Goal: Communication & Community: Ask a question

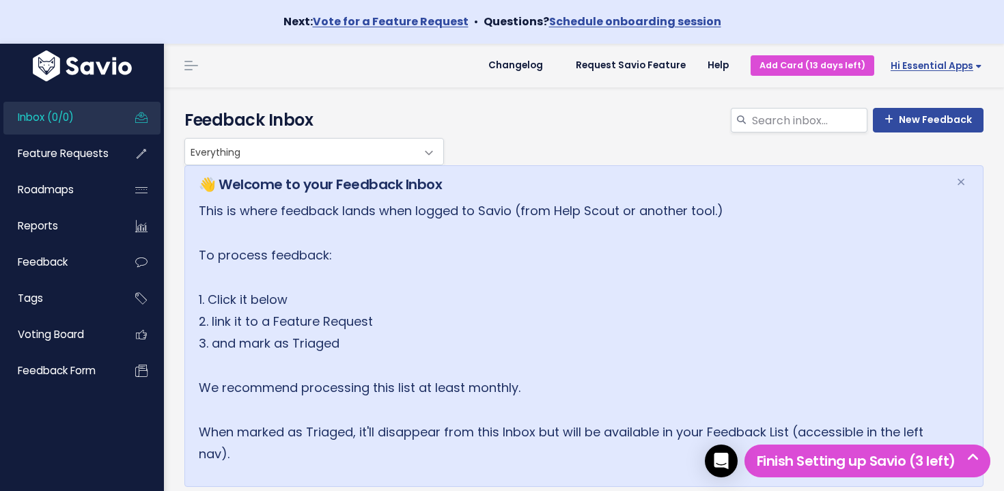
click at [922, 74] on link "Hi Essential Apps" at bounding box center [933, 65] width 119 height 21
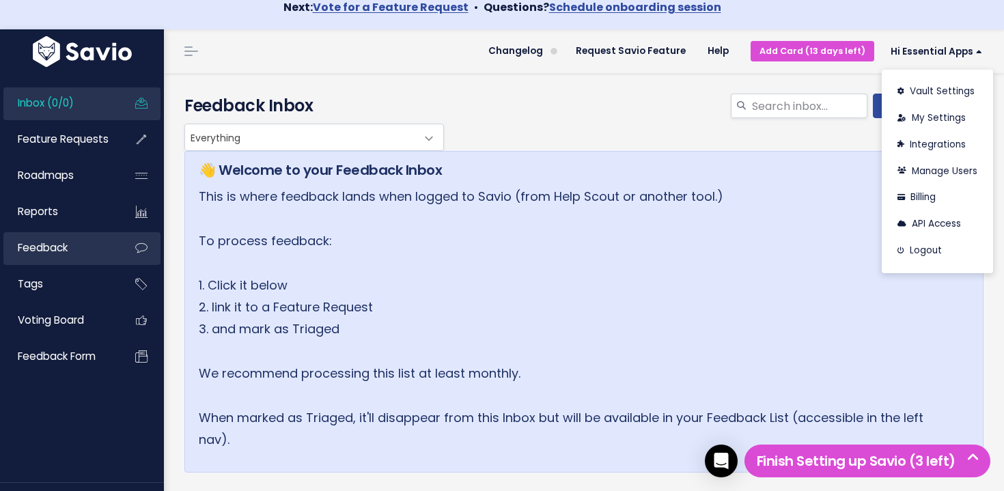
scroll to position [15, 0]
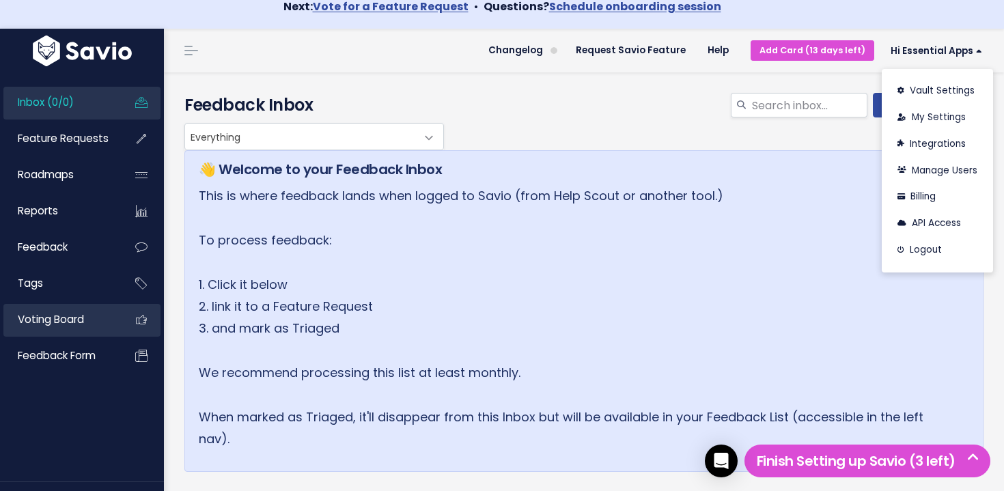
click at [72, 320] on span "Voting Board" at bounding box center [51, 319] width 66 height 14
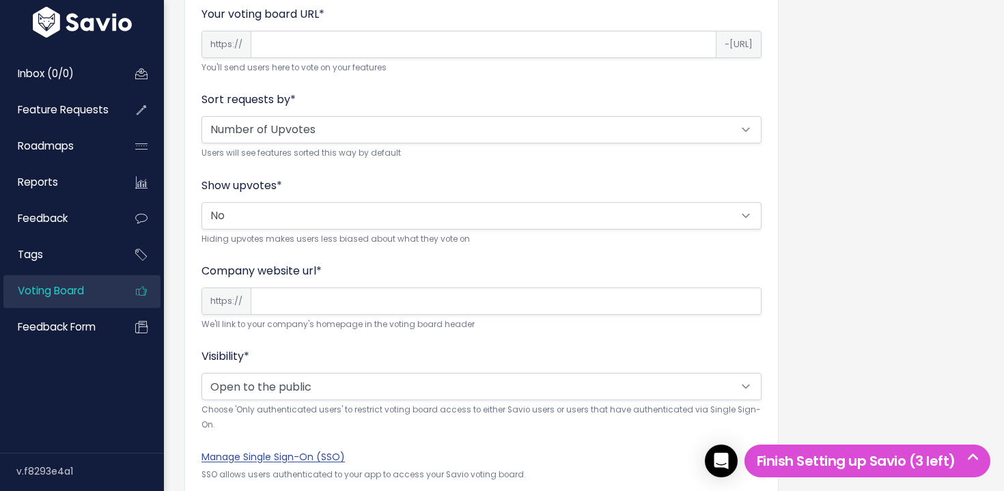
scroll to position [466, 0]
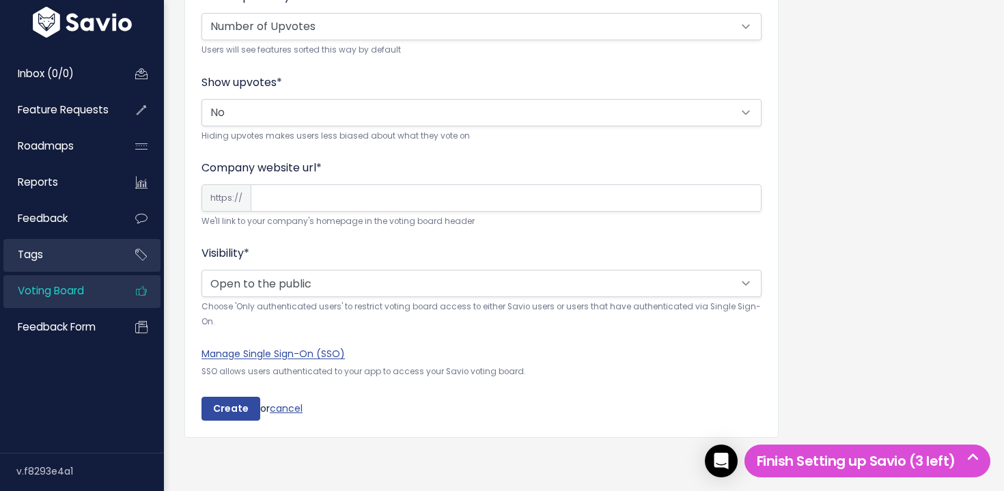
click at [89, 248] on link "Tags" at bounding box center [58, 254] width 110 height 31
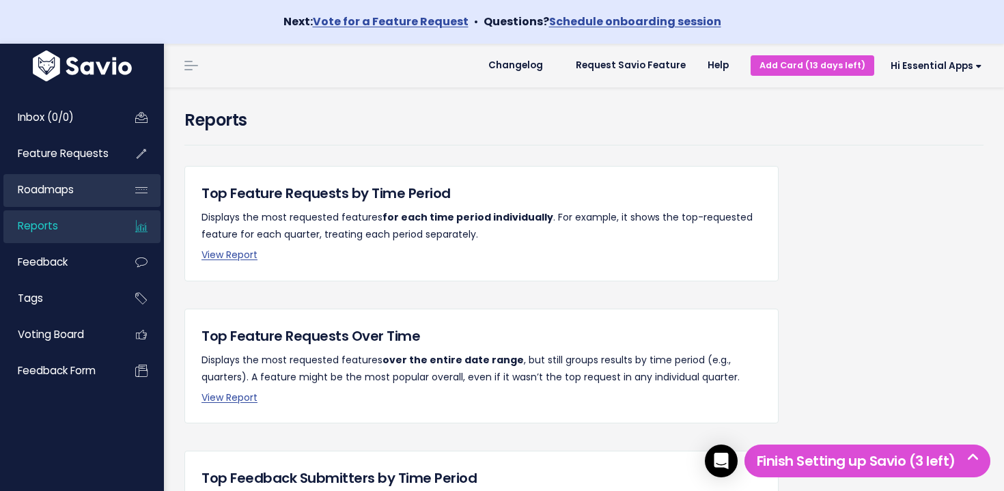
click at [76, 197] on link "Roadmaps" at bounding box center [58, 189] width 110 height 31
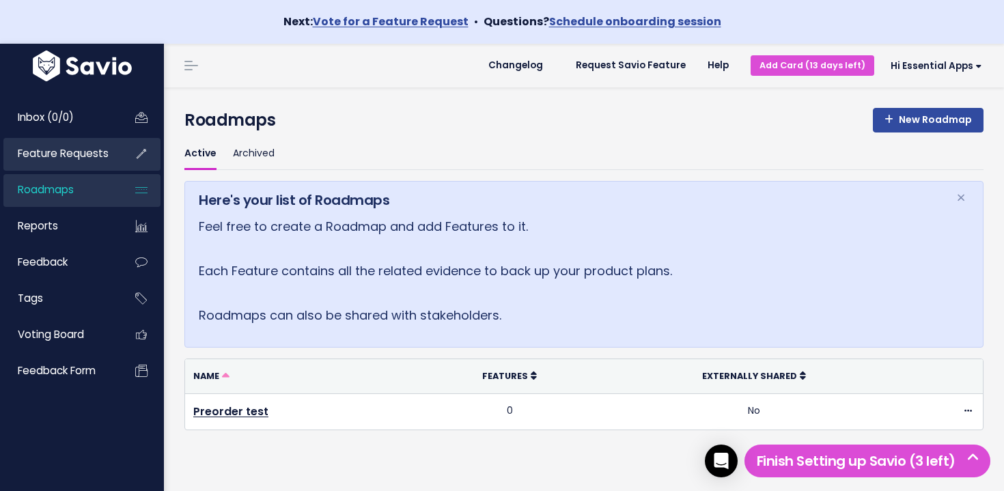
click at [63, 164] on link "Feature Requests" at bounding box center [58, 153] width 110 height 31
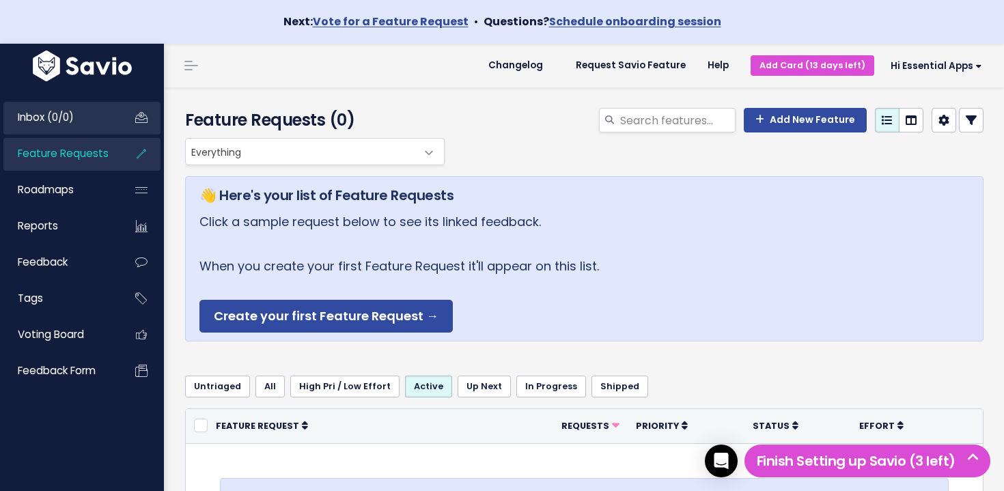
click at [79, 124] on link "Inbox (0/0)" at bounding box center [58, 117] width 110 height 31
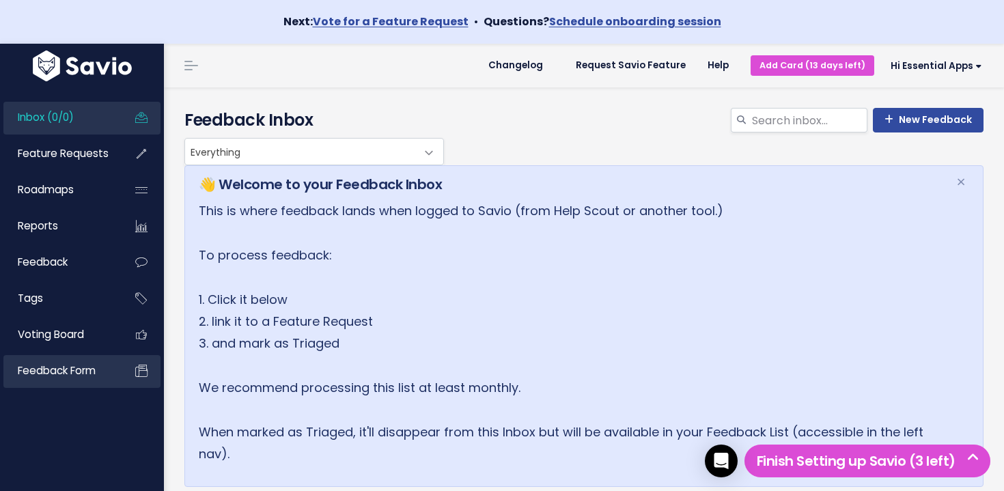
click at [44, 363] on link "Feedback form" at bounding box center [58, 370] width 110 height 31
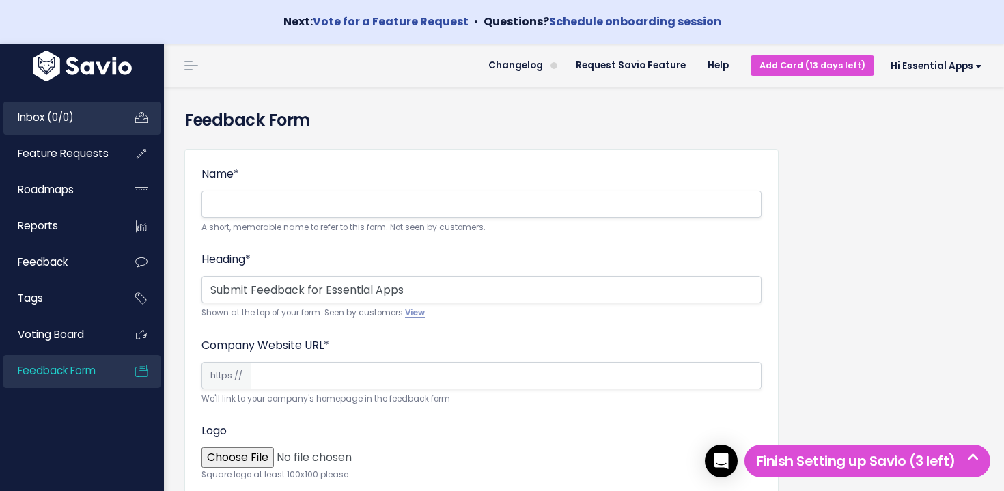
click at [46, 123] on span "Inbox (0/0)" at bounding box center [46, 117] width 56 height 14
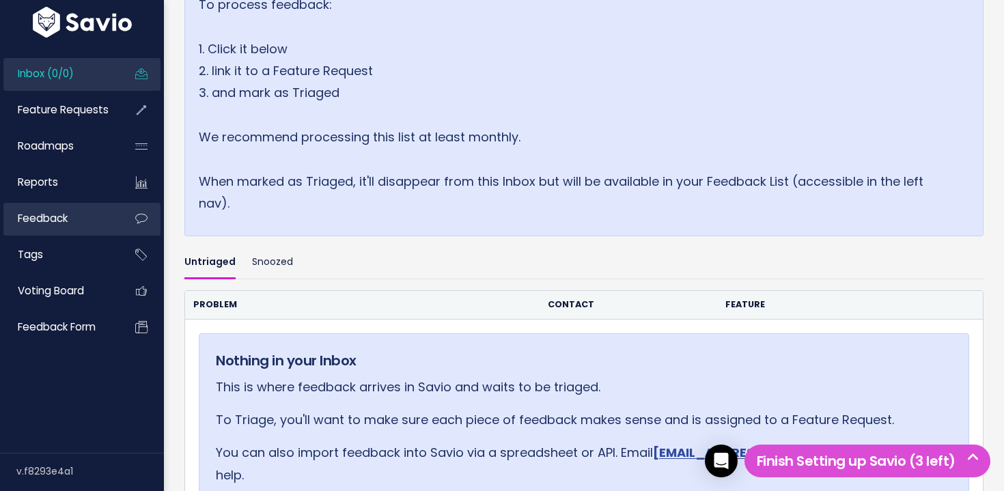
scroll to position [420, 0]
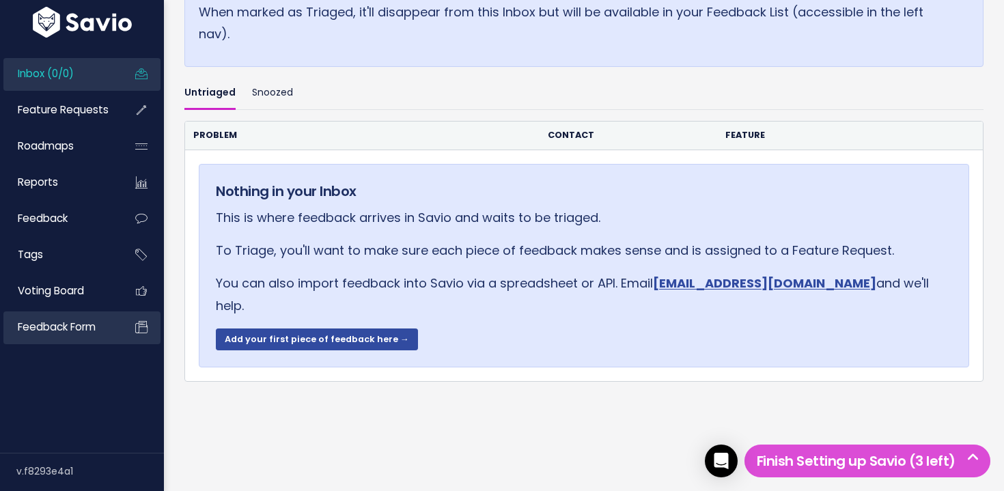
click at [79, 316] on link "Feedback form" at bounding box center [58, 326] width 110 height 31
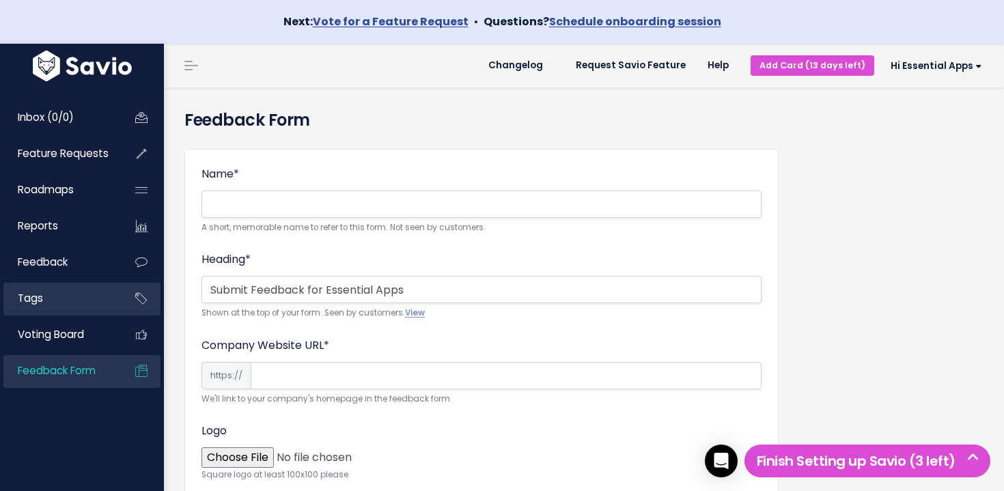
click at [73, 292] on link "Tags" at bounding box center [58, 298] width 110 height 31
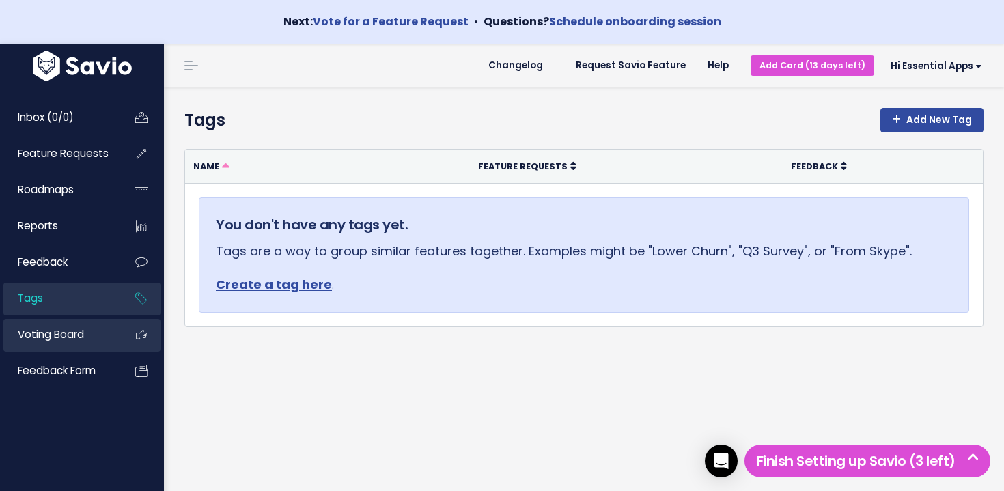
click at [91, 328] on link "Voting Board" at bounding box center [58, 334] width 110 height 31
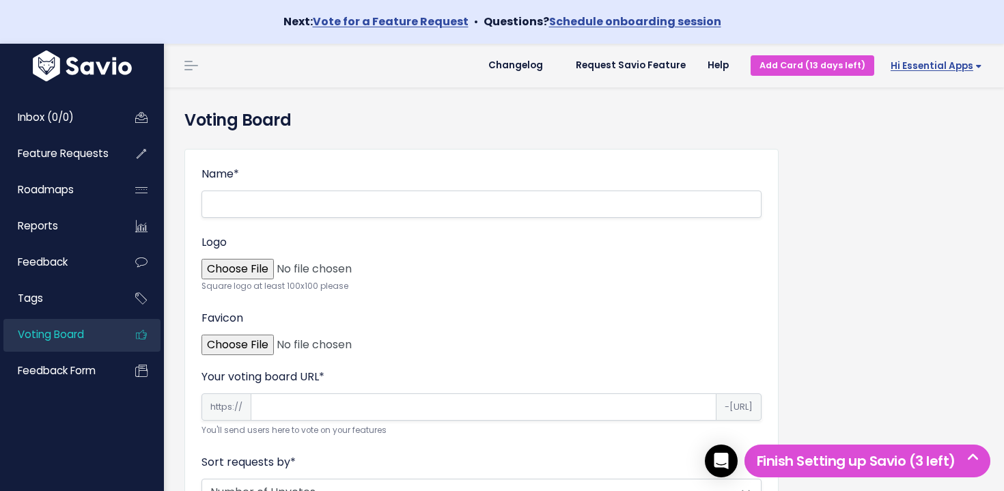
click at [935, 67] on span "Hi Essential Apps" at bounding box center [935, 66] width 91 height 10
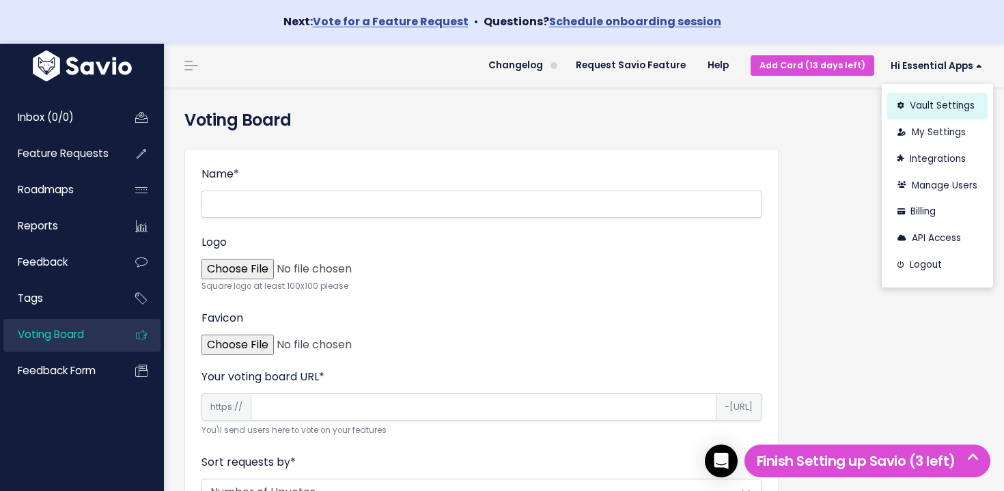
click at [966, 117] on link "Vault Settings" at bounding box center [937, 106] width 100 height 27
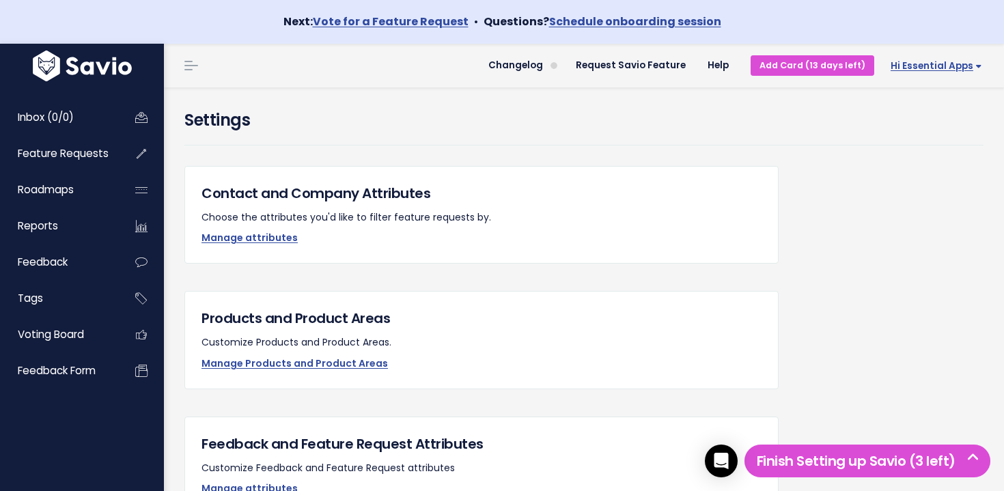
click at [919, 66] on span "Hi Essential Apps" at bounding box center [935, 66] width 91 height 10
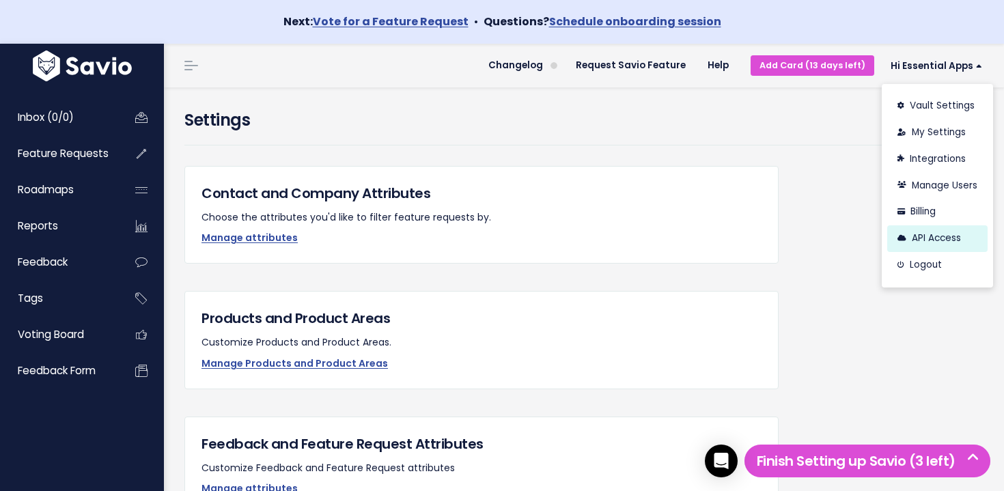
click at [935, 242] on link "API Access" at bounding box center [937, 238] width 100 height 27
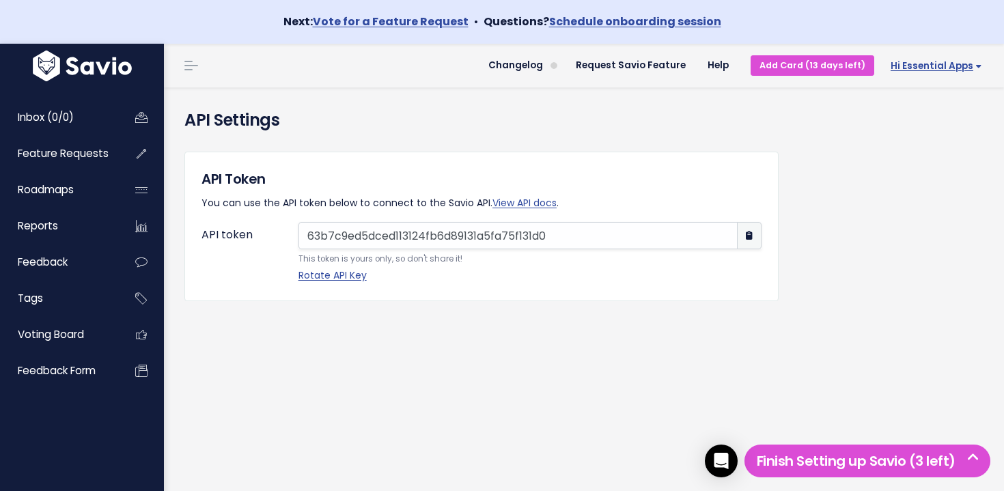
click at [941, 71] on span "Hi Essential Apps" at bounding box center [935, 66] width 91 height 10
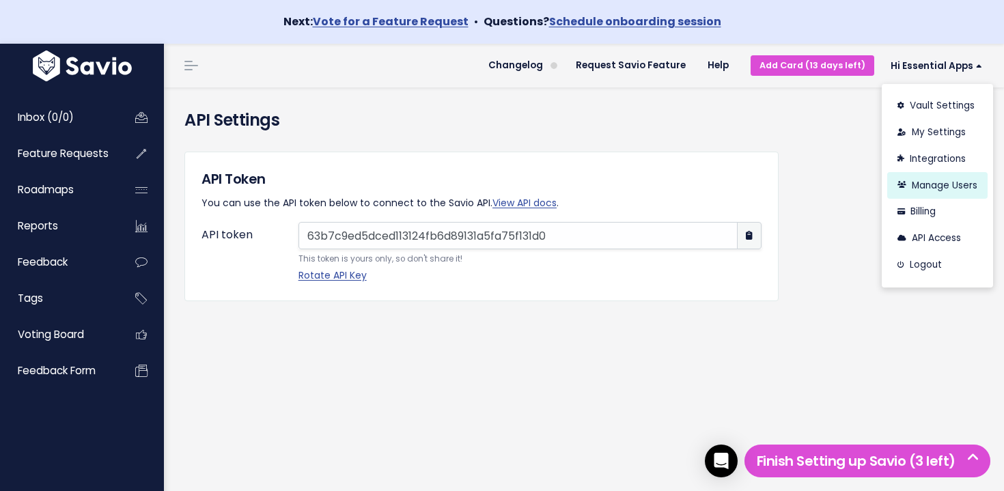
click at [950, 188] on link "Manage Users" at bounding box center [937, 185] width 100 height 27
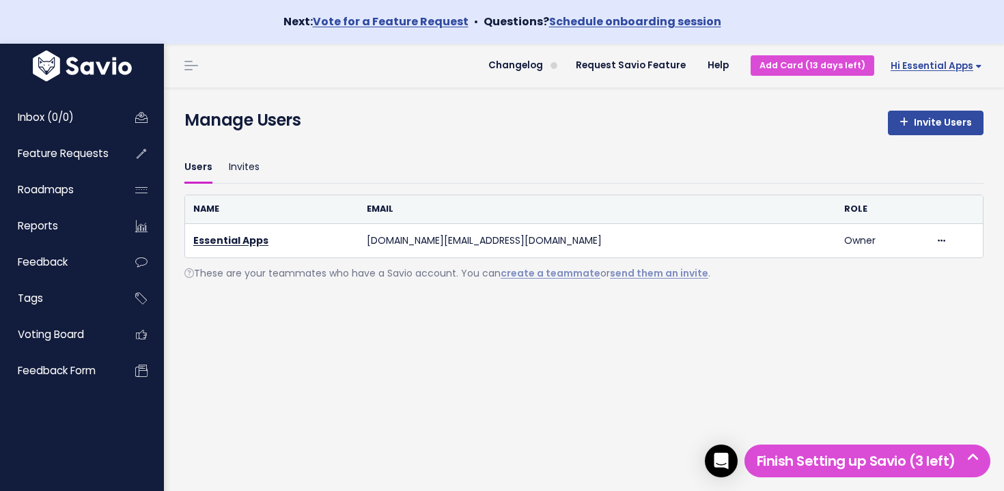
click at [932, 66] on span "Hi Essential Apps" at bounding box center [935, 66] width 91 height 10
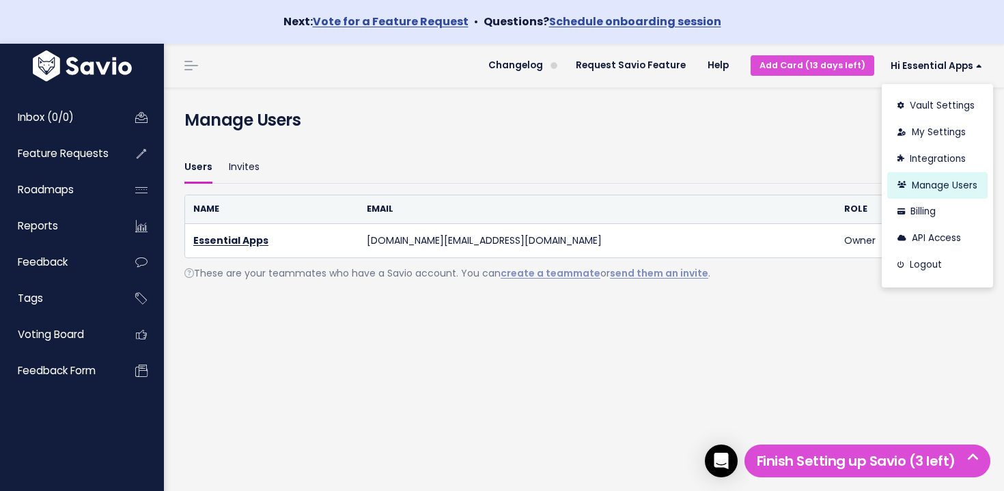
click at [945, 186] on link "Manage Users" at bounding box center [937, 185] width 100 height 27
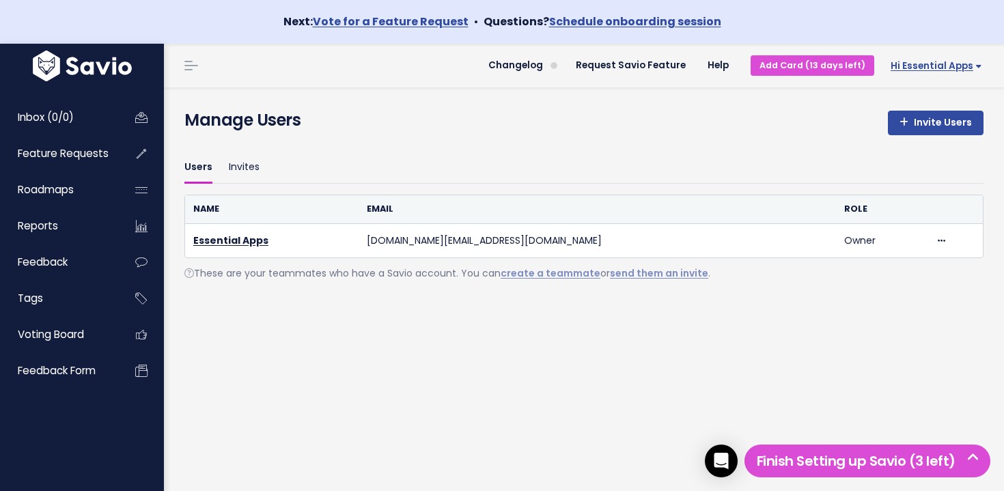
click at [950, 74] on link "Hi Essential Apps" at bounding box center [933, 65] width 119 height 21
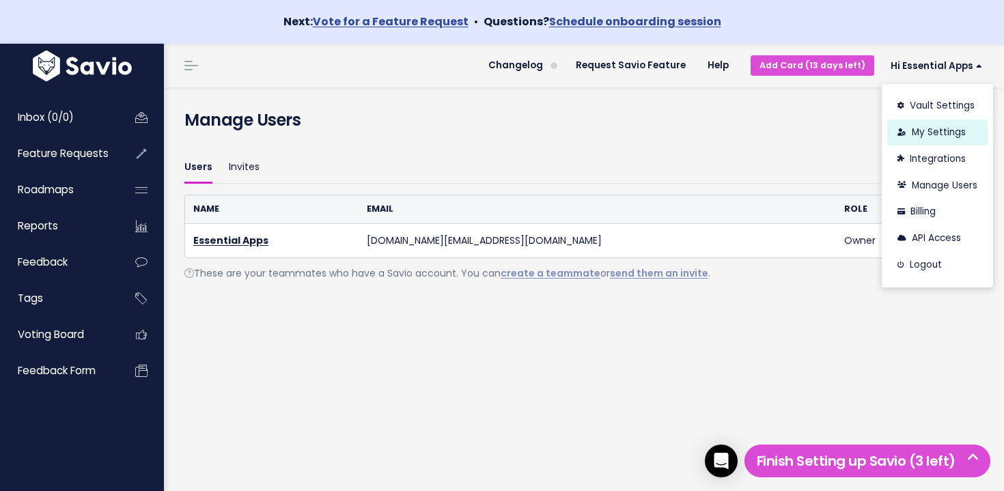
click at [924, 133] on link "My Settings" at bounding box center [937, 132] width 100 height 27
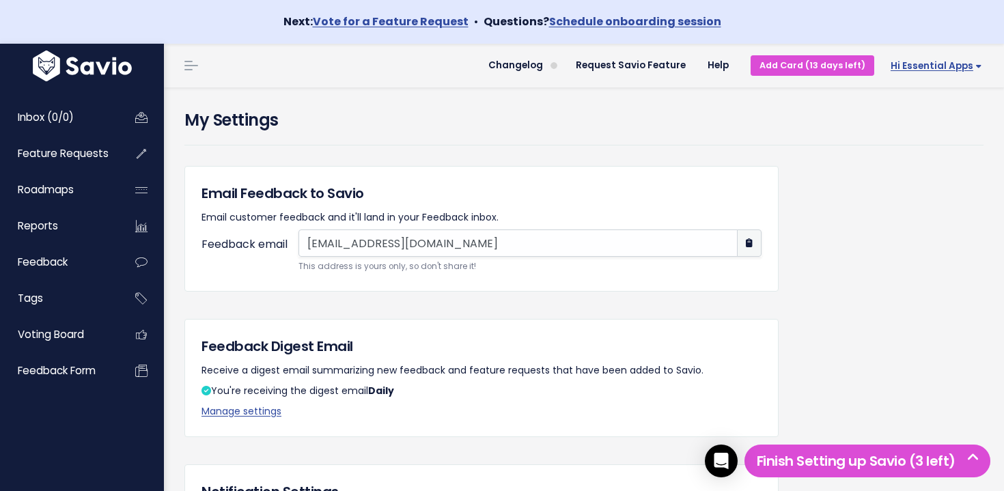
click at [922, 68] on span "Hi Essential Apps" at bounding box center [935, 66] width 91 height 10
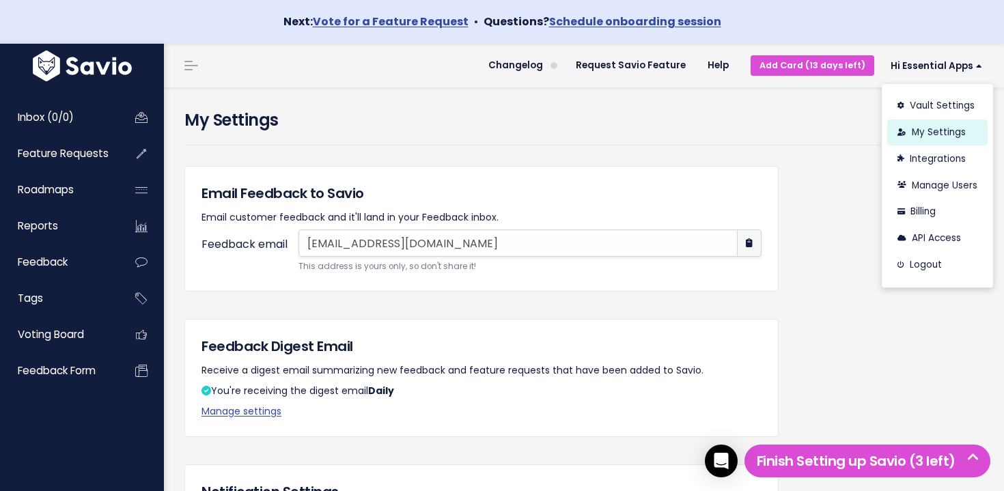
click at [934, 128] on link "My Settings" at bounding box center [937, 132] width 100 height 27
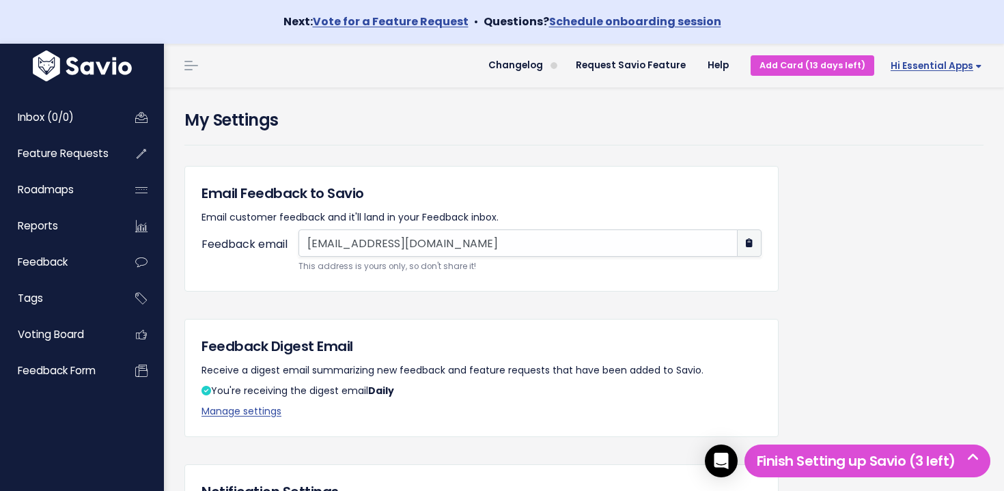
click at [943, 67] on span "Hi Essential Apps" at bounding box center [935, 66] width 91 height 10
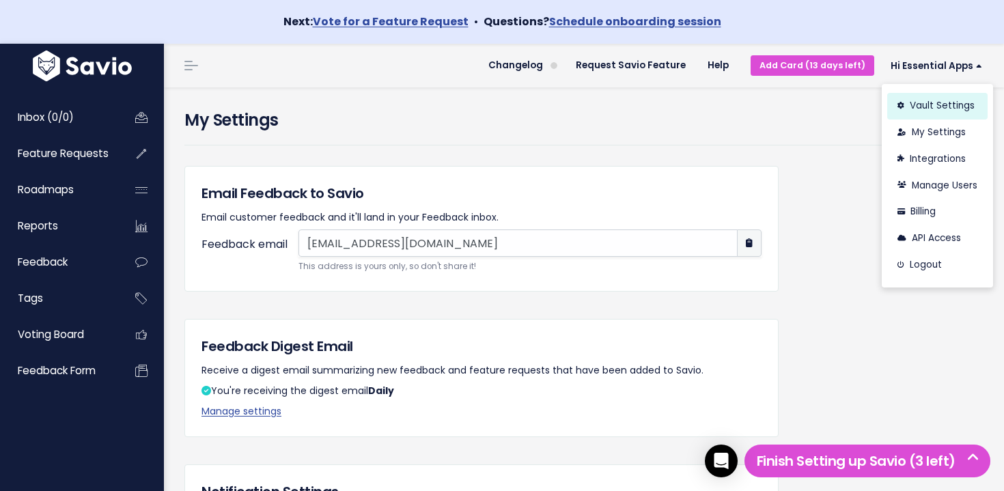
click at [933, 103] on link "Vault Settings" at bounding box center [937, 106] width 100 height 27
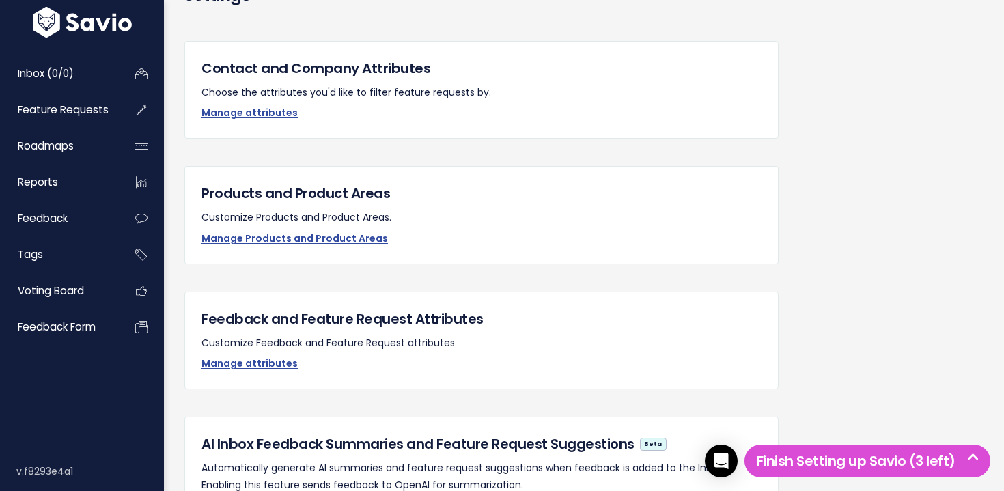
scroll to position [166, 0]
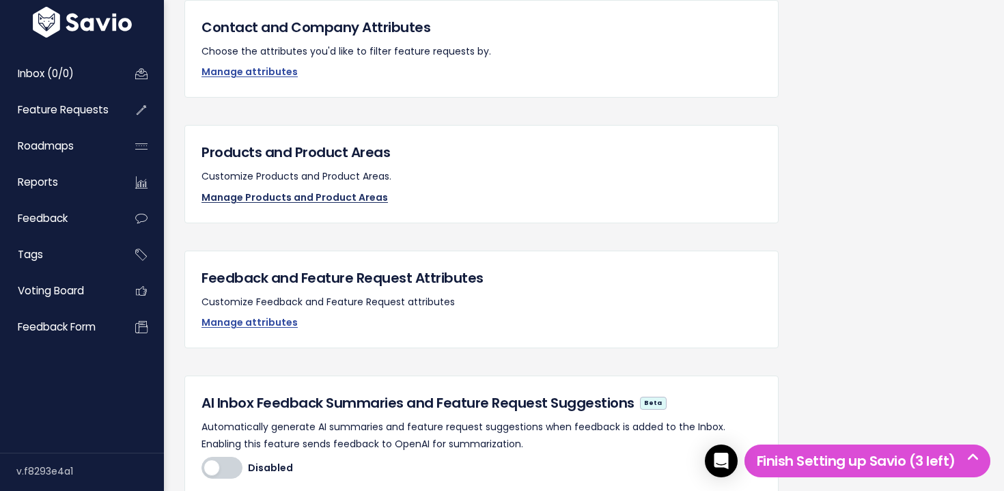
click at [311, 201] on link "Manage Products and Product Areas" at bounding box center [294, 197] width 186 height 14
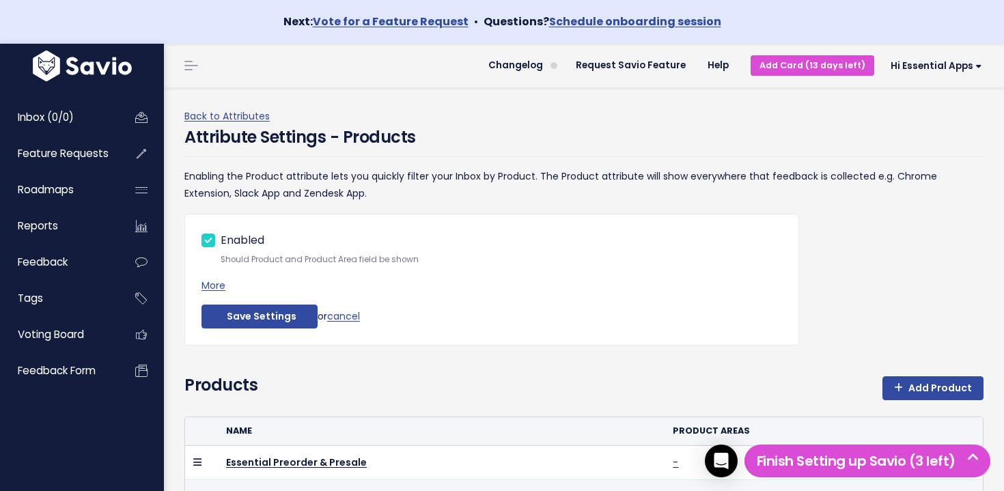
scroll to position [162, 0]
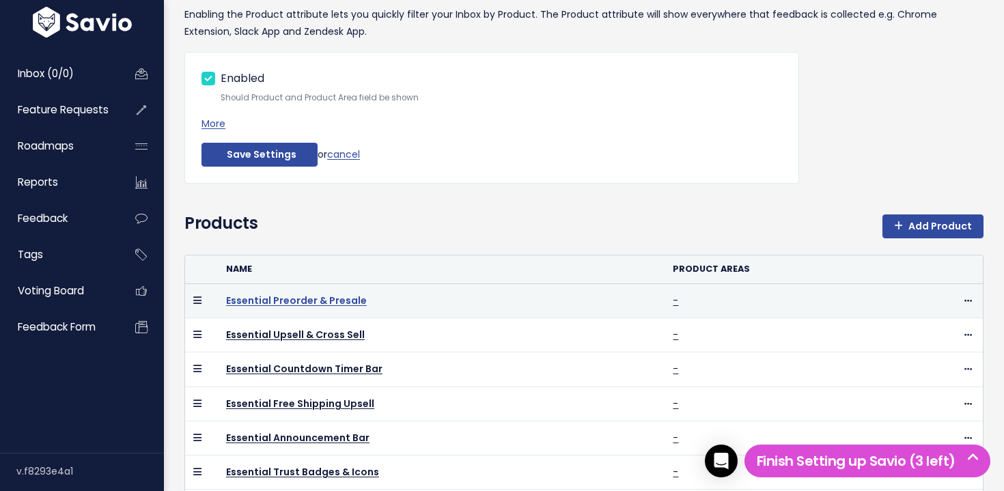
click at [309, 302] on link "Essential Preorder & Presale" at bounding box center [296, 301] width 141 height 14
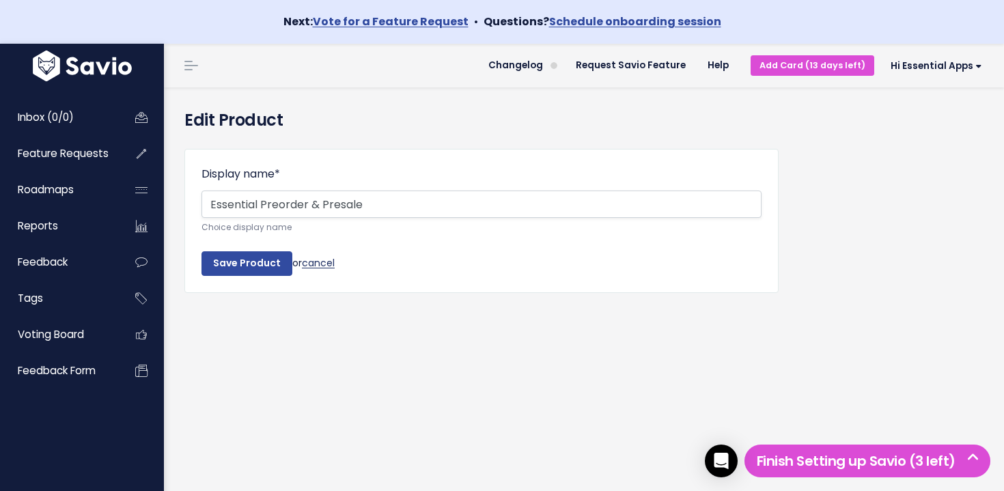
click at [318, 265] on link "cancel" at bounding box center [318, 263] width 33 height 14
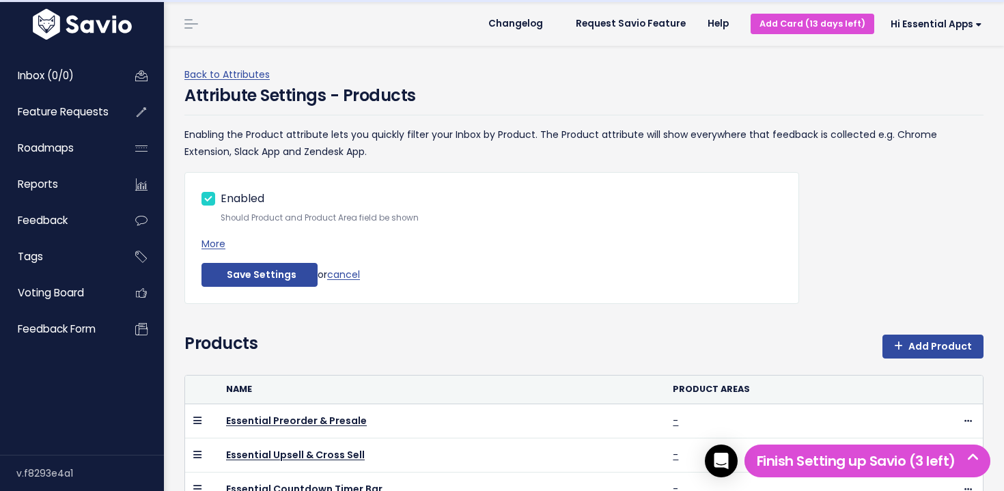
scroll to position [52, 0]
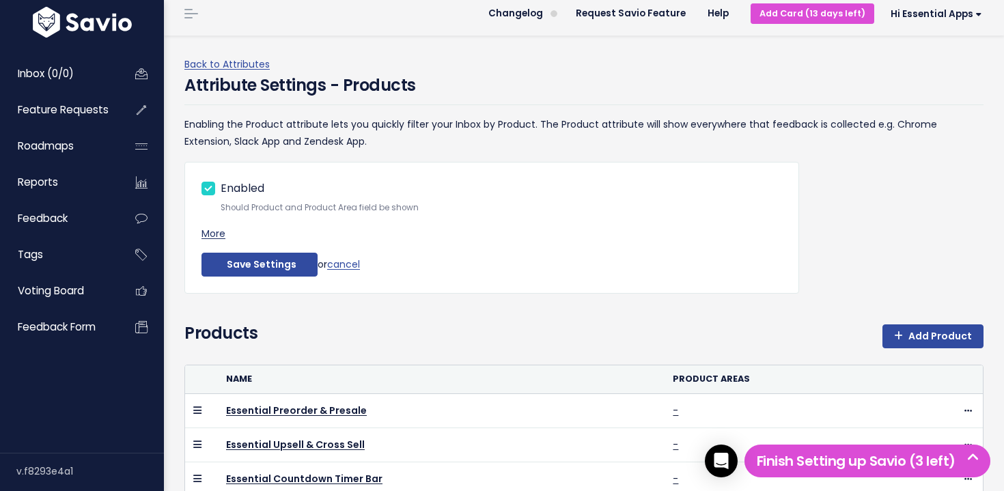
click at [212, 230] on link "More" at bounding box center [213, 234] width 24 height 14
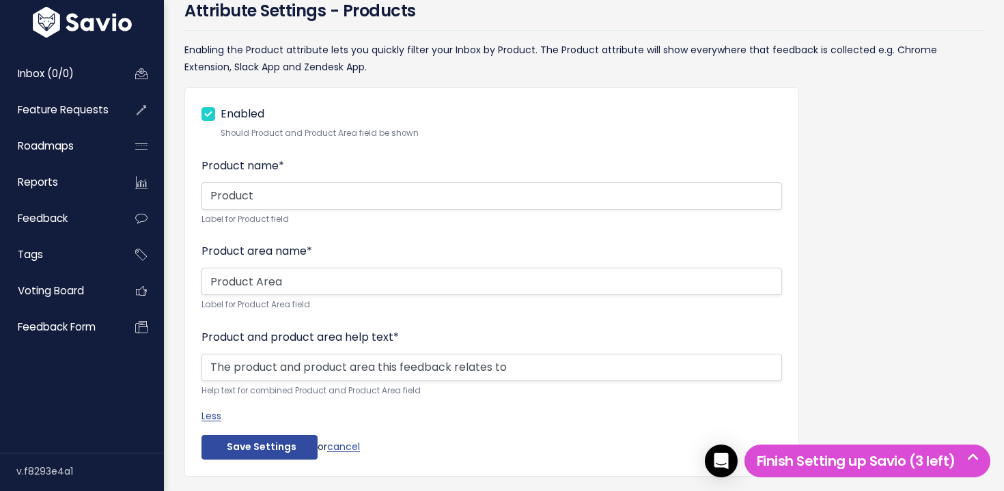
scroll to position [129, 0]
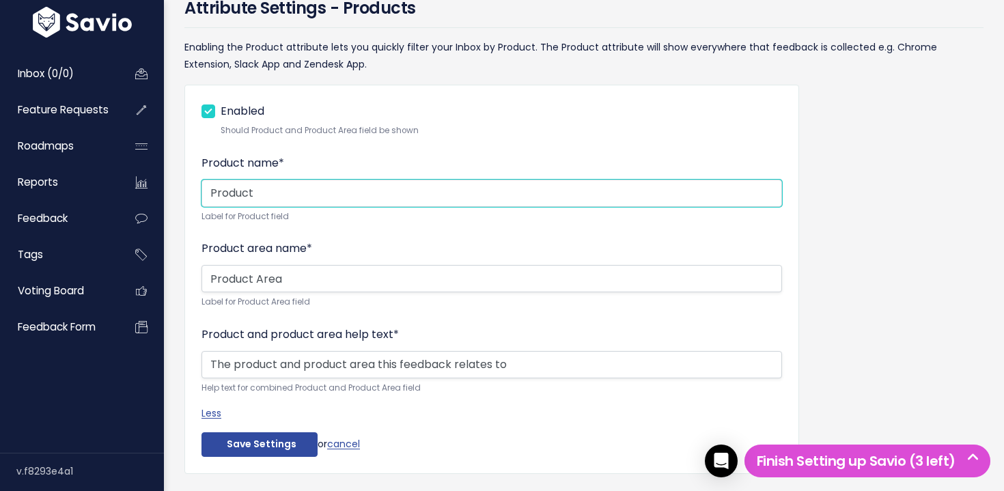
drag, startPoint x: 287, startPoint y: 194, endPoint x: 197, endPoint y: 194, distance: 89.4
click at [197, 194] on div "Enabled Should Product and Product Area field be shown Product name * Product L…" at bounding box center [491, 279] width 614 height 389
type input "Application"
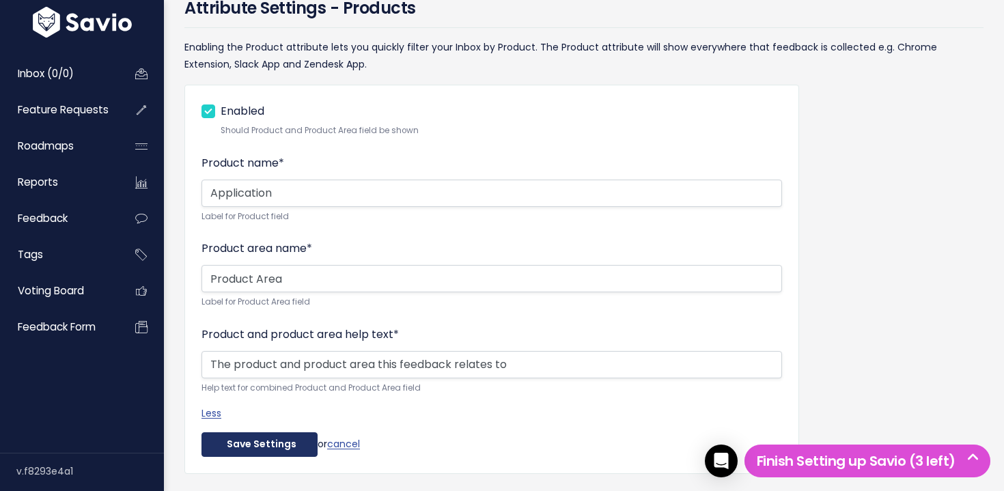
click at [283, 443] on button "Save Settings" at bounding box center [259, 444] width 116 height 25
click at [261, 443] on button "Save Settings" at bounding box center [259, 444] width 116 height 25
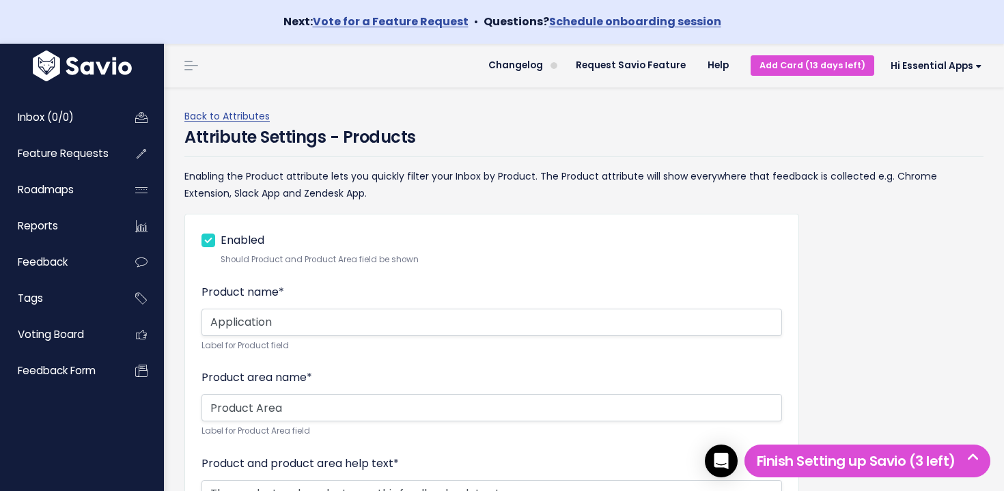
scroll to position [236, 0]
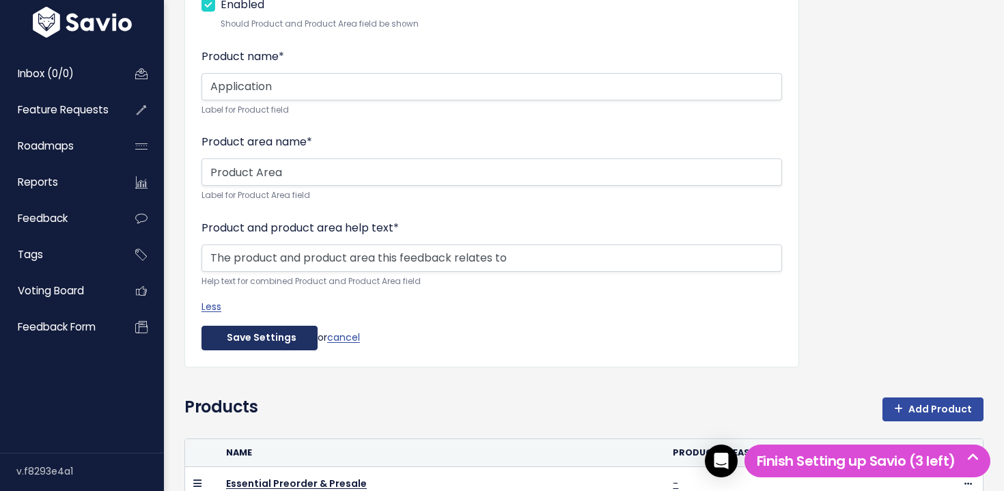
click at [261, 343] on button "Save Settings" at bounding box center [259, 338] width 116 height 25
click at [205, 304] on link "Less" at bounding box center [211, 307] width 20 height 14
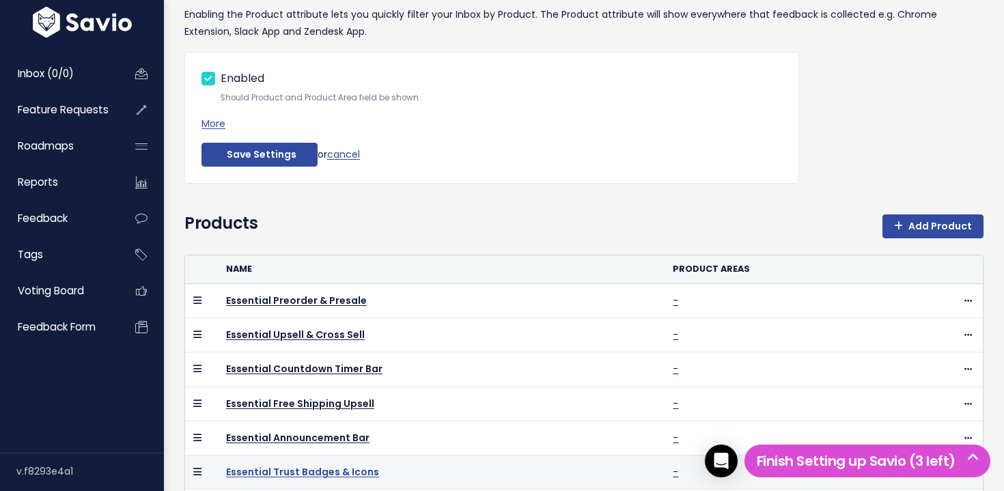
scroll to position [374, 0]
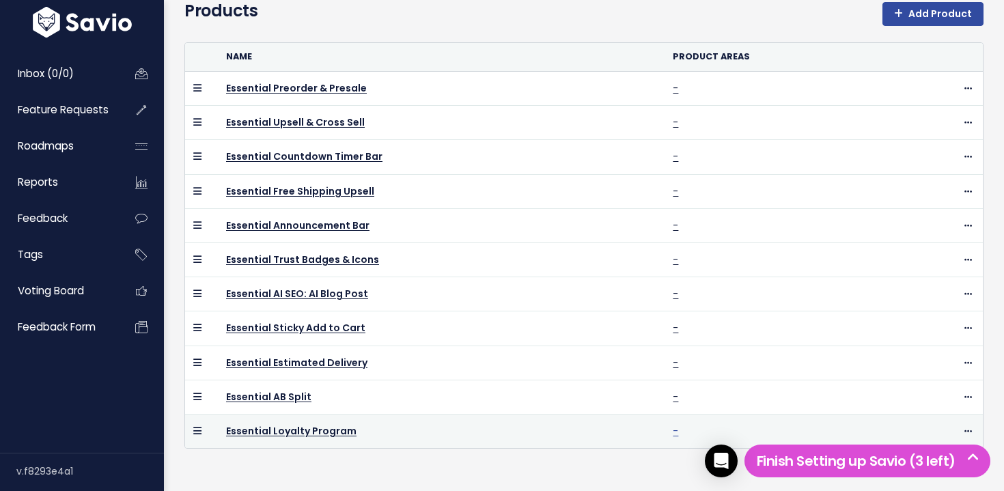
click at [677, 431] on link "-" at bounding box center [674, 431] width 5 height 14
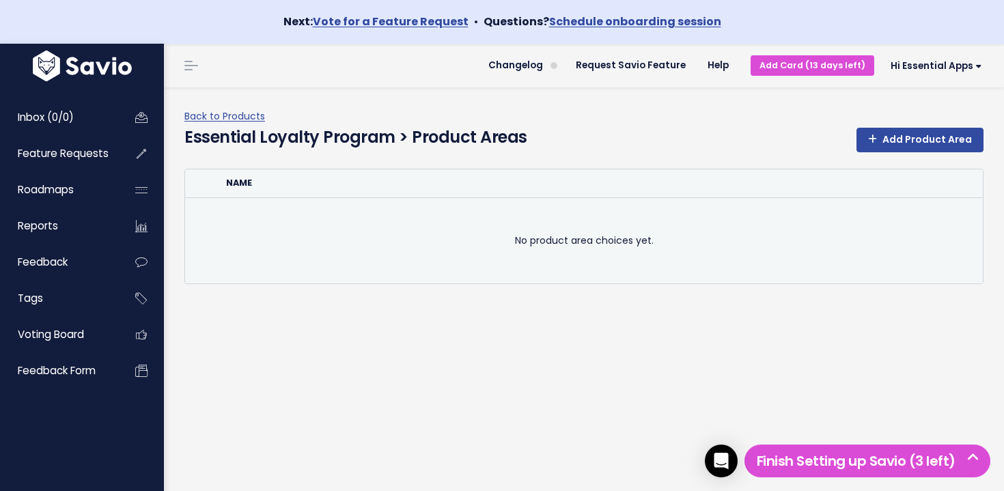
drag, startPoint x: 599, startPoint y: 247, endPoint x: 654, endPoint y: 253, distance: 54.9
click at [651, 253] on td "No product area choices yet." at bounding box center [583, 240] width 797 height 86
click at [661, 257] on td "No product area choices yet." at bounding box center [583, 240] width 797 height 86
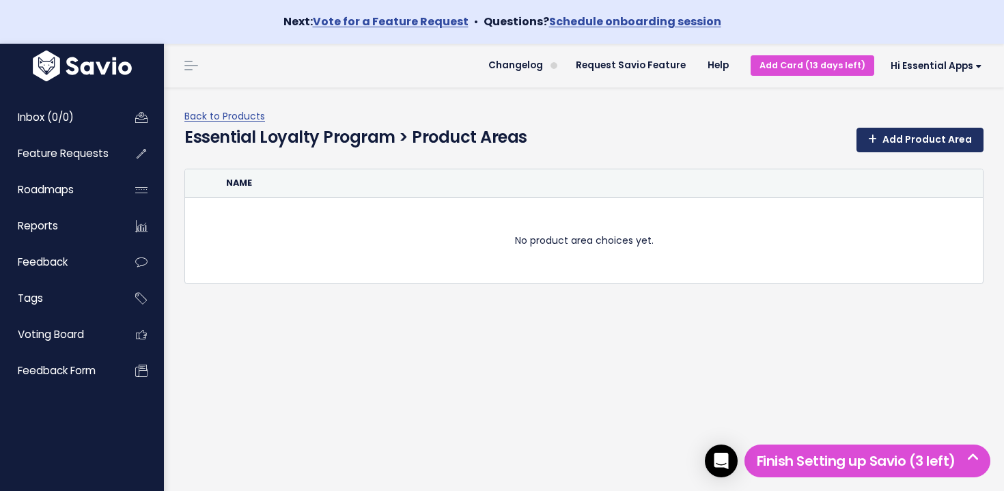
click at [908, 149] on link "Add Product Area" at bounding box center [919, 140] width 127 height 25
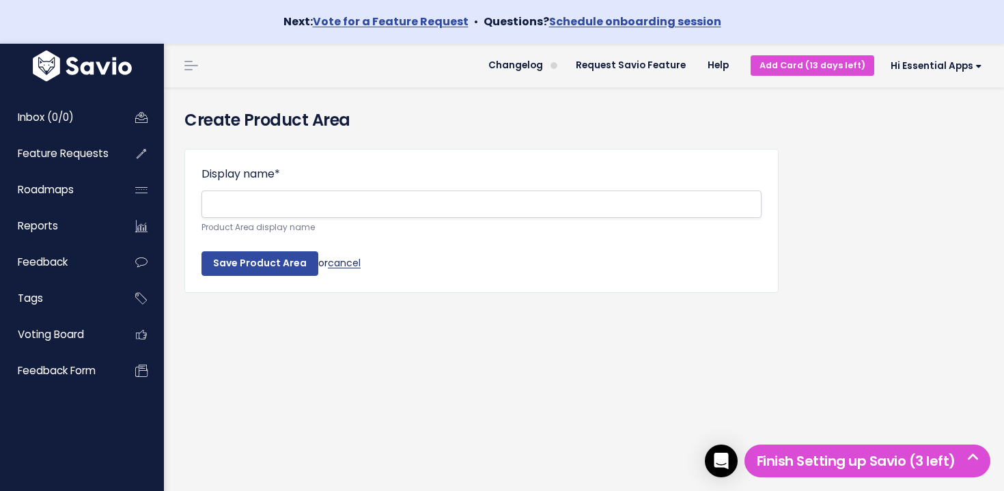
click at [348, 268] on form "Display name * Product Area display name Save Product Area or cancel" at bounding box center [481, 221] width 560 height 110
click at [350, 266] on link "cancel" at bounding box center [344, 263] width 33 height 14
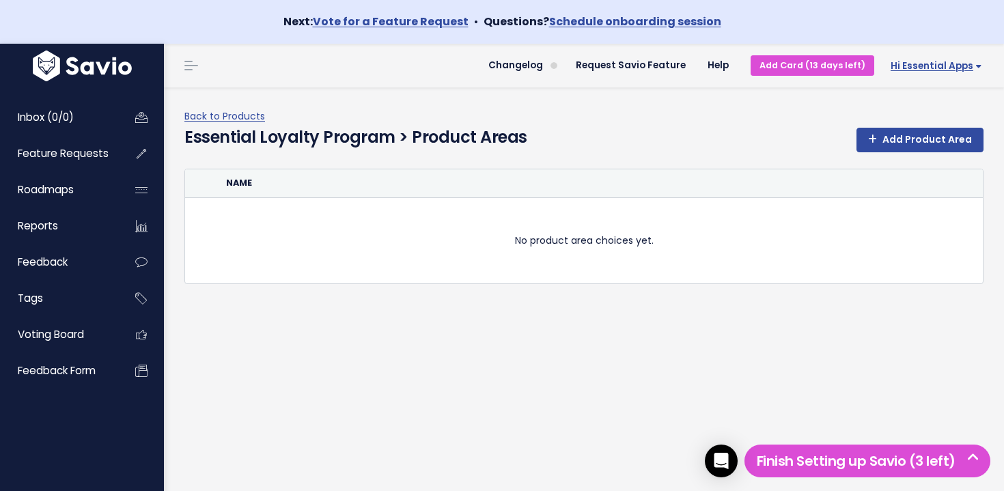
click at [946, 61] on span "Hi Essential Apps" at bounding box center [935, 66] width 91 height 10
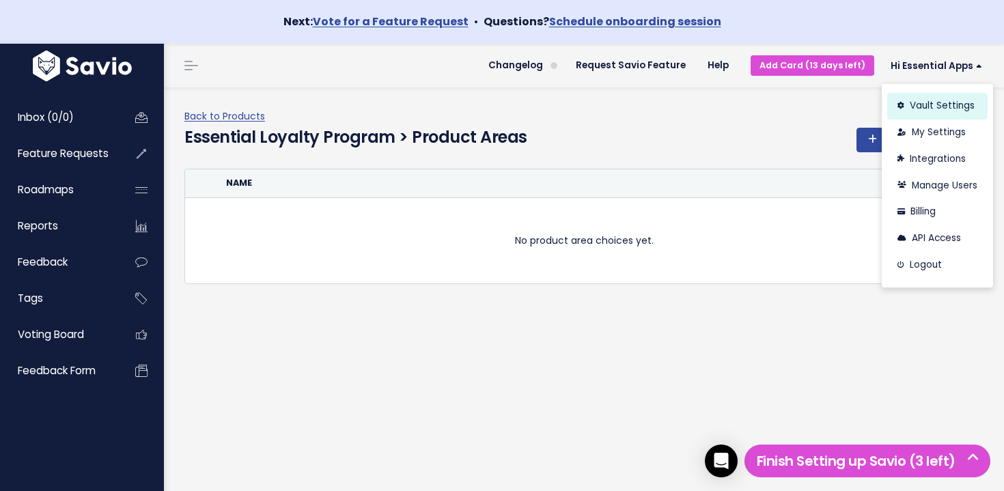
click at [938, 102] on link "Vault Settings" at bounding box center [937, 106] width 100 height 27
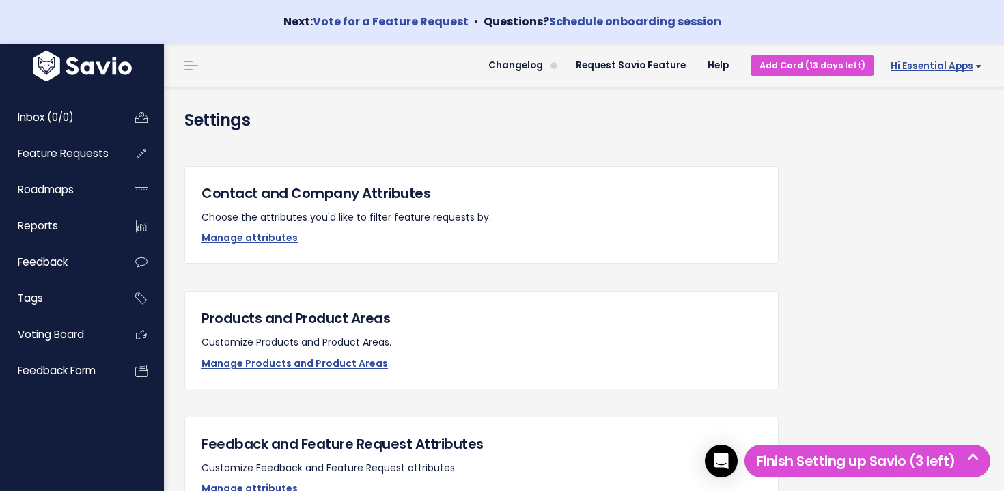
click at [945, 70] on span "Hi Essential Apps" at bounding box center [935, 66] width 91 height 10
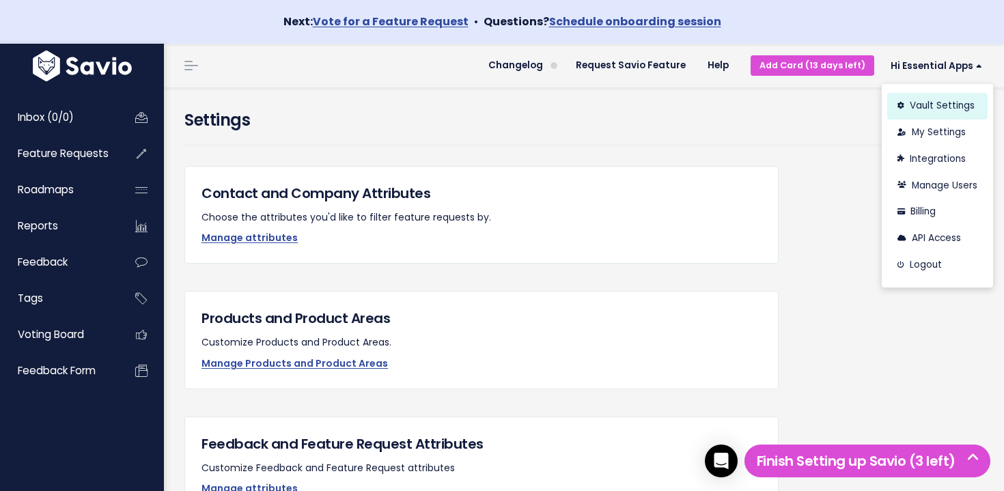
click at [961, 105] on link "Vault Settings" at bounding box center [937, 106] width 100 height 27
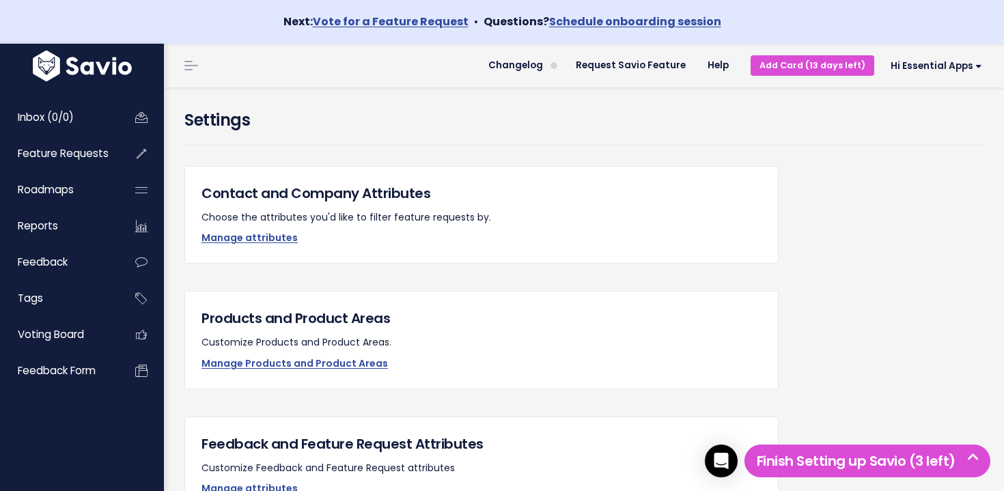
drag, startPoint x: 928, startPoint y: 63, endPoint x: 935, endPoint y: 91, distance: 28.8
click at [928, 63] on span "Hi Essential Apps" at bounding box center [935, 66] width 91 height 10
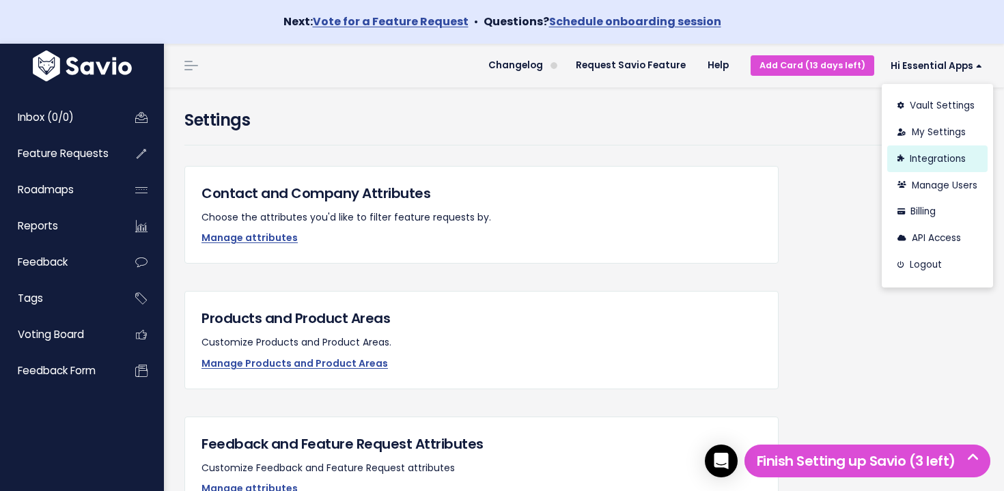
click at [949, 154] on link "Integrations" at bounding box center [937, 158] width 100 height 27
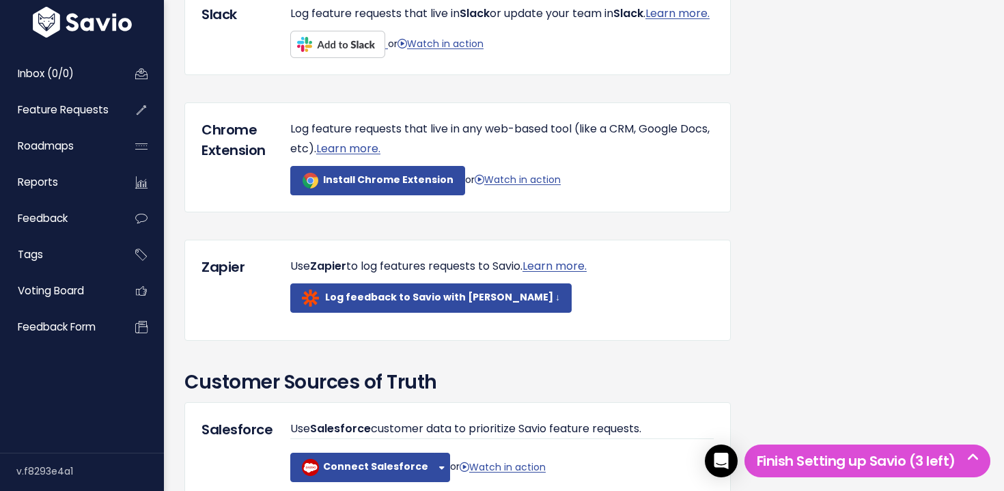
scroll to position [764, 0]
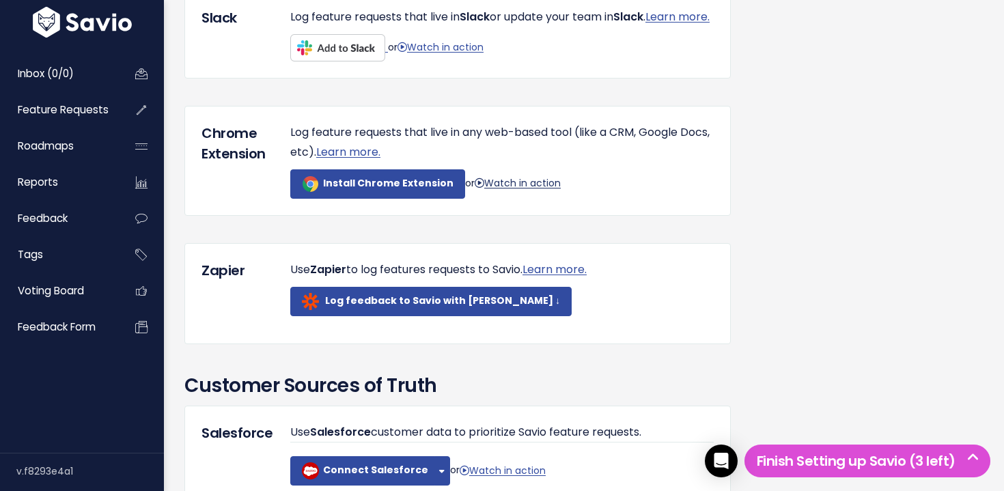
click at [516, 190] on link "Watch in action" at bounding box center [517, 183] width 86 height 14
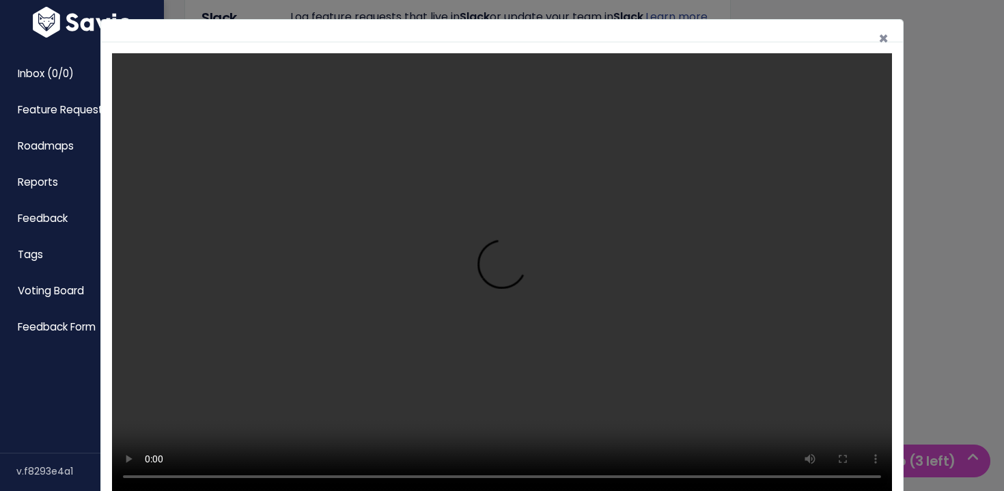
scroll to position [31, 0]
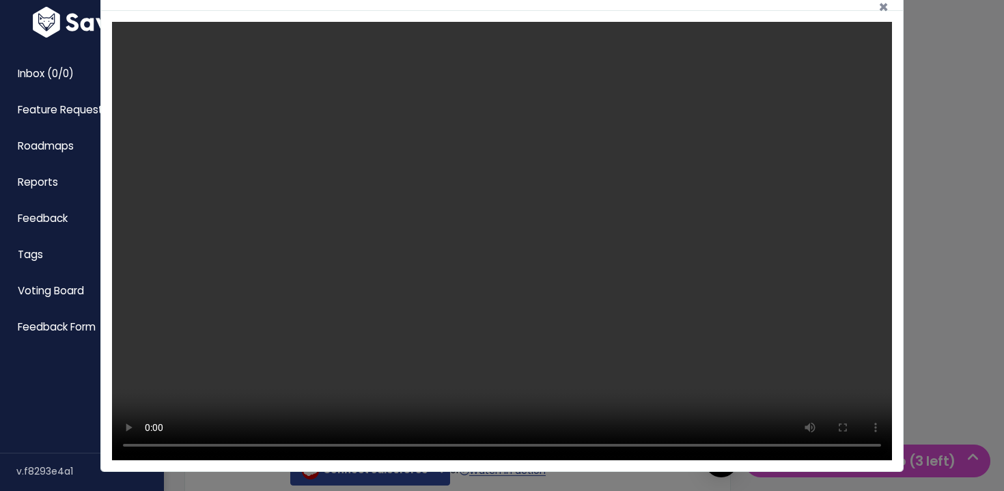
click at [464, 240] on video at bounding box center [502, 241] width 780 height 438
click at [302, 378] on video at bounding box center [502, 241] width 780 height 438
click at [308, 375] on video at bounding box center [502, 241] width 780 height 438
click at [307, 375] on video at bounding box center [502, 241] width 780 height 438
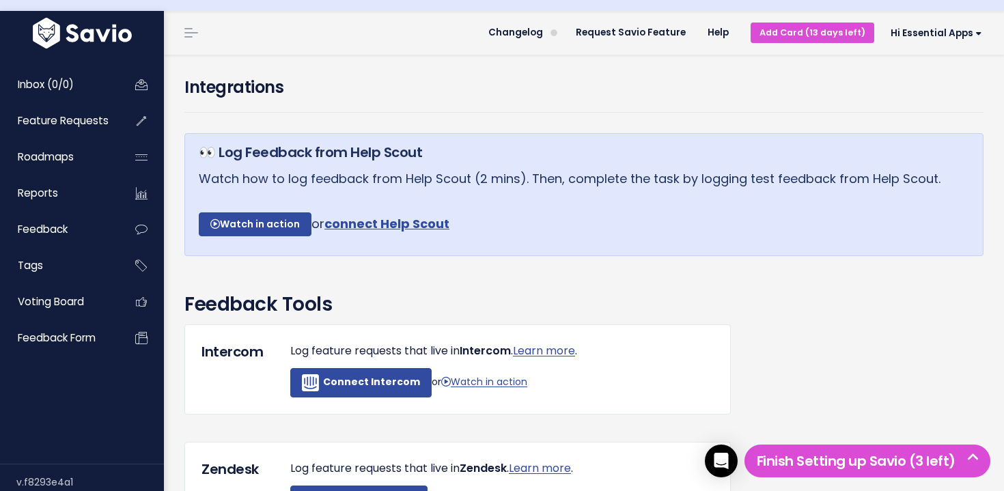
scroll to position [0, 0]
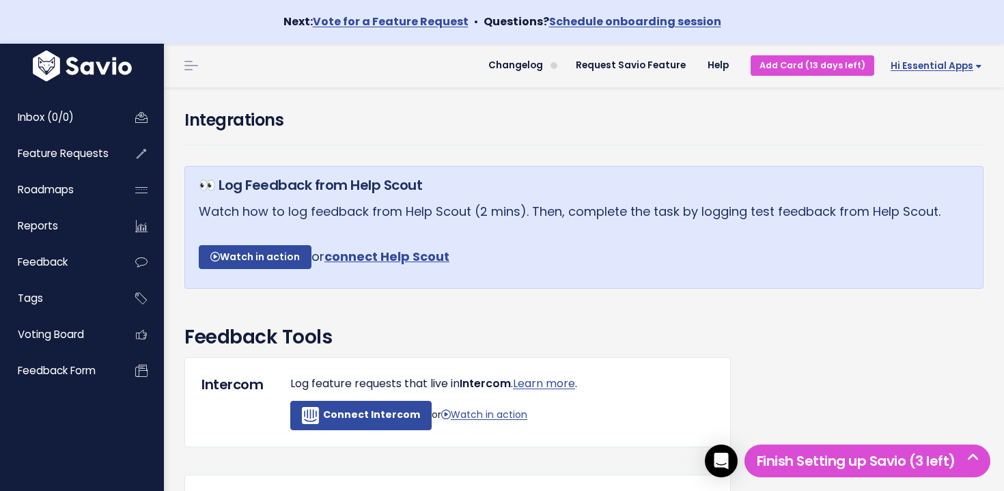
drag, startPoint x: 942, startPoint y: 65, endPoint x: 944, endPoint y: 78, distance: 13.1
click at [942, 66] on span "Hi Essential Apps" at bounding box center [935, 66] width 91 height 10
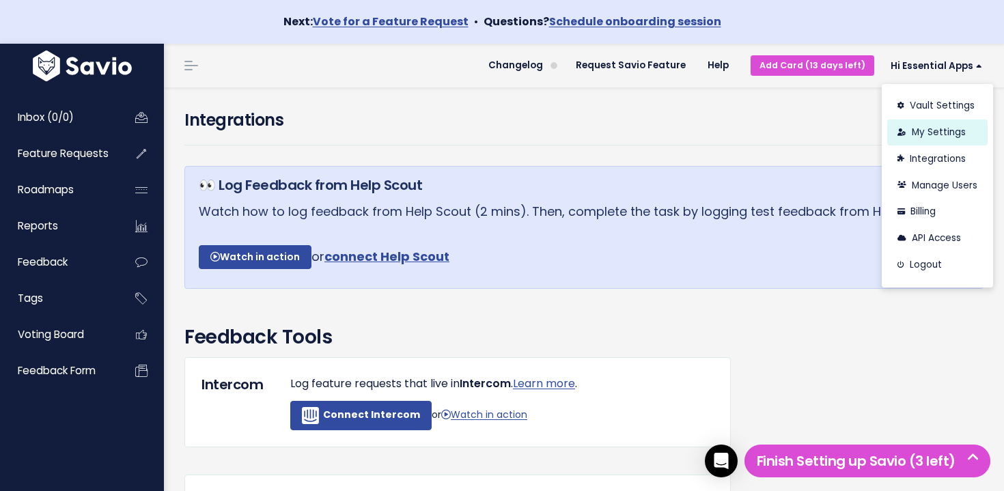
click at [955, 132] on link "My Settings" at bounding box center [937, 132] width 100 height 27
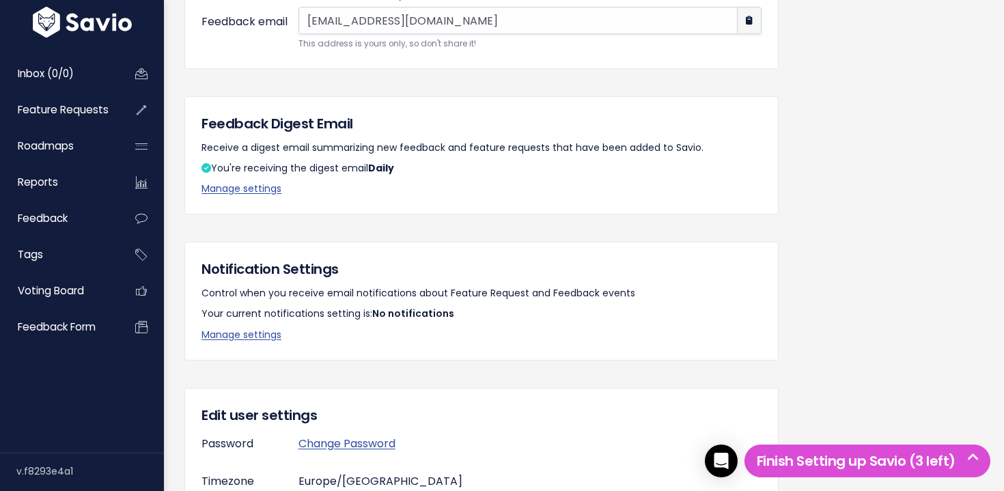
scroll to position [221, 0]
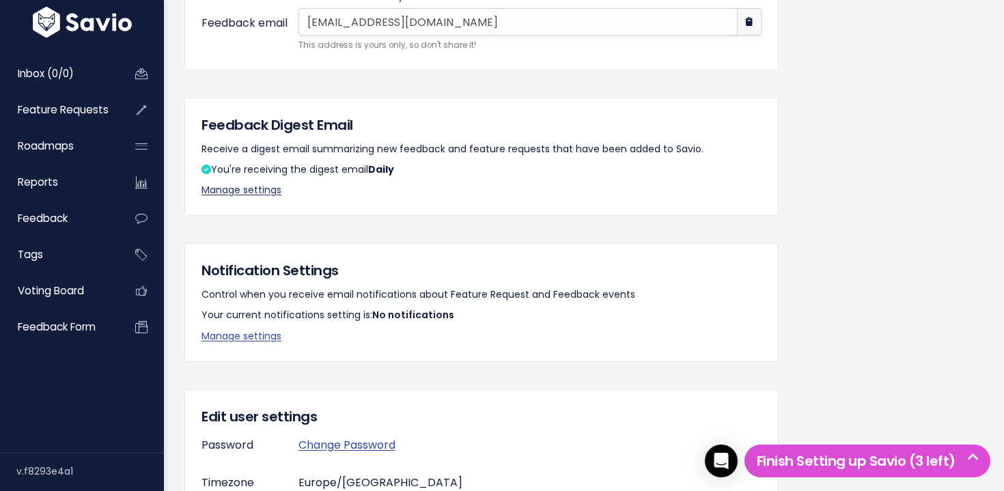
click at [268, 191] on link "Manage settings" at bounding box center [241, 190] width 80 height 14
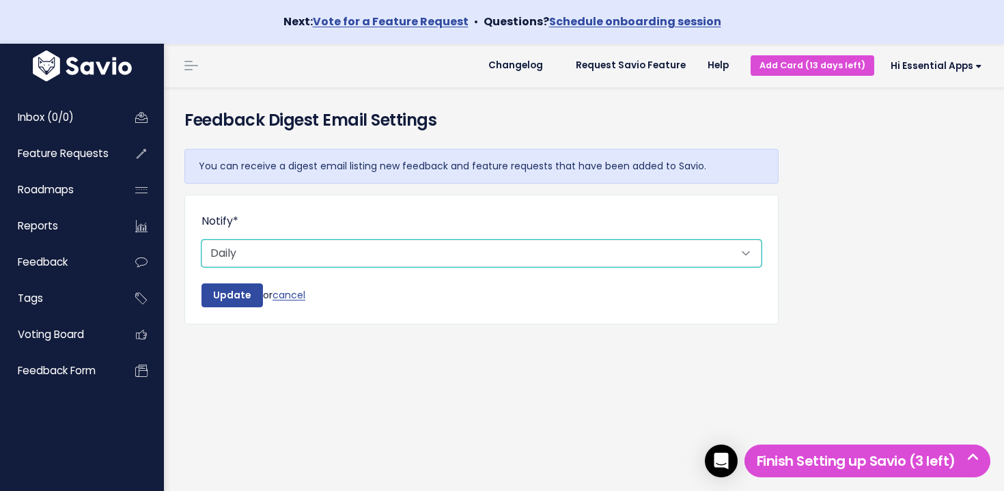
click at [292, 253] on select "Don't notify Daily" at bounding box center [481, 253] width 560 height 27
select select "0_NEVER"
click at [201, 240] on select "Don't notify Daily" at bounding box center [481, 253] width 560 height 27
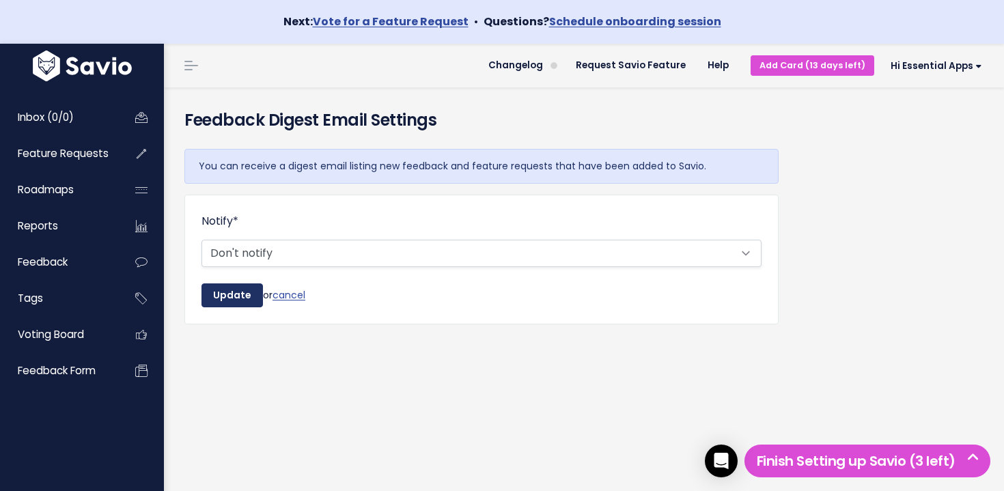
click at [242, 294] on input "Update" at bounding box center [231, 295] width 61 height 25
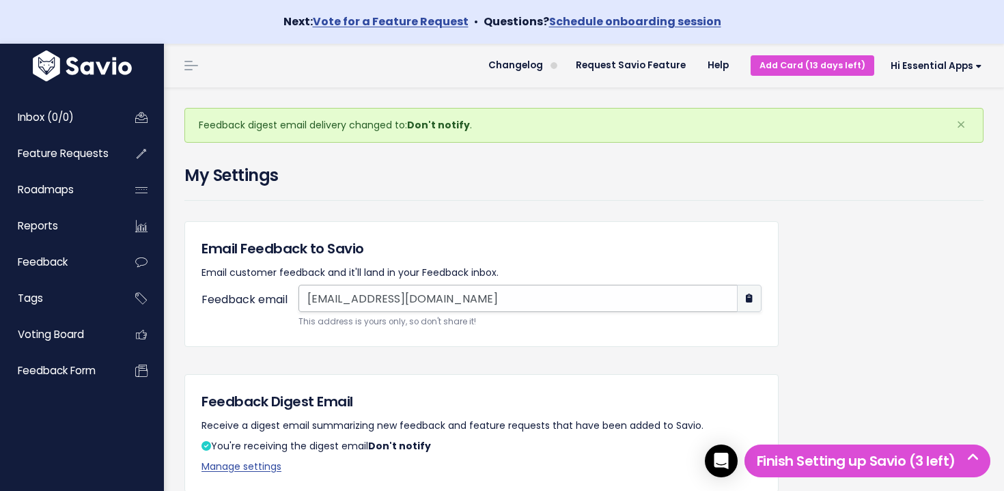
scroll to position [1, 0]
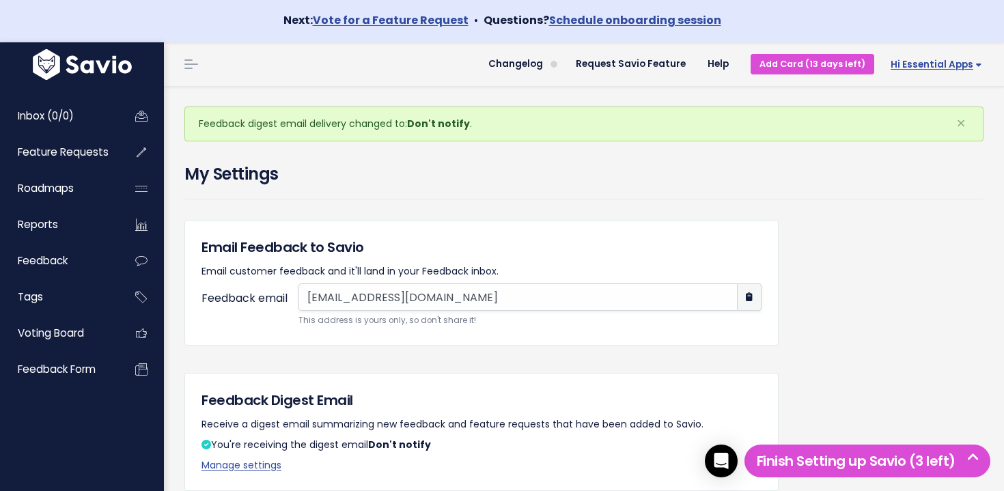
click at [954, 69] on span "Hi Essential Apps" at bounding box center [935, 64] width 91 height 10
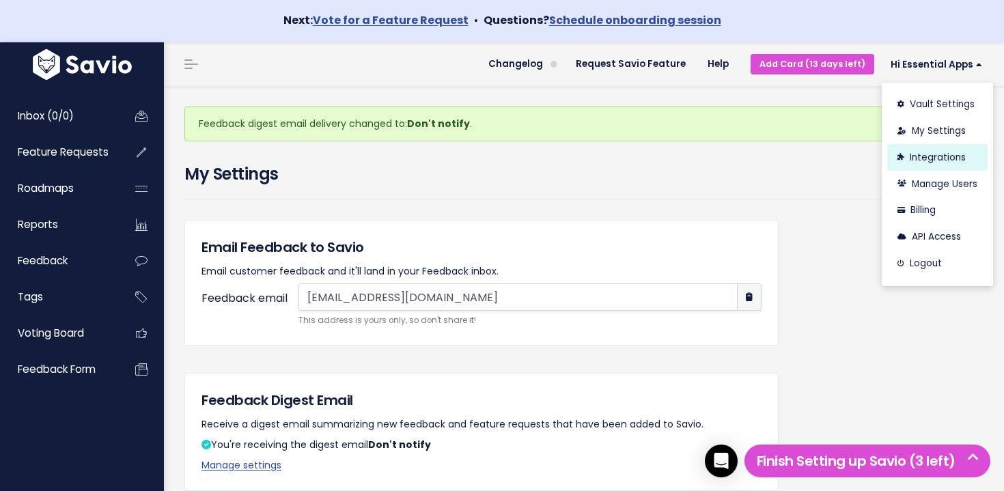
click at [956, 161] on link "Integrations" at bounding box center [937, 157] width 100 height 27
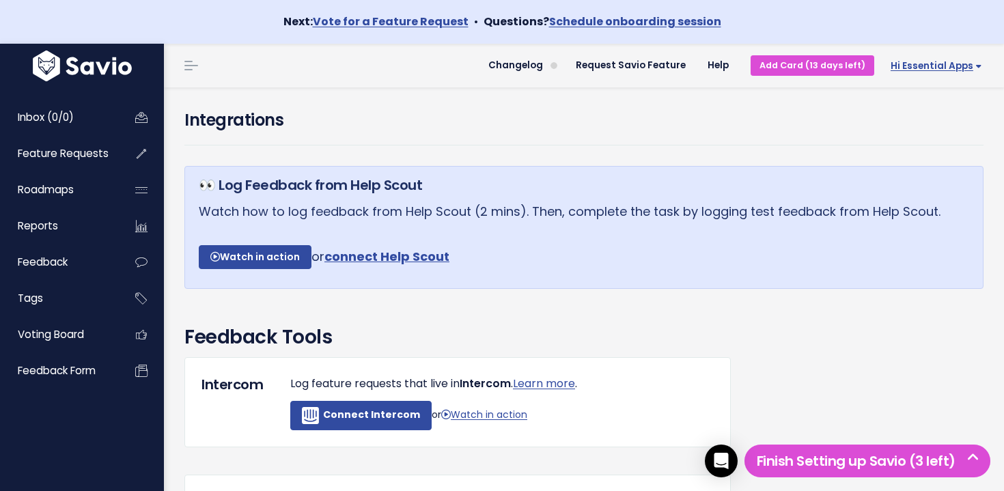
click at [940, 67] on span "Hi Essential Apps" at bounding box center [935, 66] width 91 height 10
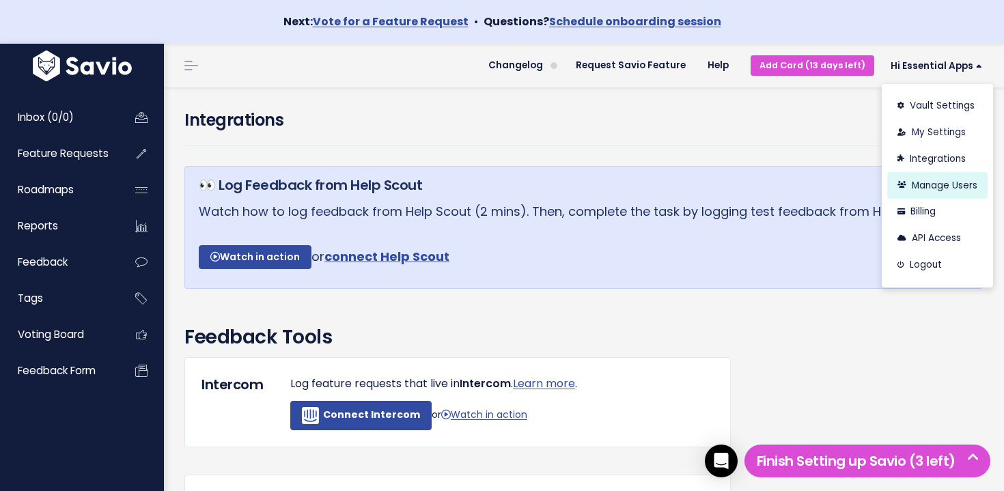
click at [939, 189] on link "Manage Users" at bounding box center [937, 185] width 100 height 27
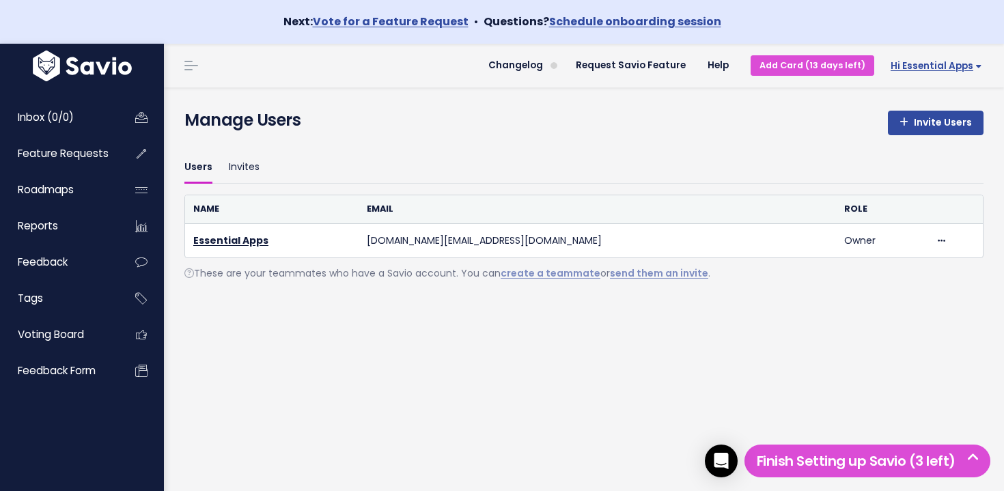
click at [959, 62] on span "Hi Essential Apps" at bounding box center [935, 66] width 91 height 10
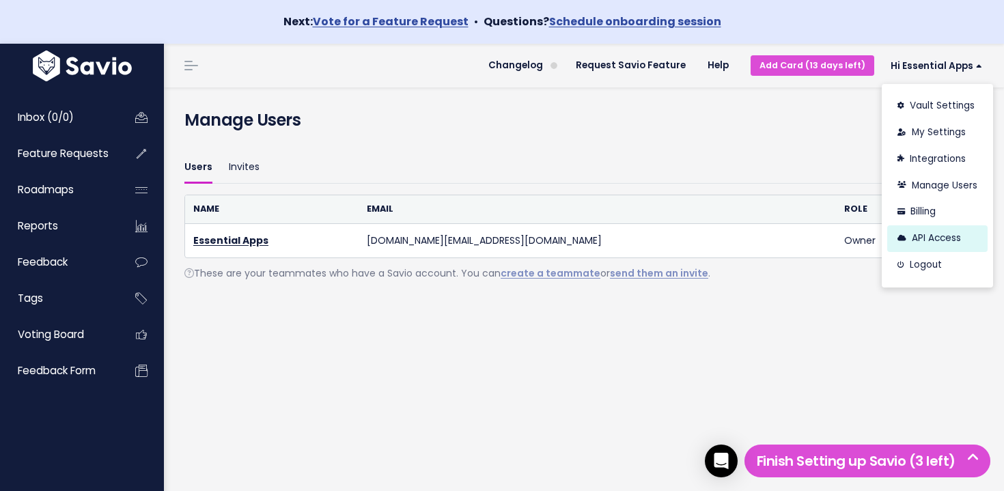
click at [920, 238] on link "API Access" at bounding box center [937, 238] width 100 height 27
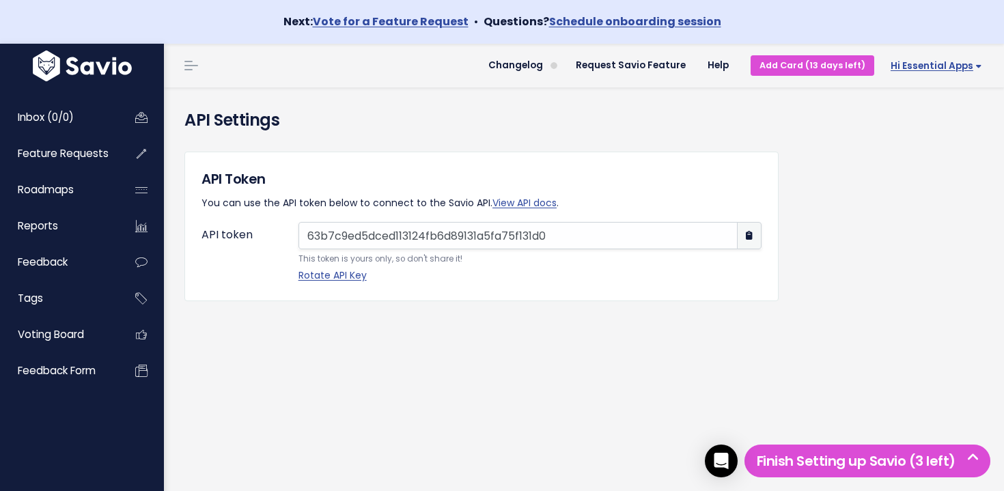
click at [948, 64] on span "Hi Essential Apps" at bounding box center [935, 66] width 91 height 10
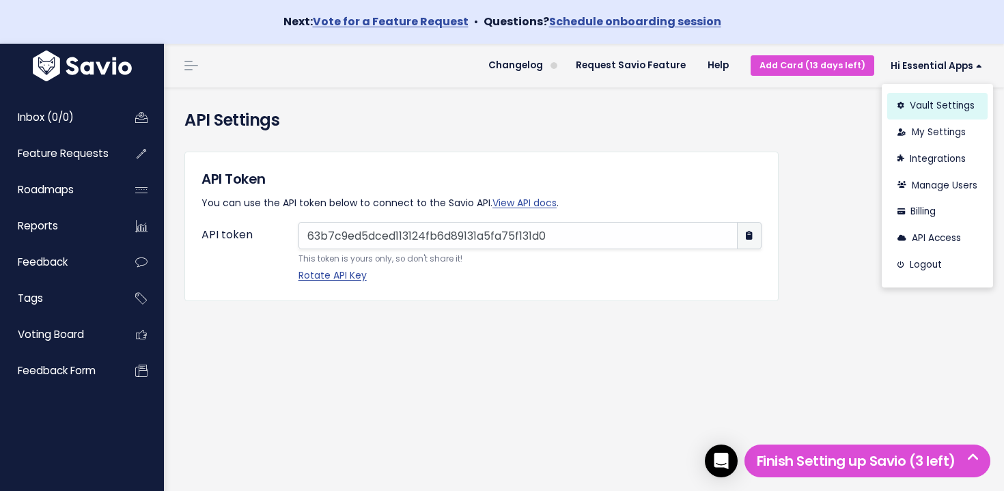
click at [948, 107] on link "Vault Settings" at bounding box center [937, 106] width 100 height 27
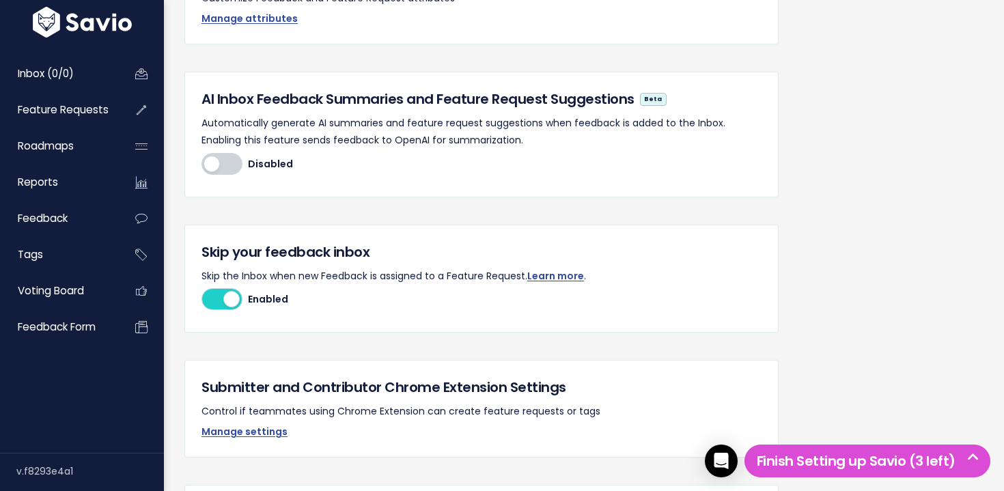
scroll to position [467, 0]
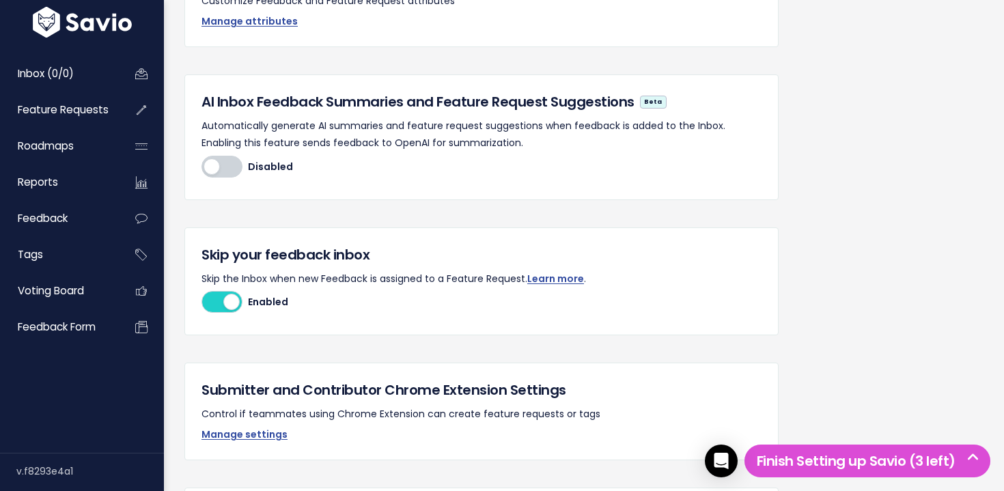
click at [228, 302] on div at bounding box center [221, 302] width 41 height 22
click at [201, 302] on input "Disabled Enabled" at bounding box center [201, 302] width 0 height 0
click at [228, 302] on div at bounding box center [221, 302] width 41 height 22
click at [201, 302] on input "Disabled Enabled" at bounding box center [201, 302] width 0 height 0
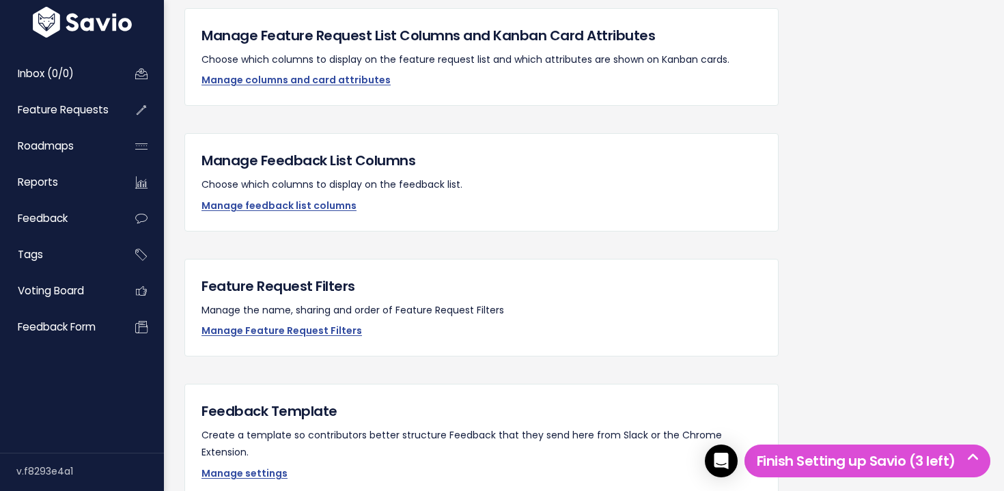
scroll to position [799, 0]
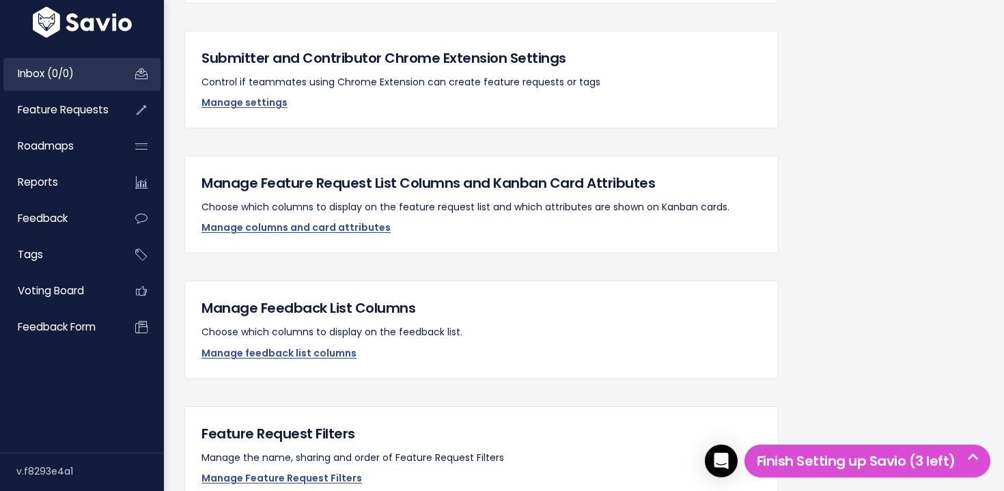
click at [79, 73] on link "Inbox (0/0)" at bounding box center [58, 73] width 110 height 31
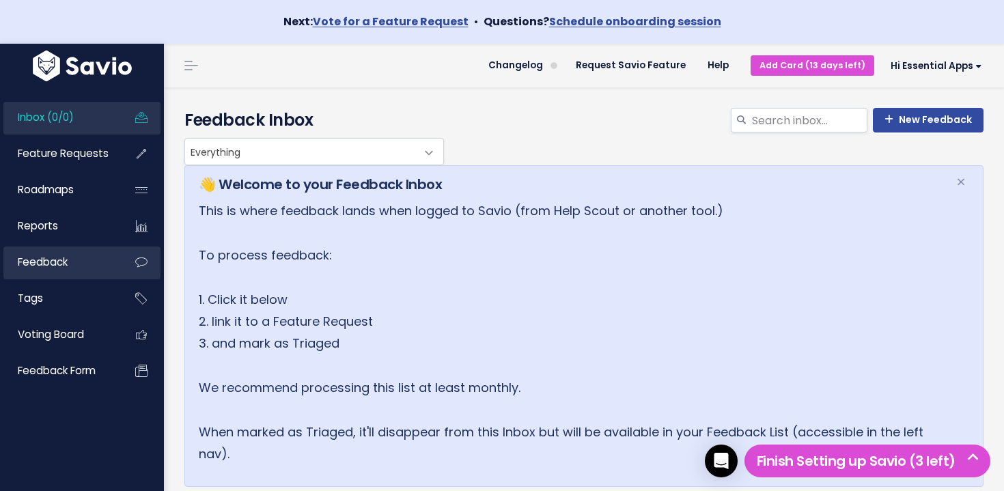
click at [55, 272] on link "Feedback" at bounding box center [58, 261] width 110 height 31
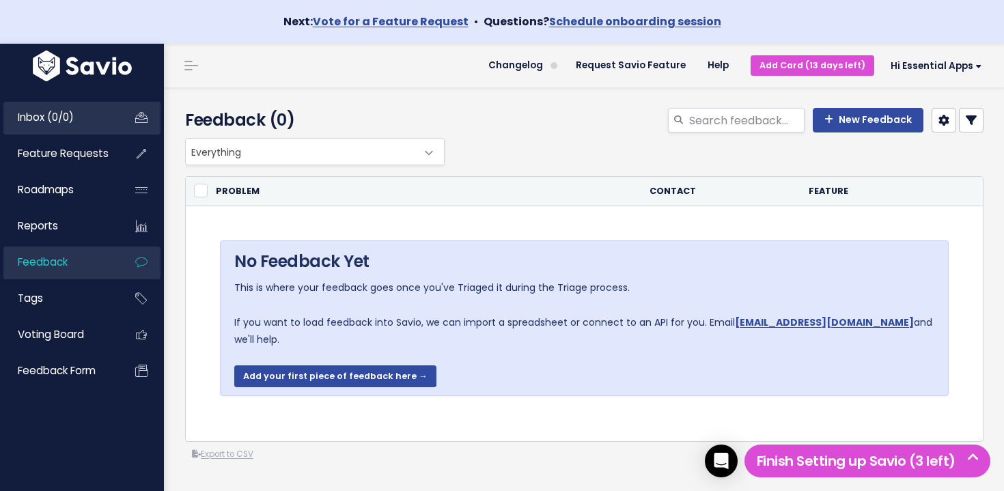
click at [74, 120] on span "Inbox (0/0)" at bounding box center [46, 117] width 56 height 14
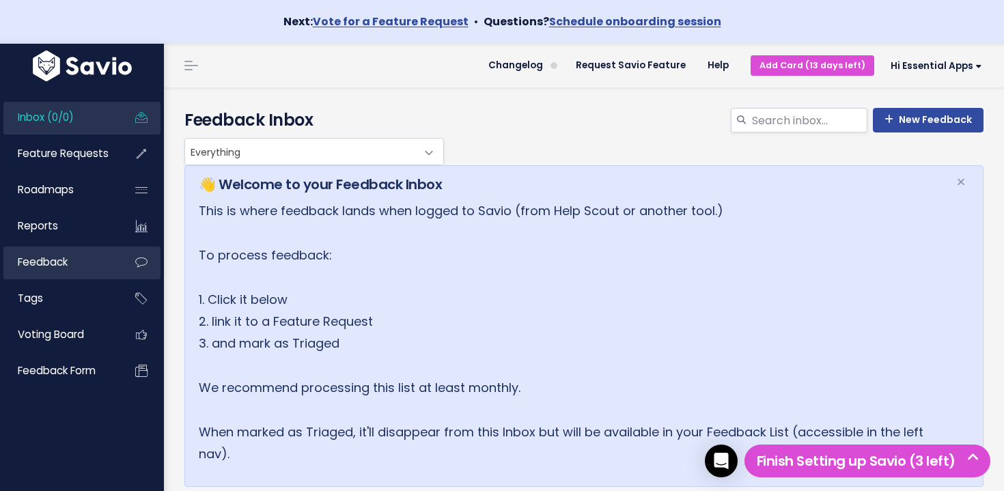
click at [76, 263] on link "Feedback" at bounding box center [58, 261] width 110 height 31
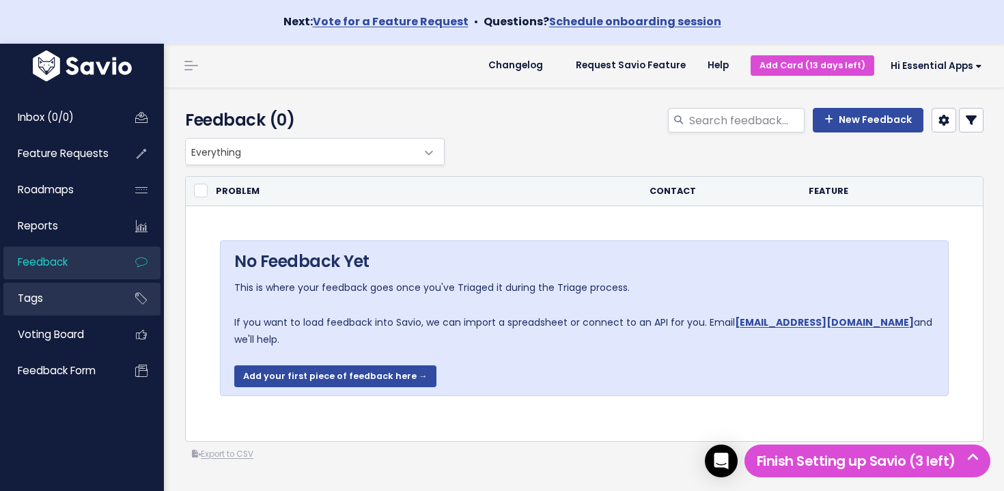
click at [79, 296] on link "Tags" at bounding box center [58, 298] width 110 height 31
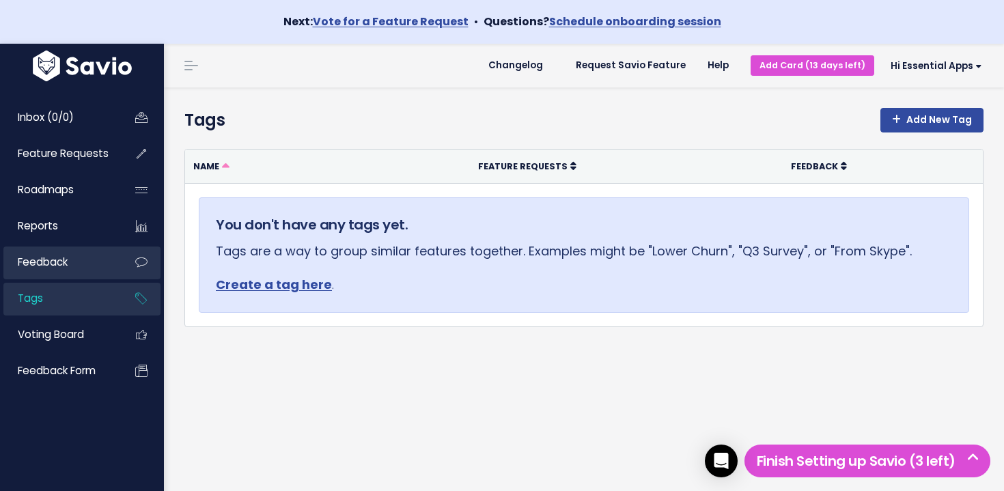
click at [75, 268] on link "Feedback" at bounding box center [58, 261] width 110 height 31
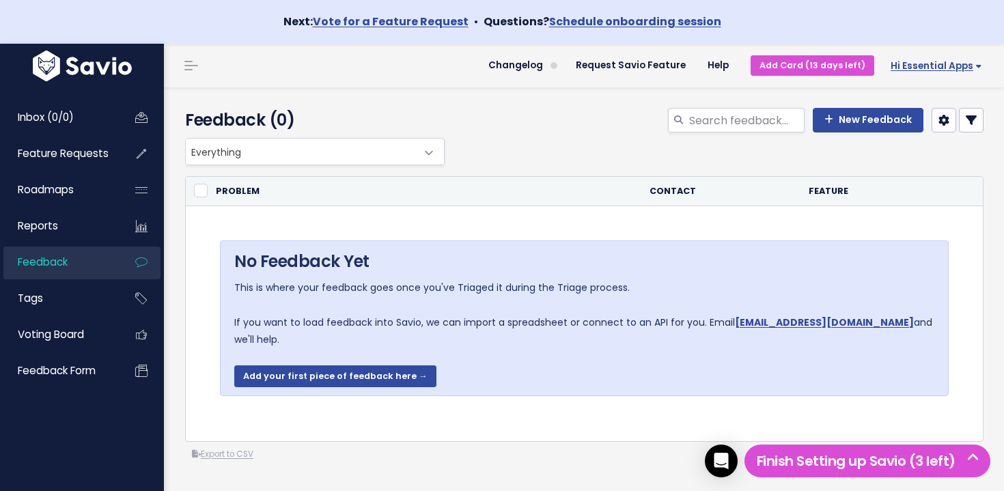
click at [917, 63] on span "Hi Essential Apps" at bounding box center [935, 66] width 91 height 10
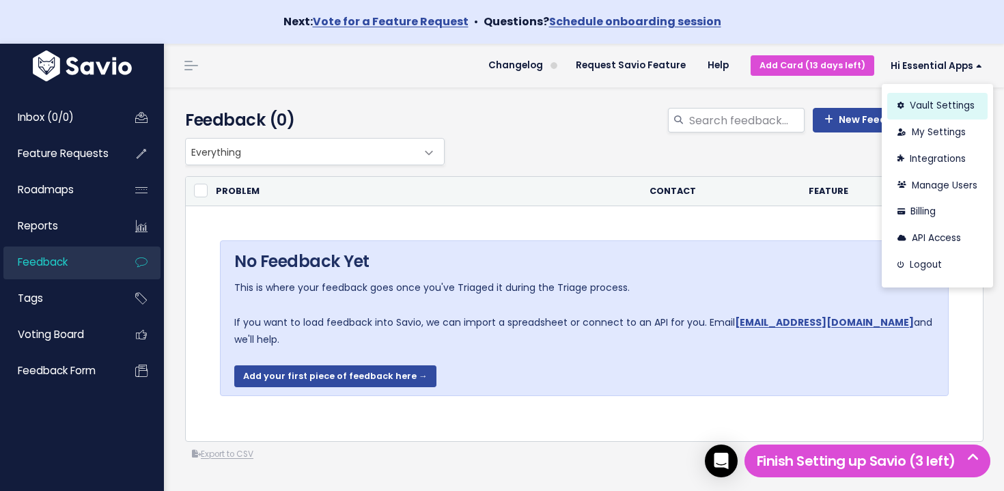
click at [930, 108] on link "Vault Settings" at bounding box center [937, 106] width 100 height 27
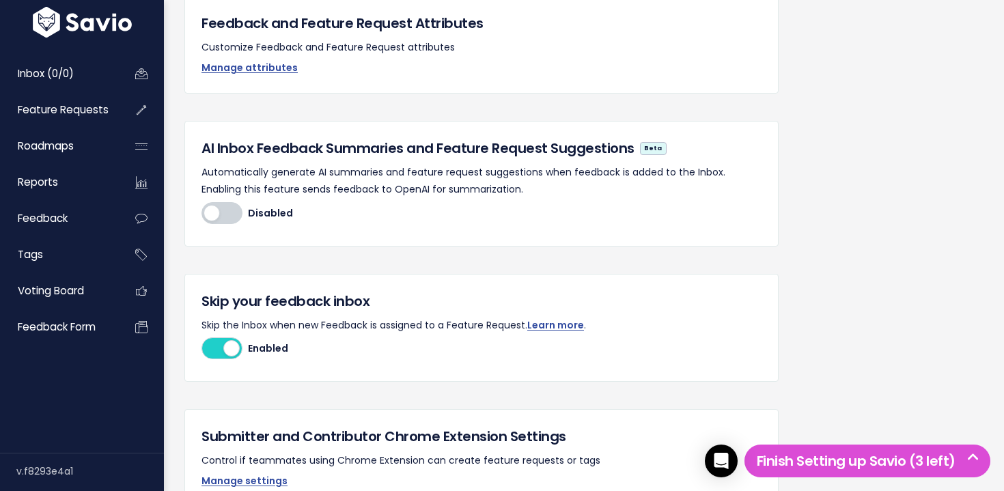
scroll to position [421, 0]
click at [219, 349] on div at bounding box center [221, 348] width 41 height 22
click at [201, 347] on input "Disabled Enabled" at bounding box center [201, 347] width 0 height 0
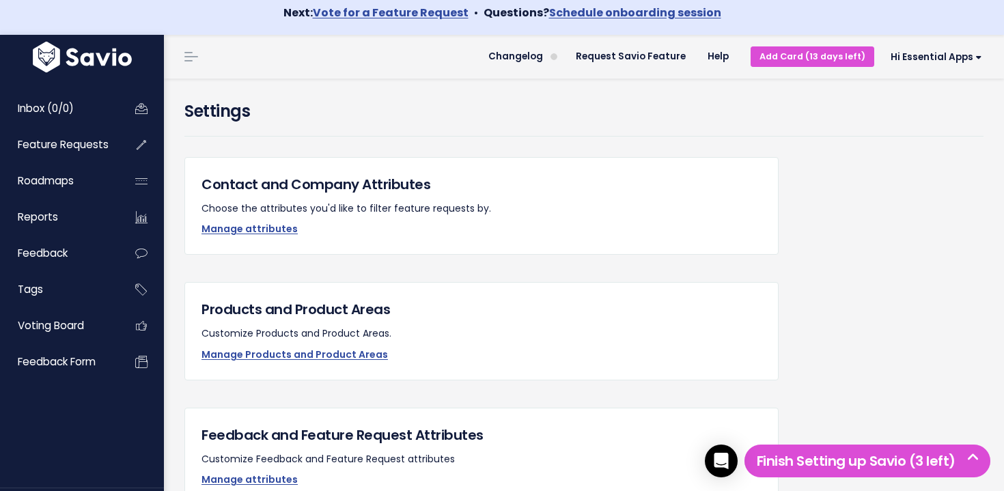
scroll to position [0, 0]
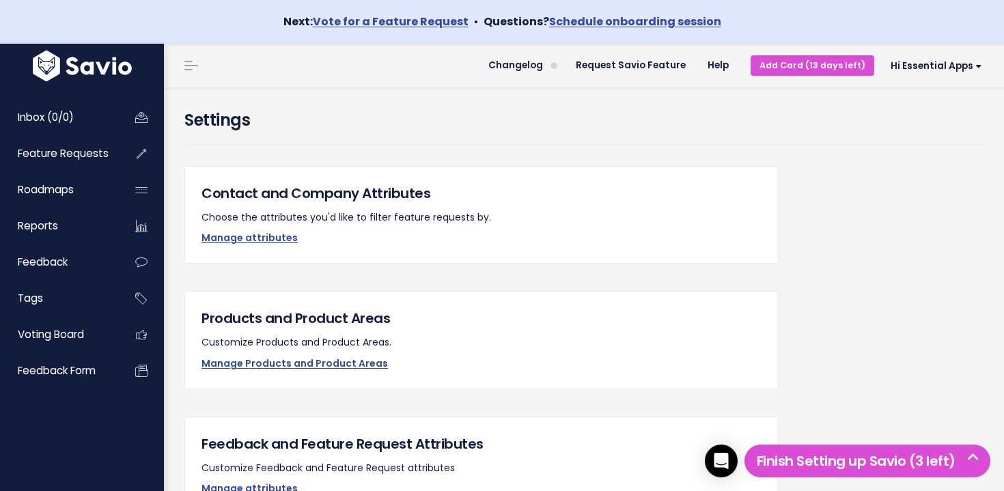
scroll to position [345, 0]
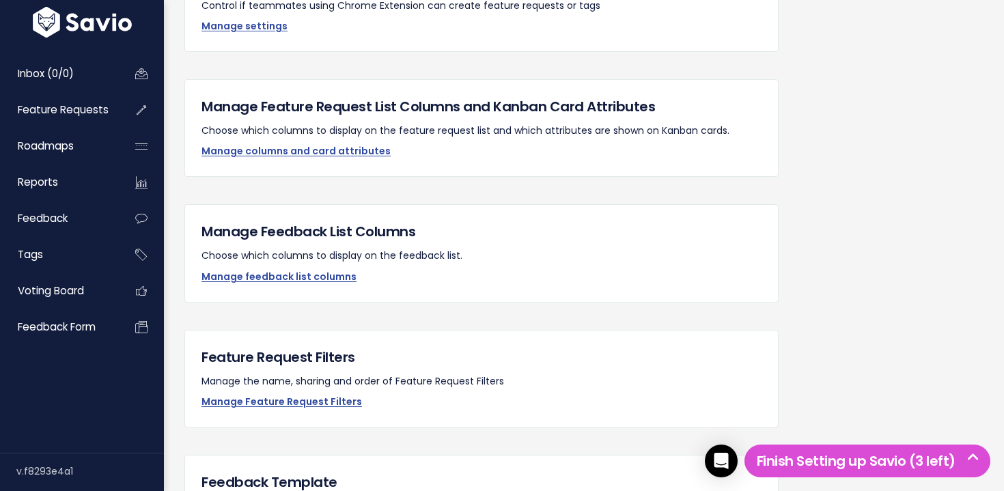
scroll to position [1186, 0]
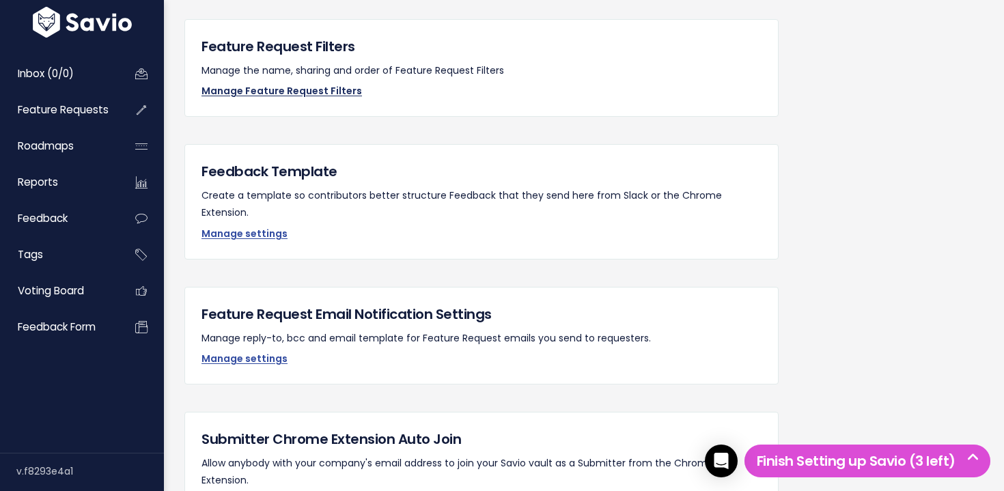
click at [325, 95] on link "Manage Feature Request Filters" at bounding box center [281, 91] width 160 height 14
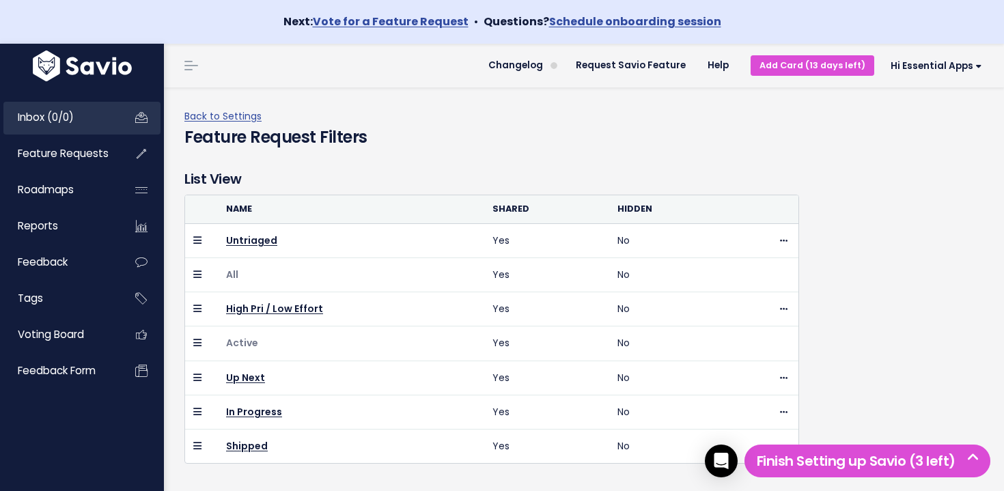
click at [97, 120] on link "Inbox (0/0)" at bounding box center [58, 117] width 110 height 31
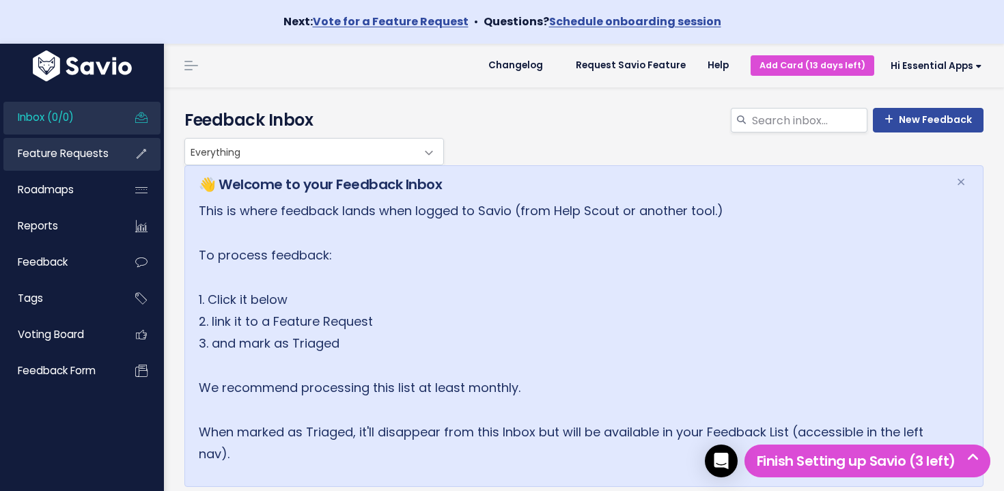
click at [85, 156] on span "Feature Requests" at bounding box center [63, 153] width 91 height 14
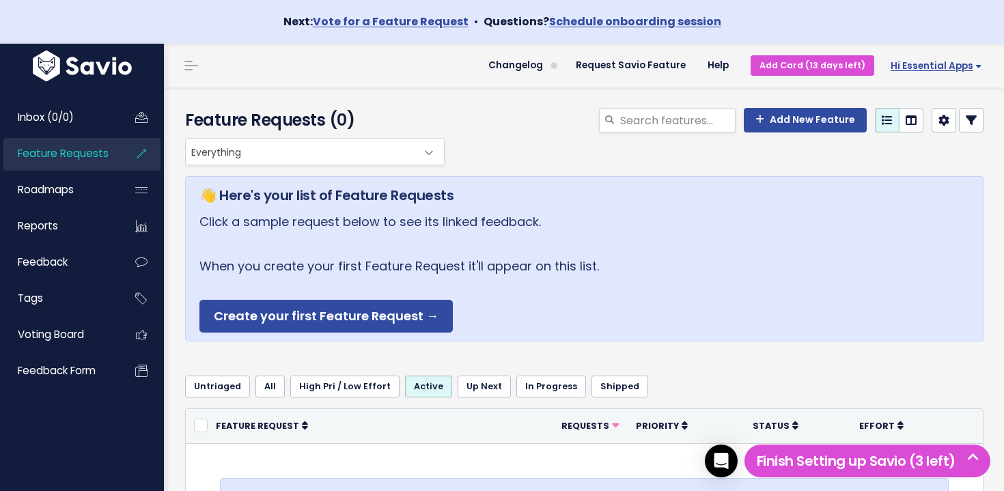
click at [931, 61] on span "Hi Essential Apps" at bounding box center [935, 66] width 91 height 10
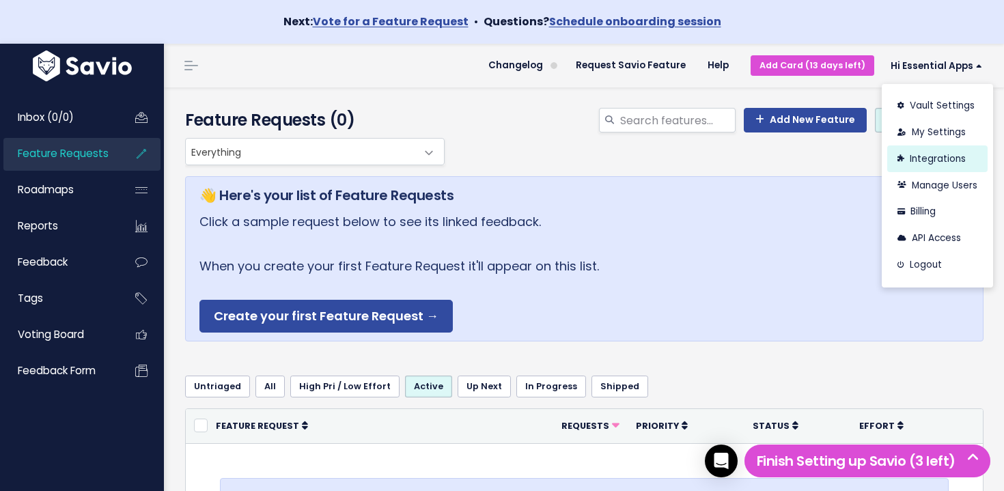
click at [960, 162] on link "Integrations" at bounding box center [937, 158] width 100 height 27
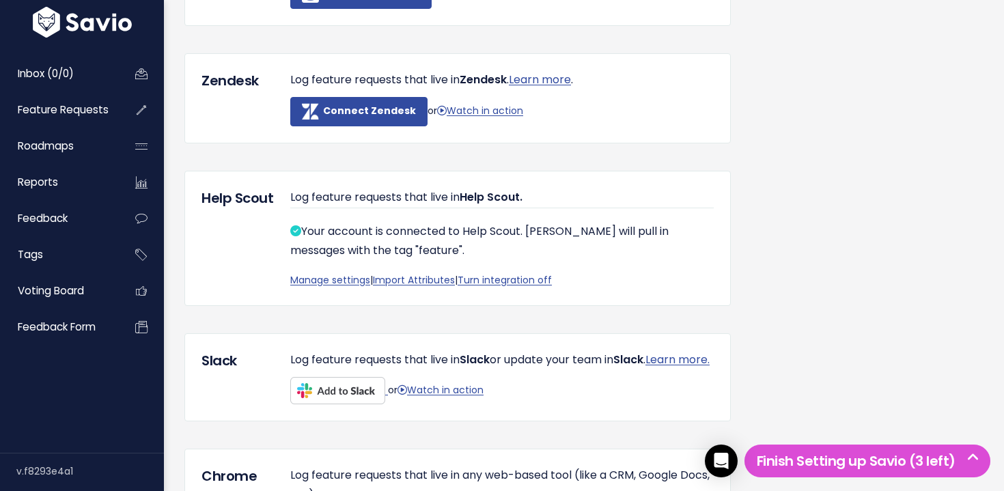
scroll to position [462, 0]
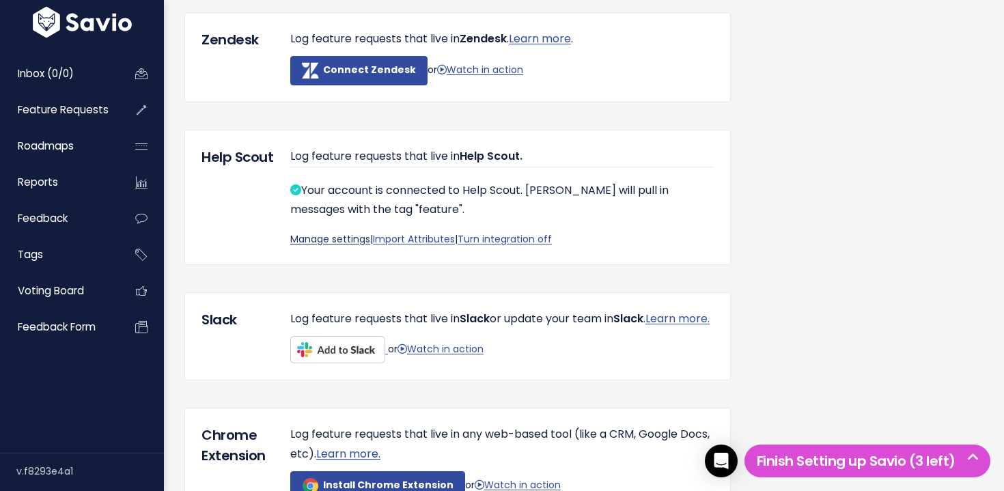
click at [333, 242] on link "Manage settings" at bounding box center [330, 239] width 80 height 14
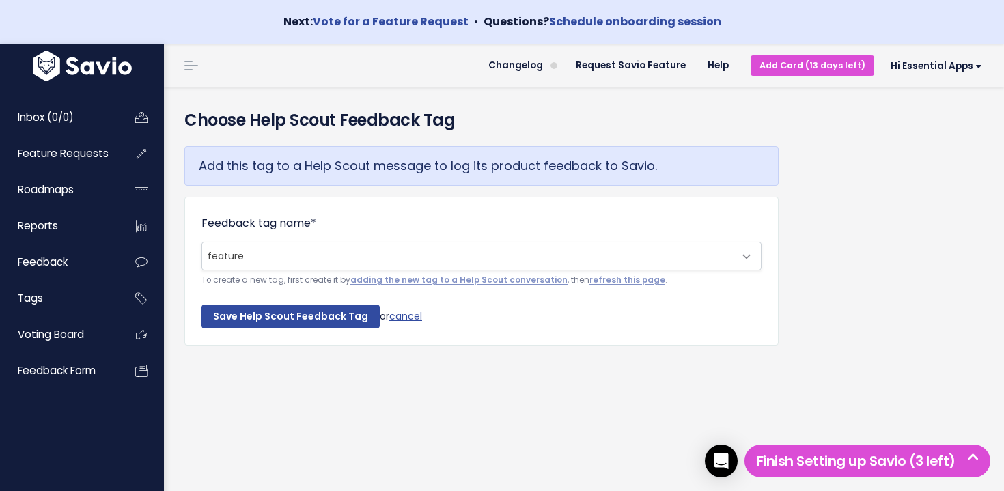
click at [336, 261] on span "feature" at bounding box center [467, 255] width 531 height 27
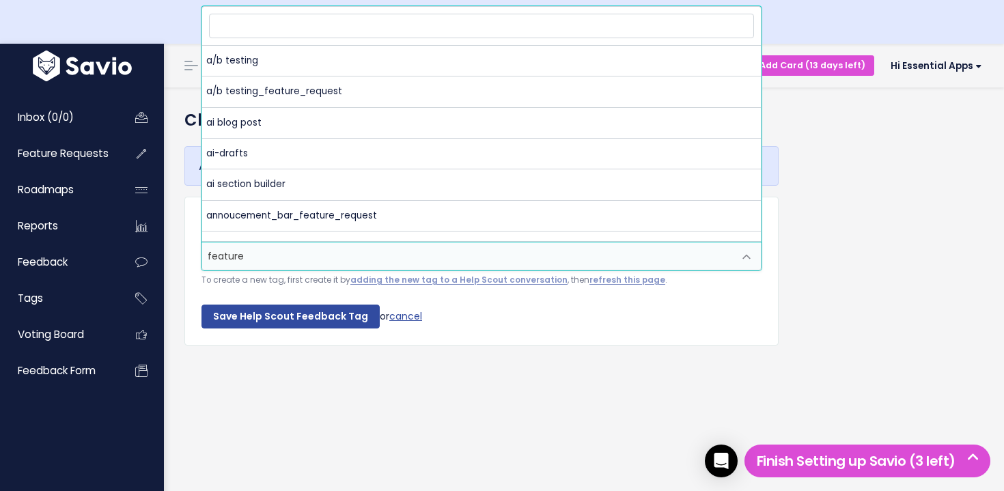
scroll to position [683, 0]
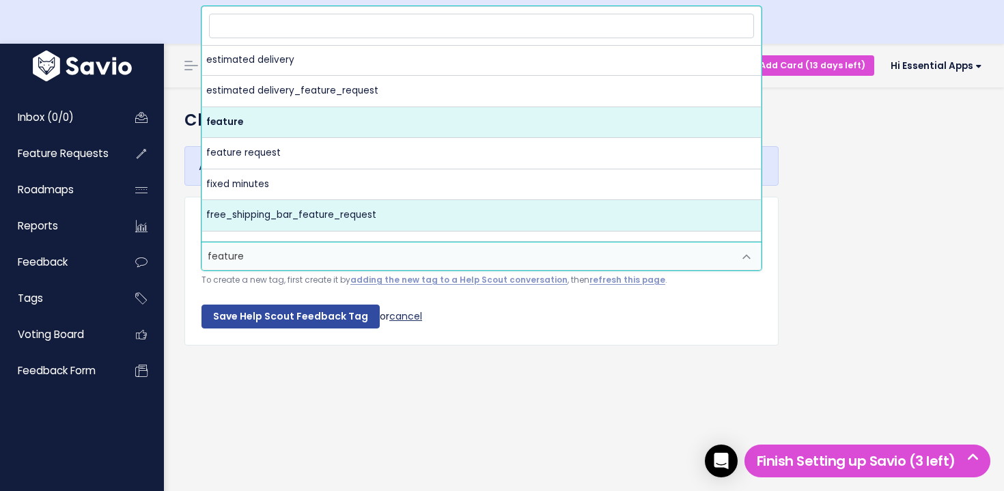
click at [414, 322] on link "cancel" at bounding box center [405, 316] width 33 height 14
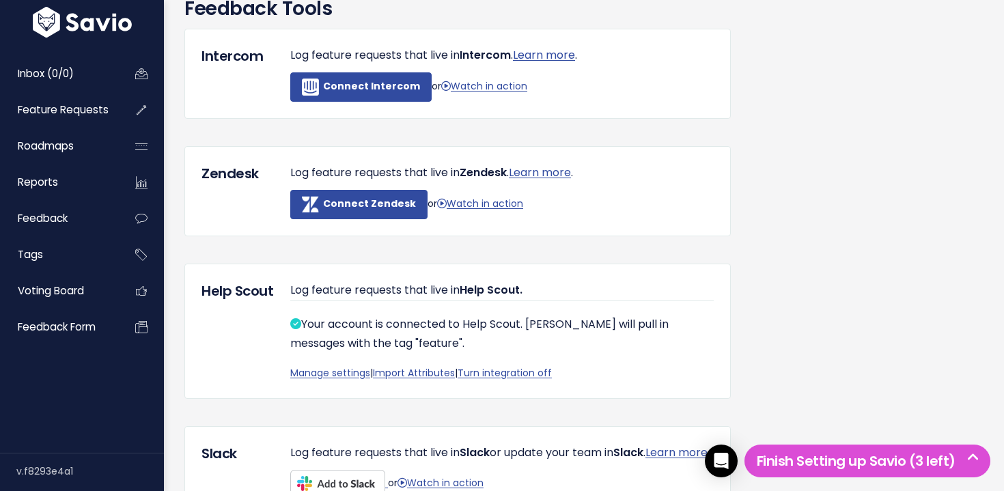
scroll to position [326, 0]
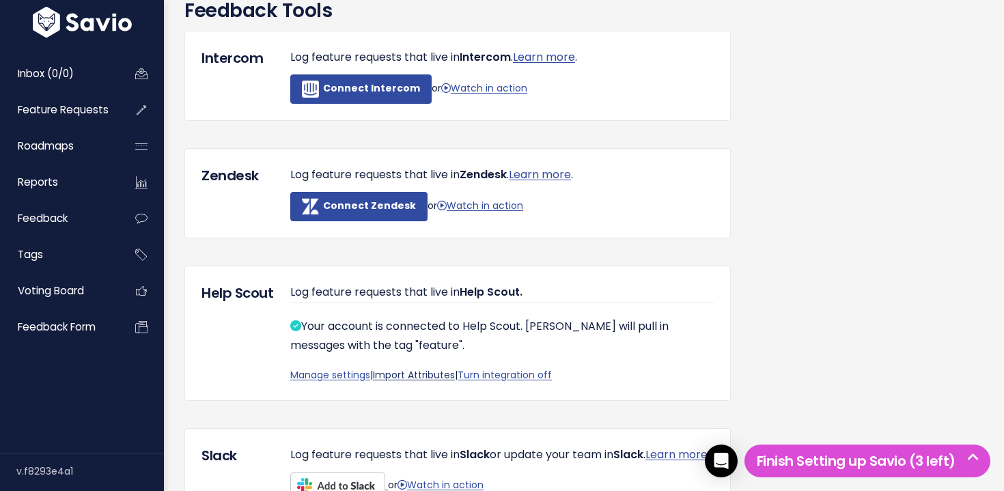
click at [401, 377] on link "Import Attributes" at bounding box center [414, 375] width 82 height 14
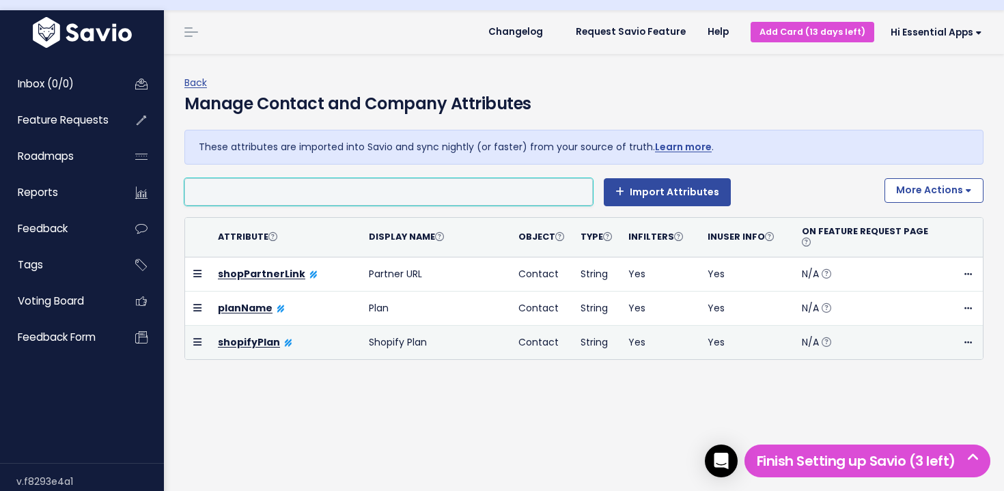
scroll to position [44, 0]
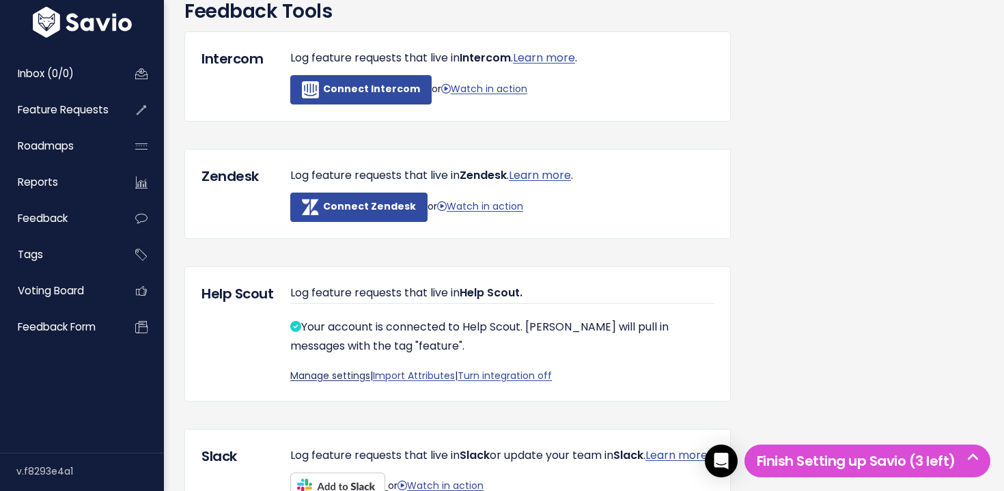
scroll to position [388, 0]
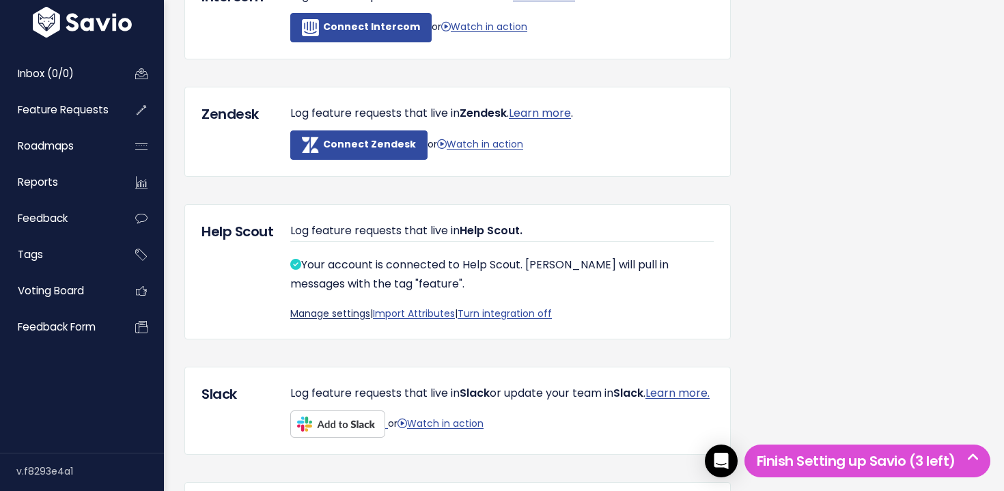
click at [351, 313] on link "Manage settings" at bounding box center [330, 314] width 80 height 14
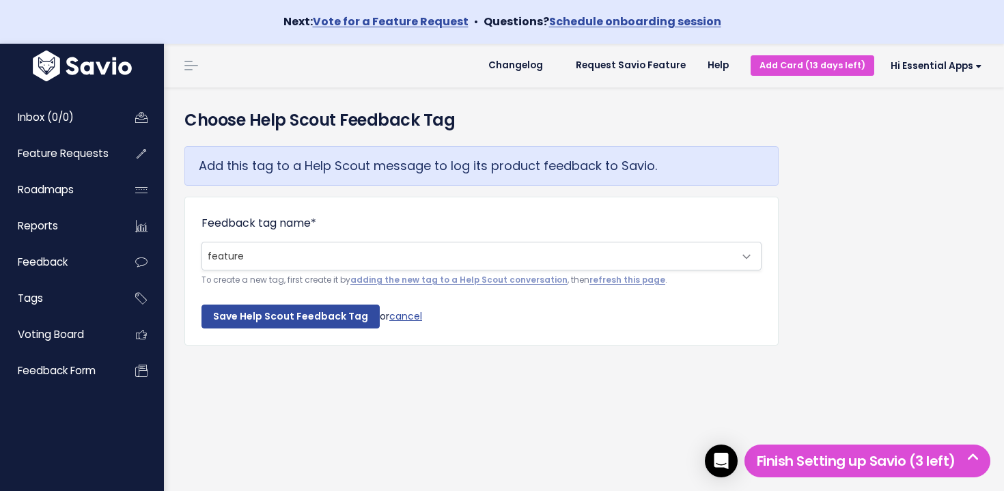
click at [289, 267] on span "feature" at bounding box center [467, 255] width 531 height 27
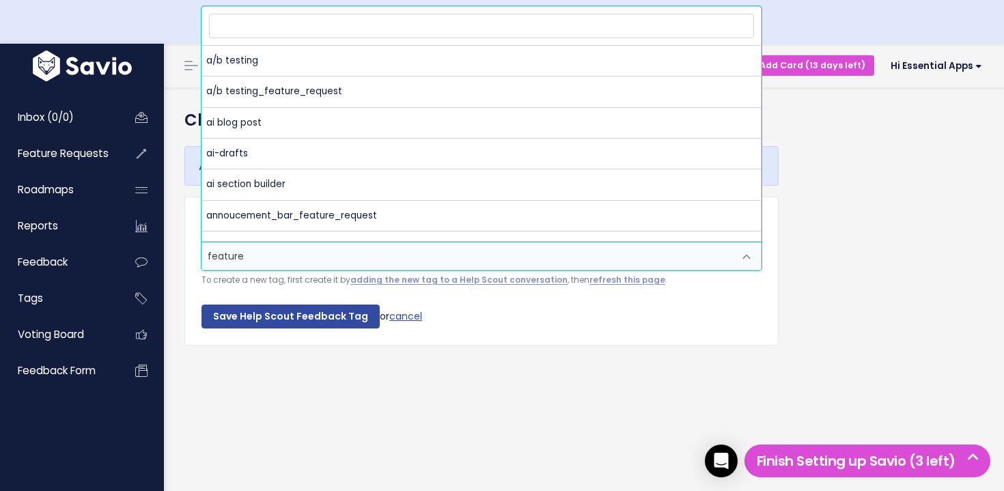
scroll to position [683, 0]
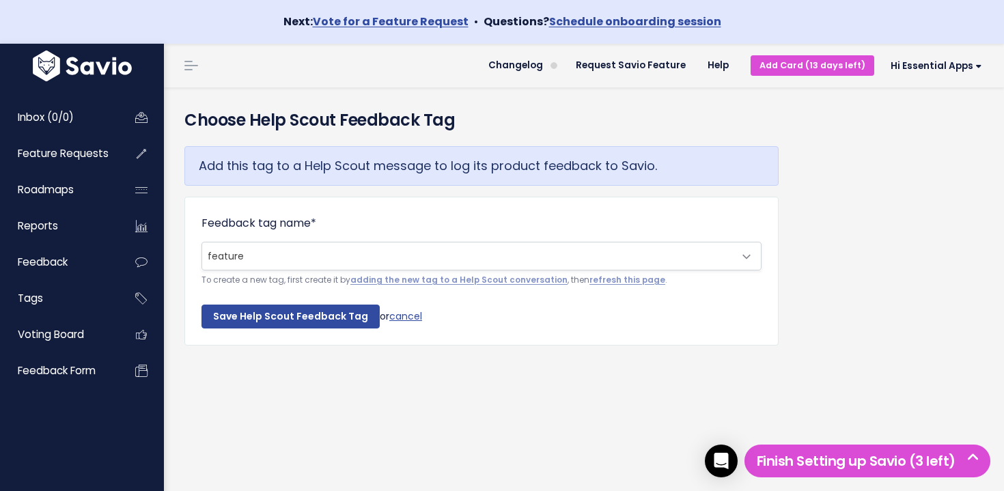
click at [264, 257] on span "feature" at bounding box center [467, 255] width 531 height 27
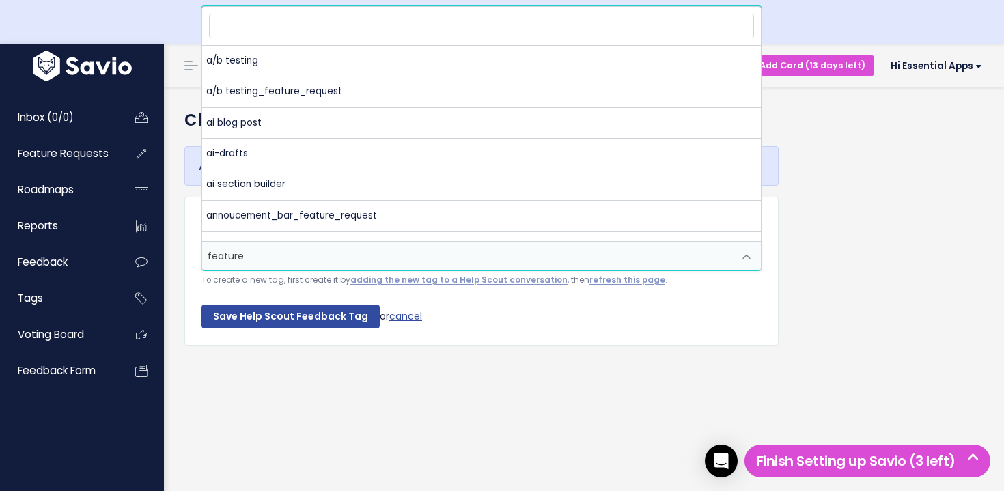
scroll to position [715, 0]
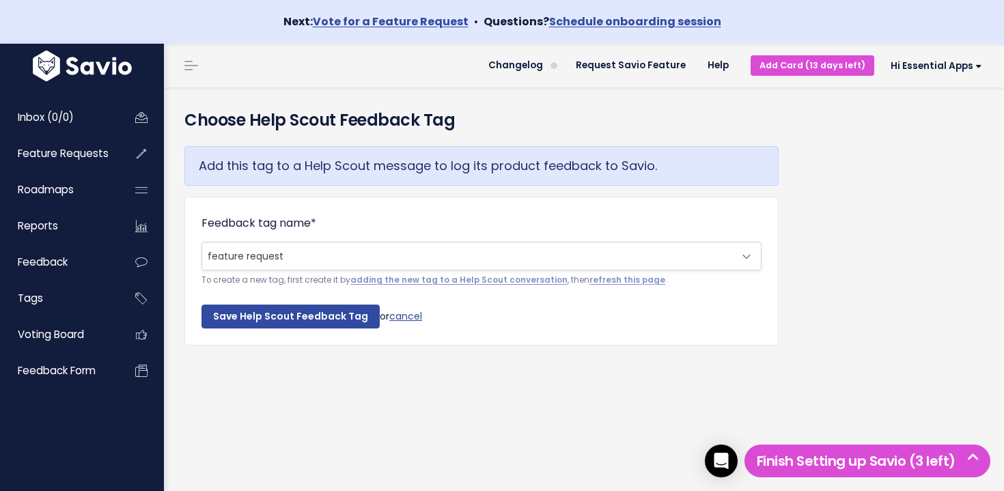
click at [272, 250] on span "feature request" at bounding box center [467, 255] width 531 height 27
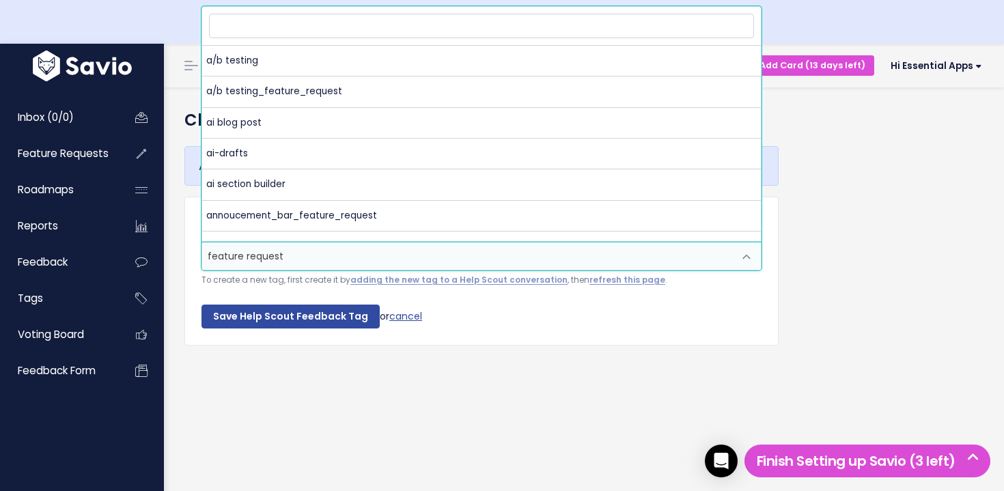
scroll to position [746, 0]
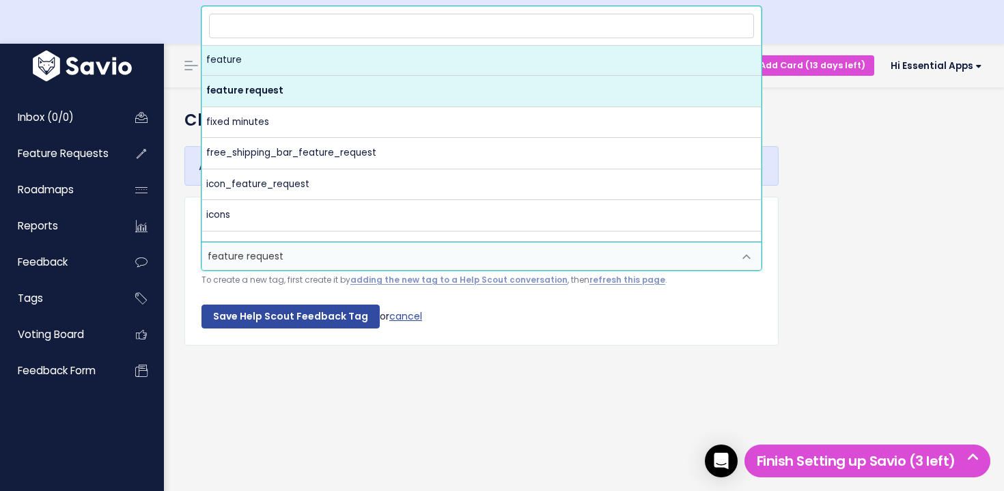
select select "feature"
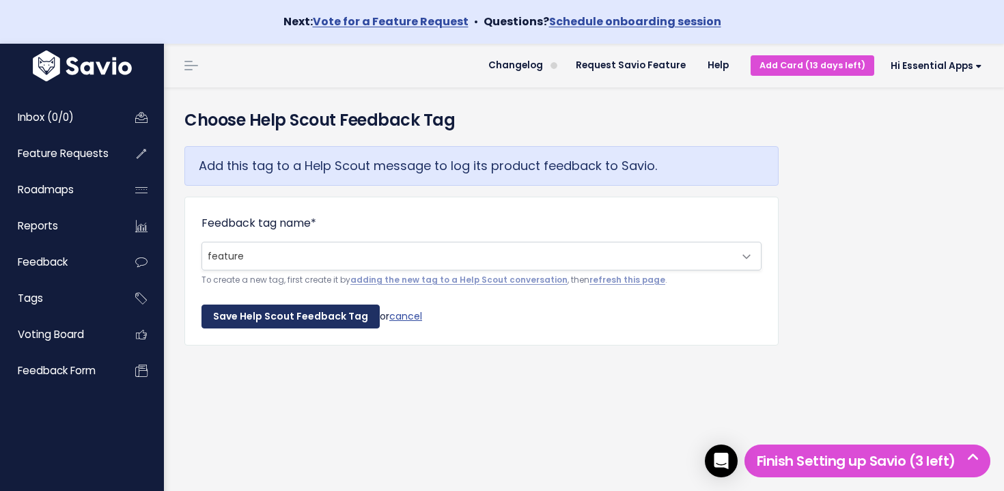
click at [296, 321] on input "Save Help Scout Feedback Tag" at bounding box center [290, 316] width 178 height 25
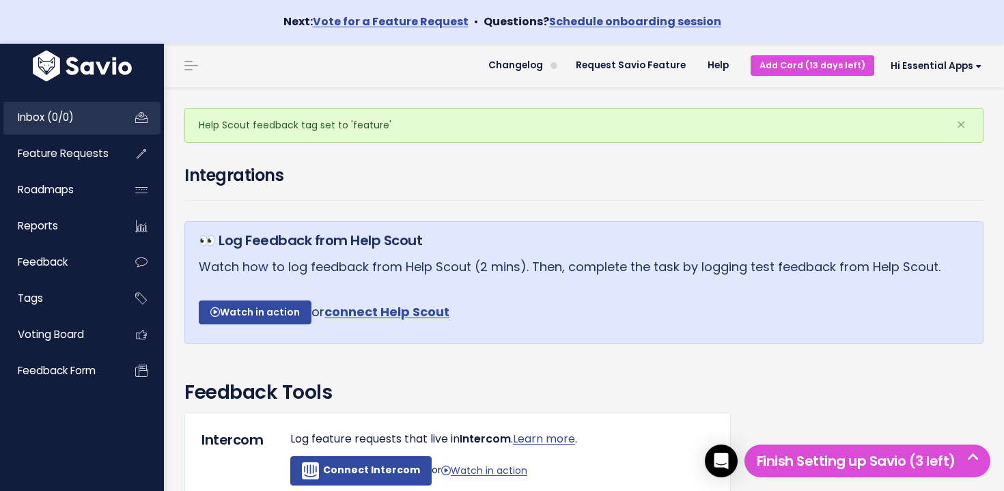
click at [94, 120] on link "Inbox (0/0)" at bounding box center [58, 117] width 110 height 31
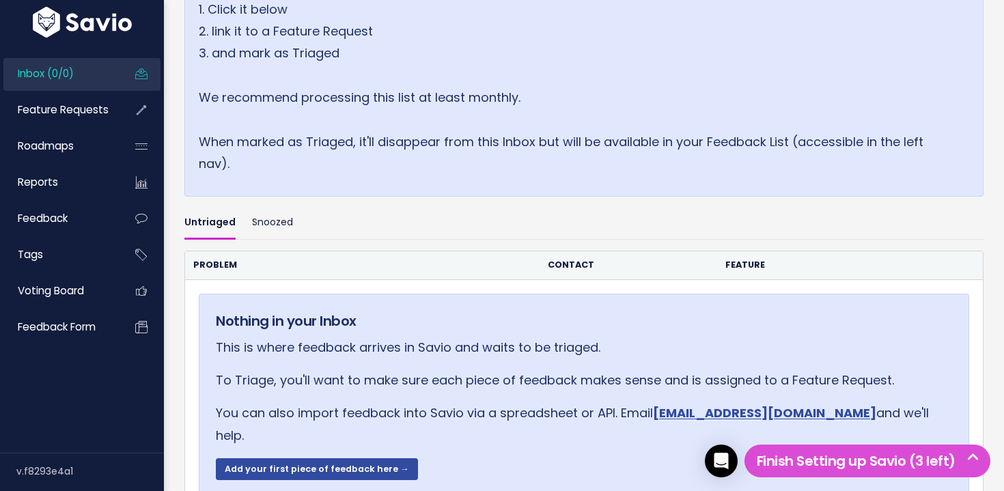
scroll to position [76, 0]
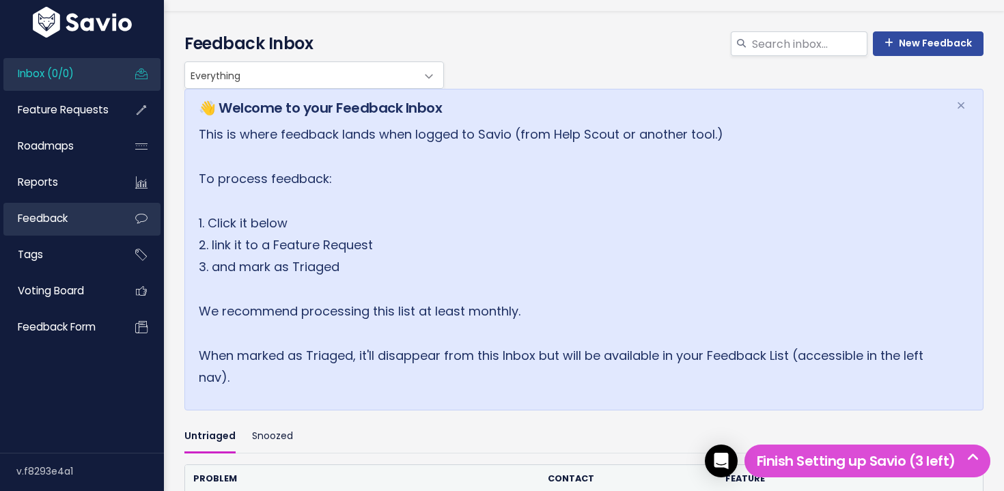
click at [84, 214] on link "Feedback" at bounding box center [58, 218] width 110 height 31
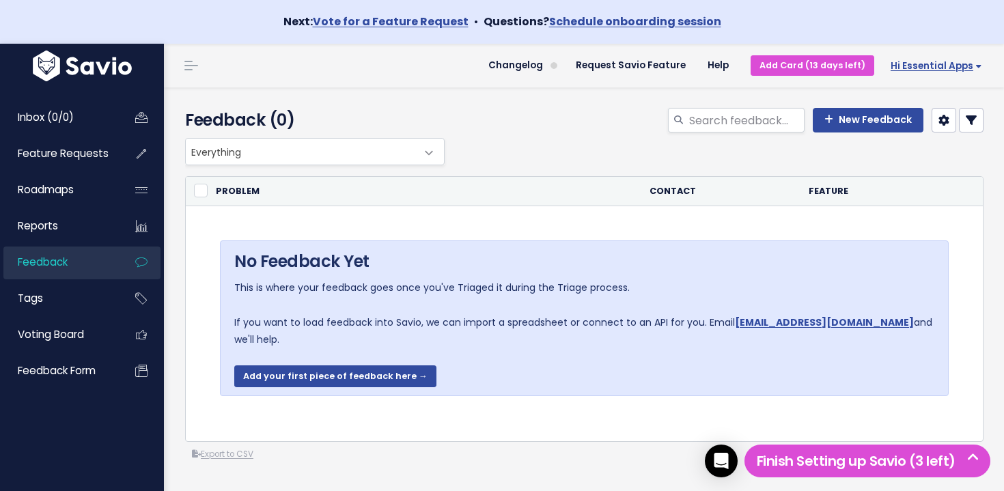
click at [928, 64] on span "Hi Essential Apps" at bounding box center [935, 66] width 91 height 10
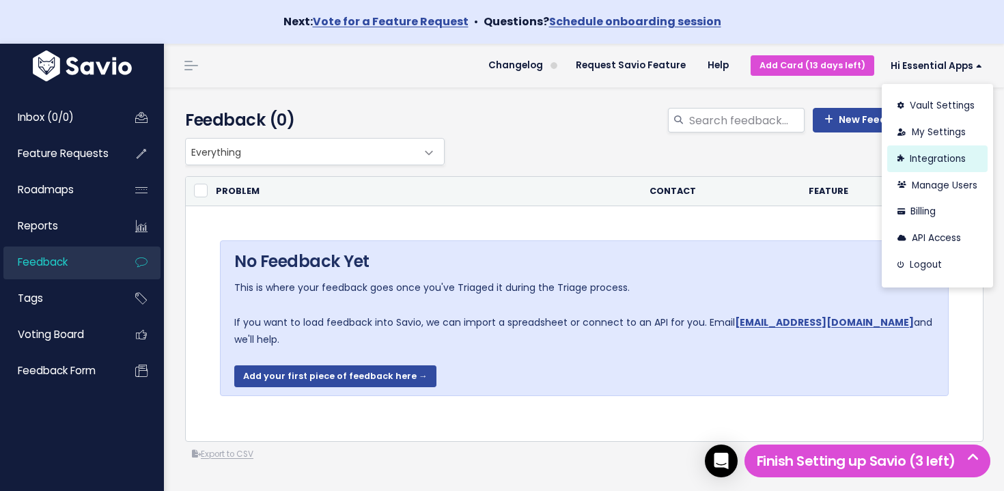
click at [950, 158] on link "Integrations" at bounding box center [937, 158] width 100 height 27
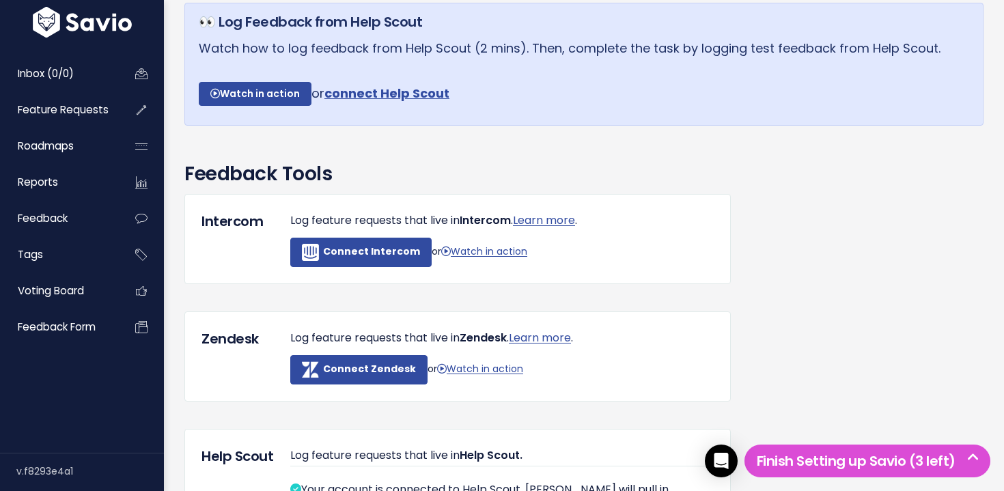
scroll to position [20, 0]
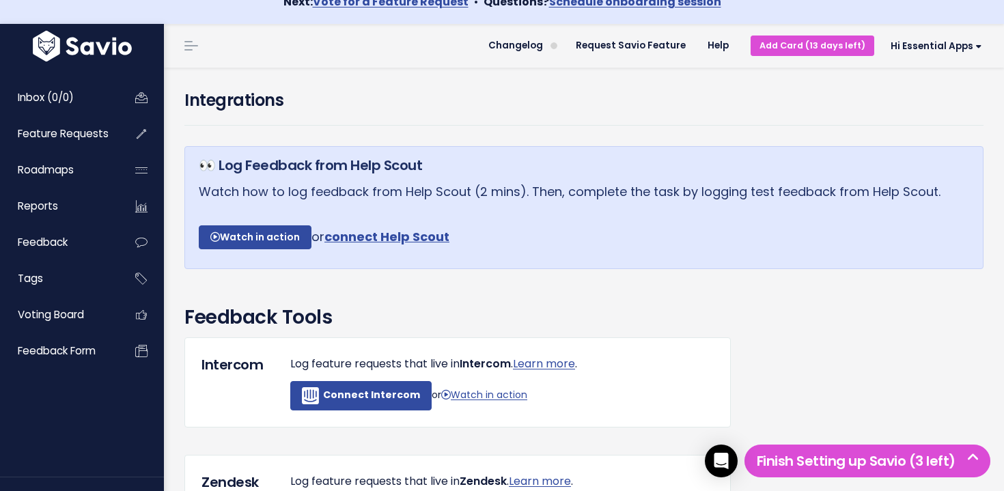
click at [406, 235] on link "connect Help Scout" at bounding box center [386, 235] width 125 height 17
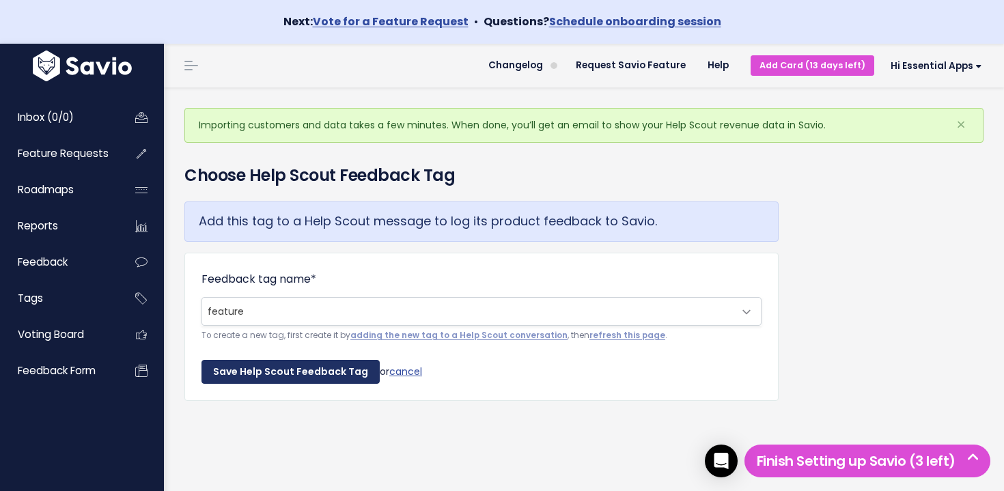
click at [266, 379] on input "Save Help Scout Feedback Tag" at bounding box center [290, 372] width 178 height 25
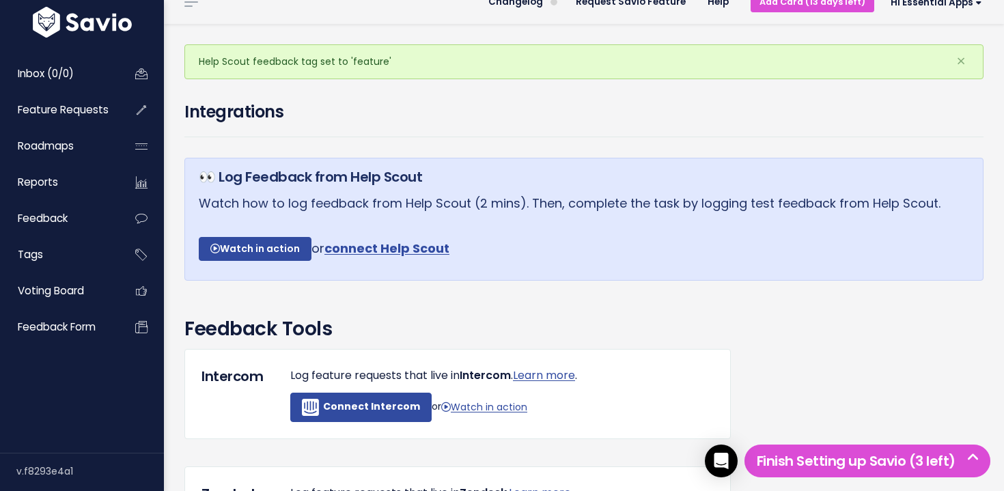
scroll to position [59, 0]
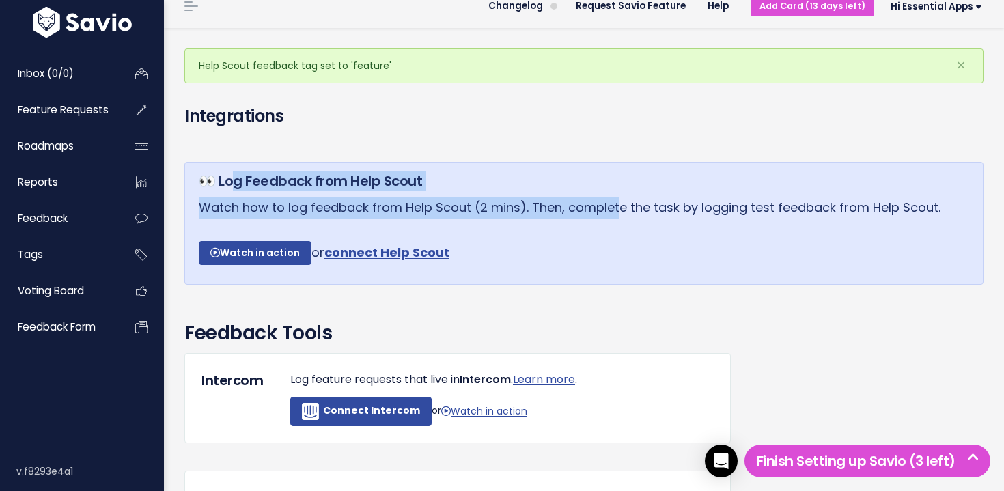
drag, startPoint x: 248, startPoint y: 187, endPoint x: 425, endPoint y: 216, distance: 179.2
click at [423, 216] on div "👀 Log Feedback from Help Scout Watch how to log feedback from Help Scout (2 min…" at bounding box center [583, 223] width 799 height 123
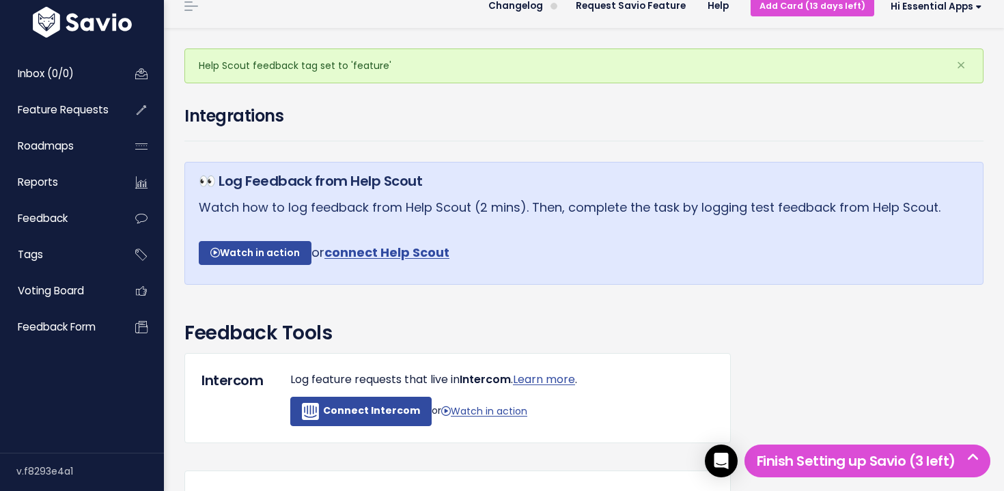
click at [425, 217] on p "Watch how to log feedback from Help Scout (2 mins). Then, complete the task by …" at bounding box center [584, 231] width 770 height 68
drag, startPoint x: 272, startPoint y: 211, endPoint x: 414, endPoint y: 221, distance: 142.3
click at [408, 220] on p "Watch how to log feedback from Help Scout (2 mins). Then, complete the task by …" at bounding box center [584, 231] width 770 height 68
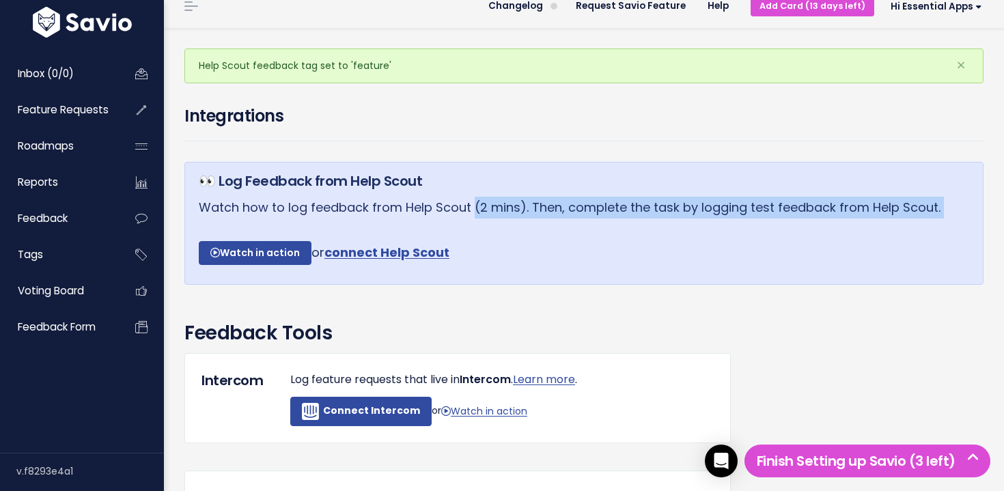
click at [415, 221] on p "Watch how to log feedback from Help Scout (2 mins). Then, complete the task by …" at bounding box center [584, 231] width 770 height 68
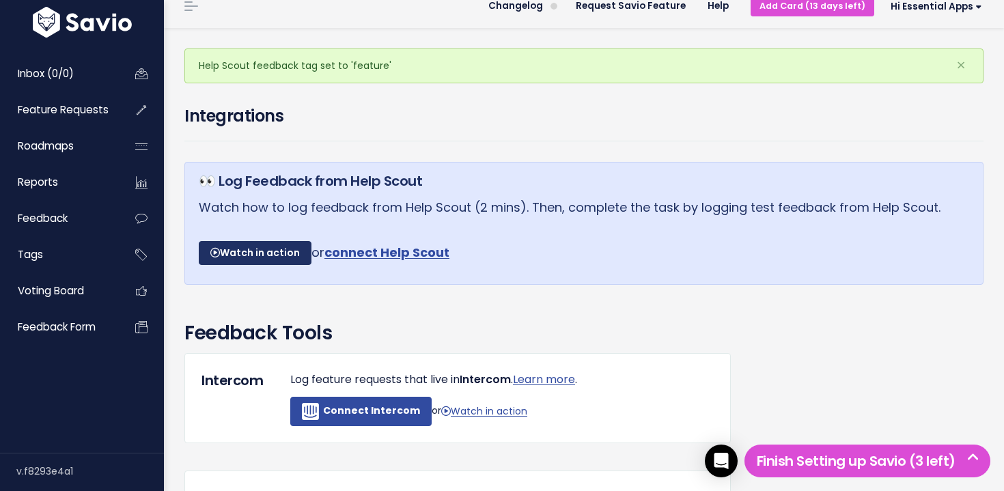
click at [254, 260] on link "Watch in action" at bounding box center [255, 253] width 113 height 25
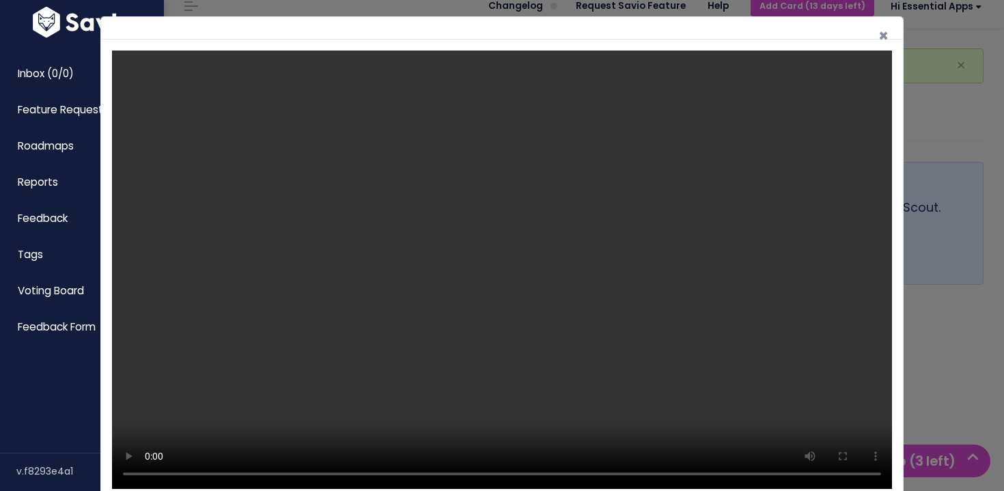
scroll to position [14, 0]
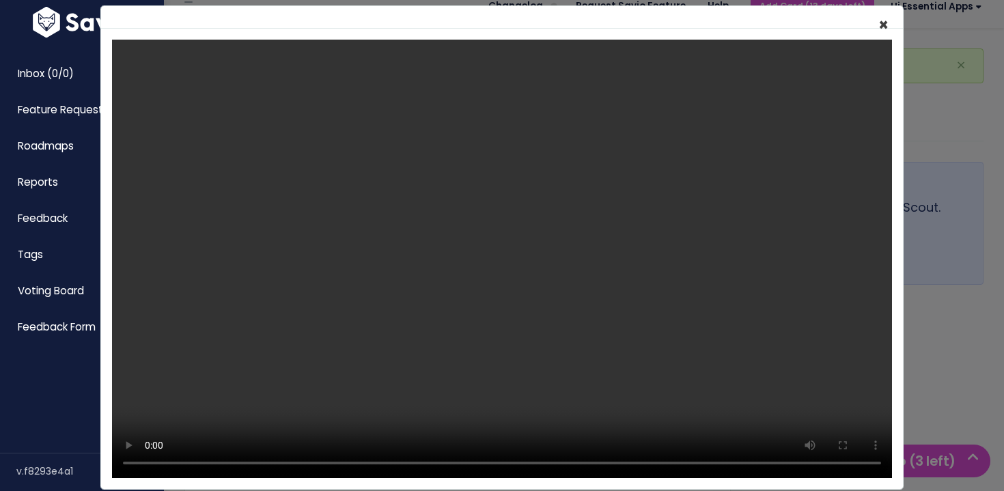
click at [886, 25] on span "×" at bounding box center [883, 25] width 10 height 23
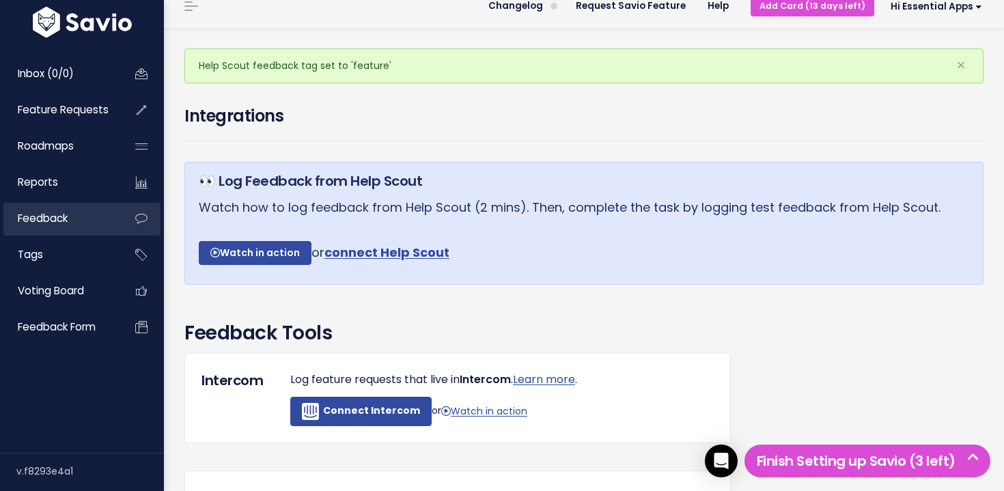
click at [100, 229] on link "Feedback" at bounding box center [58, 218] width 110 height 31
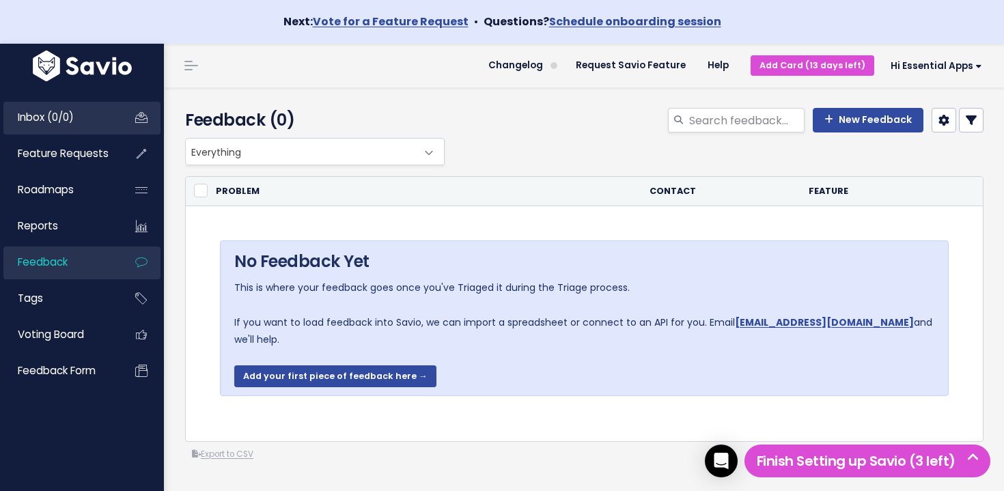
click at [57, 114] on span "Inbox (0/0)" at bounding box center [46, 117] width 56 height 14
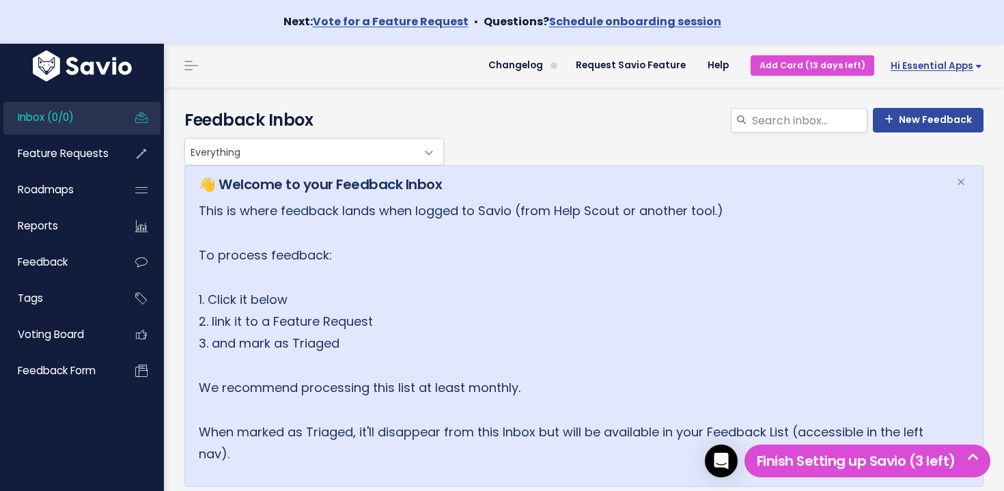
click at [933, 67] on span "Hi Essential Apps" at bounding box center [935, 66] width 91 height 10
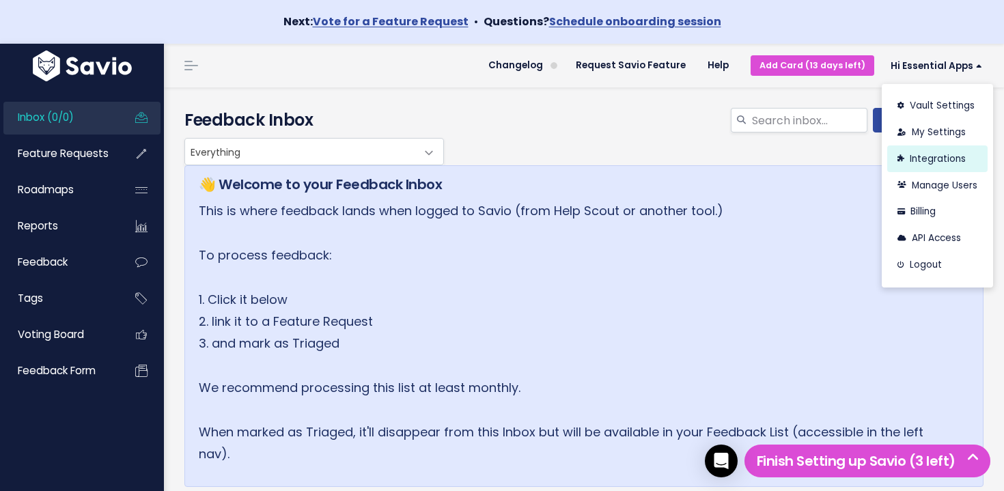
click at [946, 159] on link "Integrations" at bounding box center [937, 158] width 100 height 27
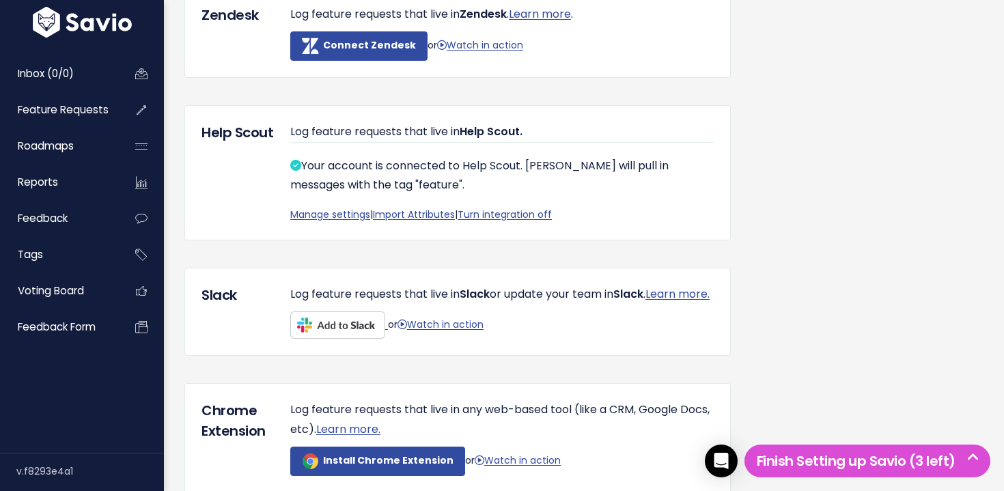
scroll to position [485, 0]
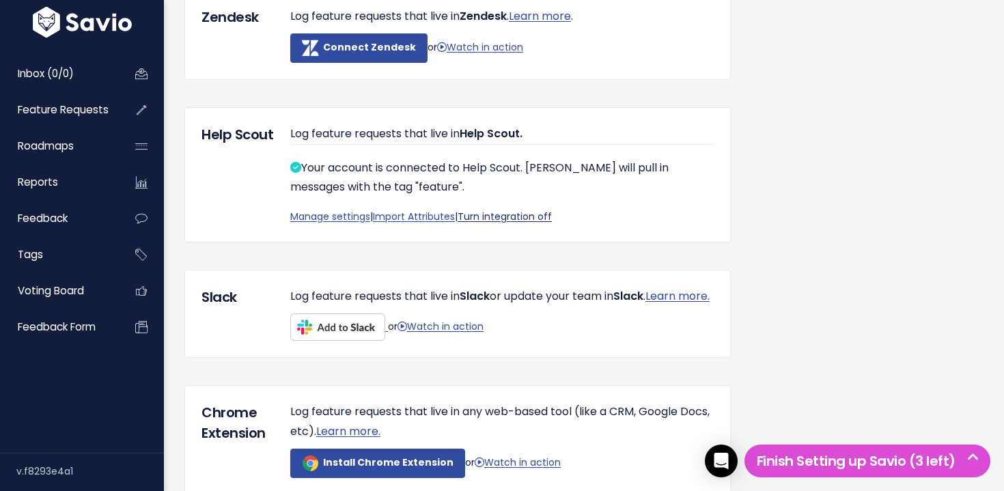
click at [502, 216] on link "Turn integration off" at bounding box center [504, 217] width 94 height 14
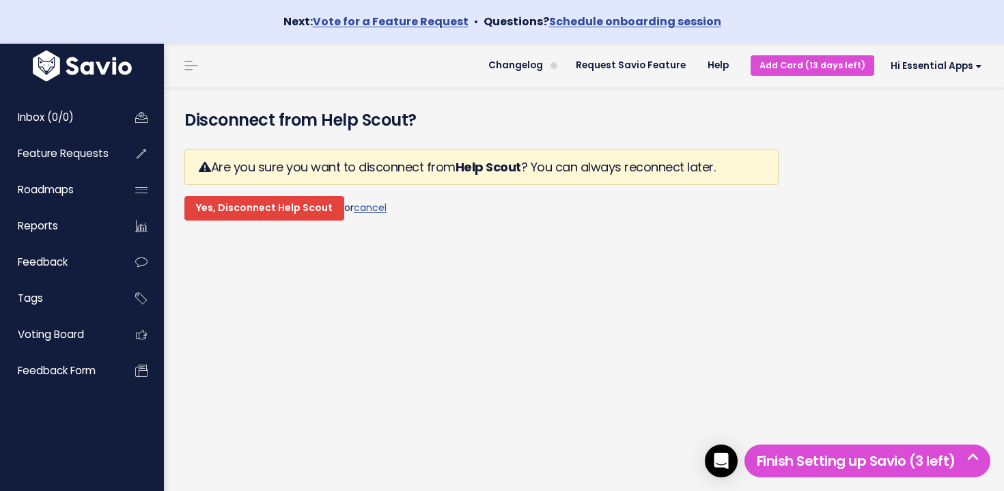
click at [270, 213] on input "Yes, Disconnect Help Scout" at bounding box center [264, 208] width 160 height 25
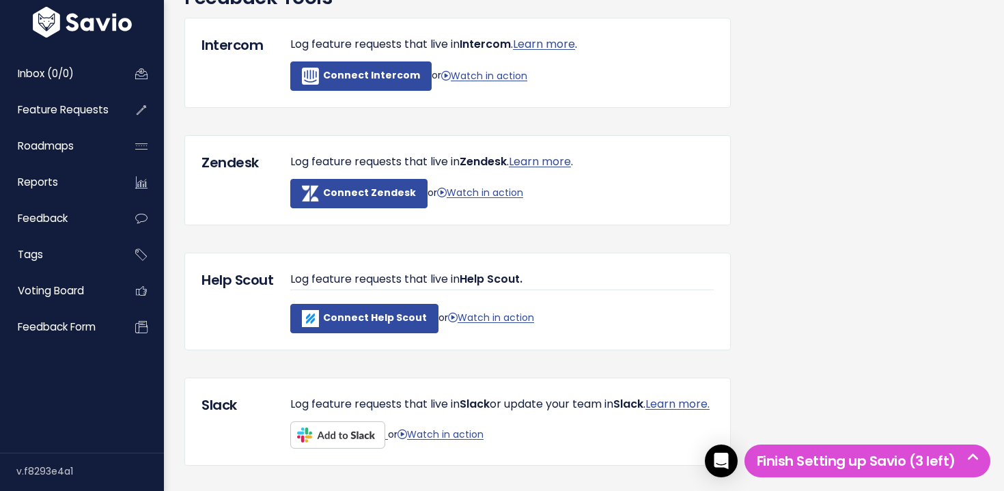
scroll to position [475, 0]
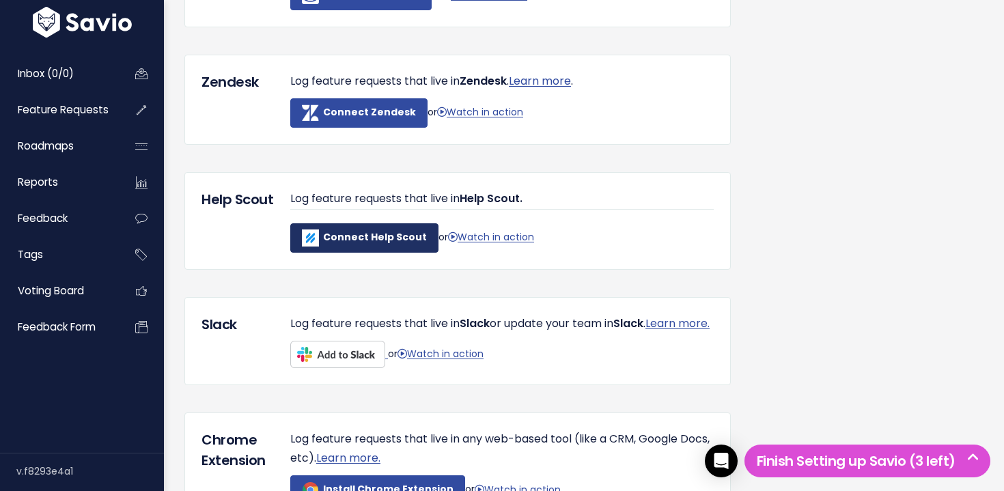
click at [356, 240] on b "Connect Help Scout" at bounding box center [375, 237] width 104 height 14
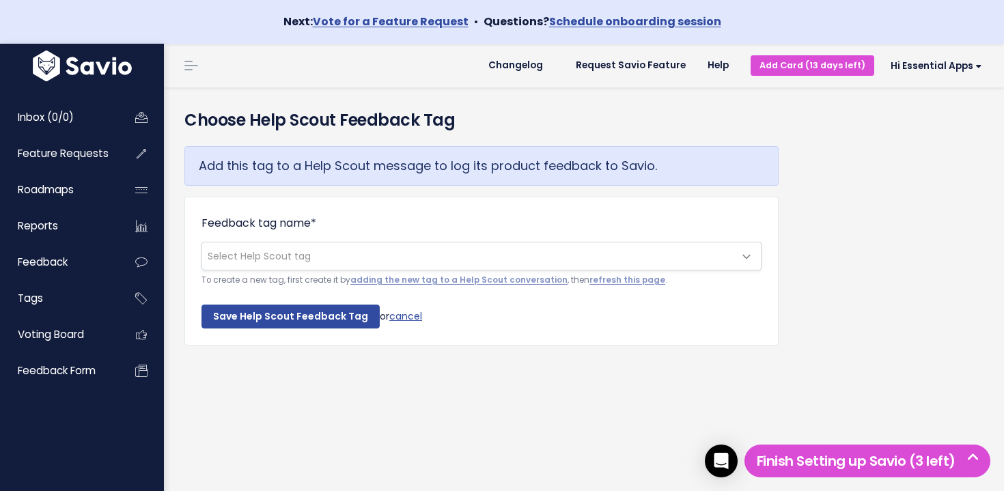
click at [350, 251] on span "Select Help Scout tag" at bounding box center [467, 255] width 531 height 27
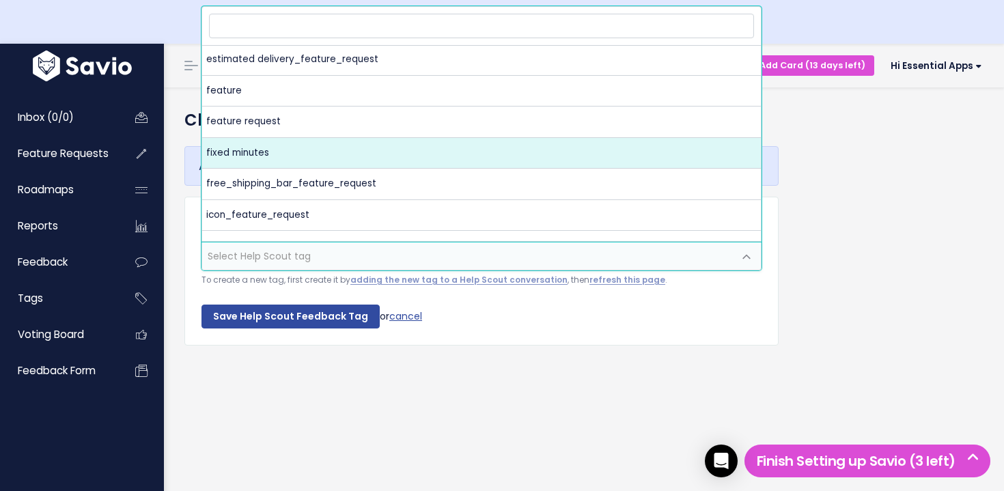
scroll to position [720, 0]
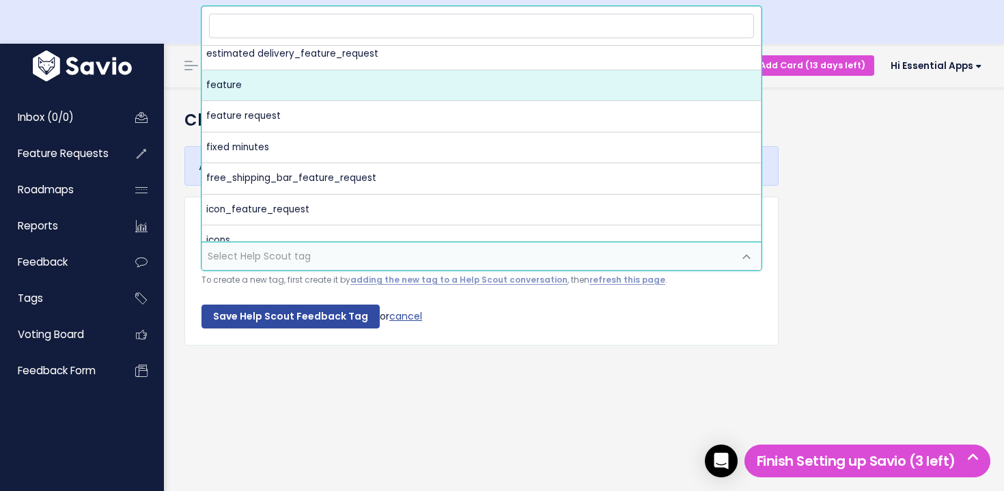
select select "feature"
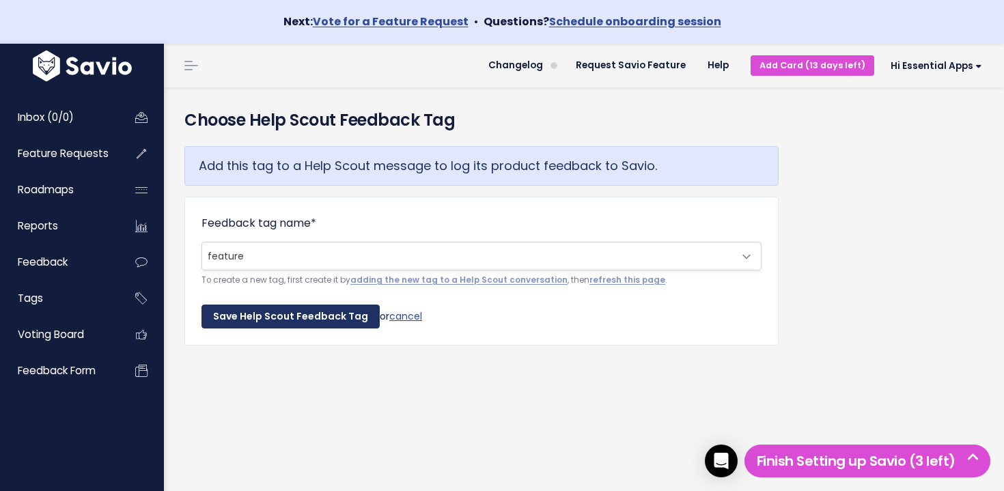
click at [292, 318] on input "Save Help Scout Feedback Tag" at bounding box center [290, 316] width 178 height 25
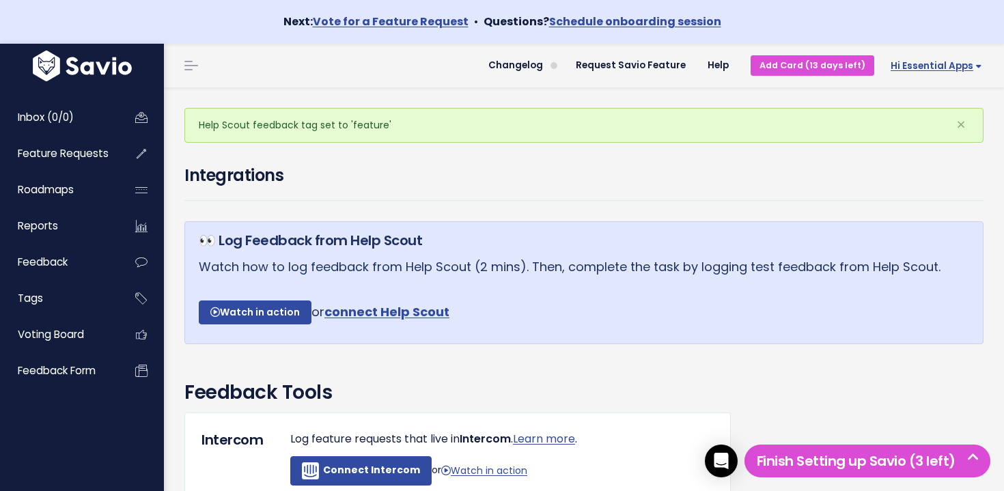
click at [910, 72] on link "Hi Essential Apps" at bounding box center [933, 65] width 119 height 21
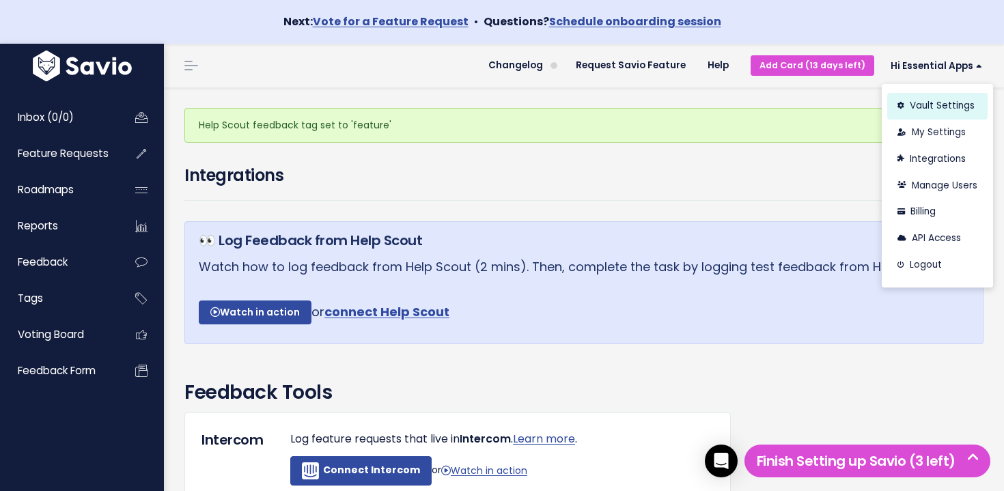
click at [925, 109] on link "Vault Settings" at bounding box center [937, 106] width 100 height 27
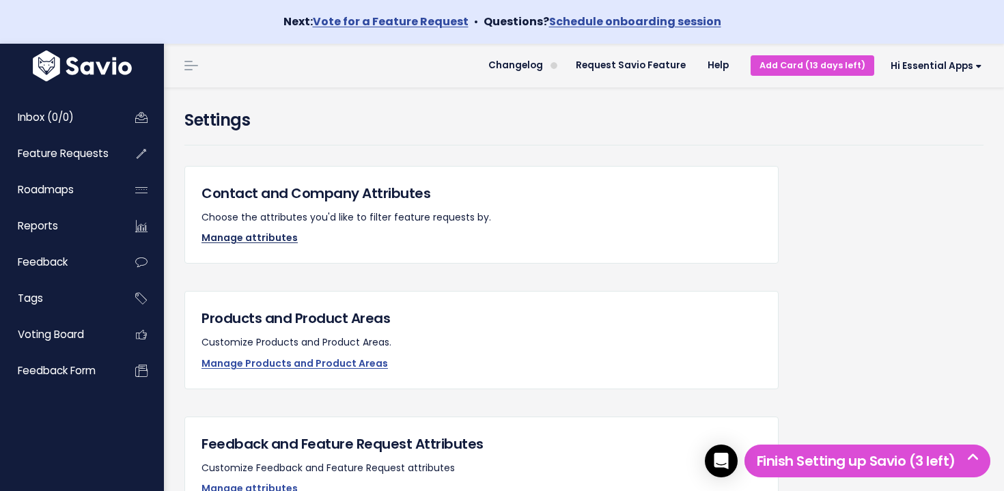
click at [258, 237] on link "Manage attributes" at bounding box center [249, 238] width 96 height 14
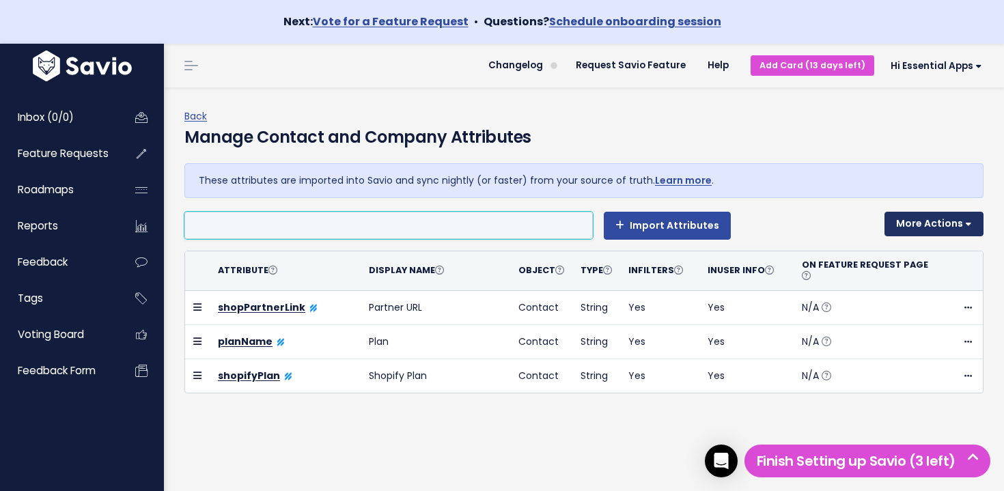
click at [935, 225] on button "More Actions" at bounding box center [933, 224] width 99 height 25
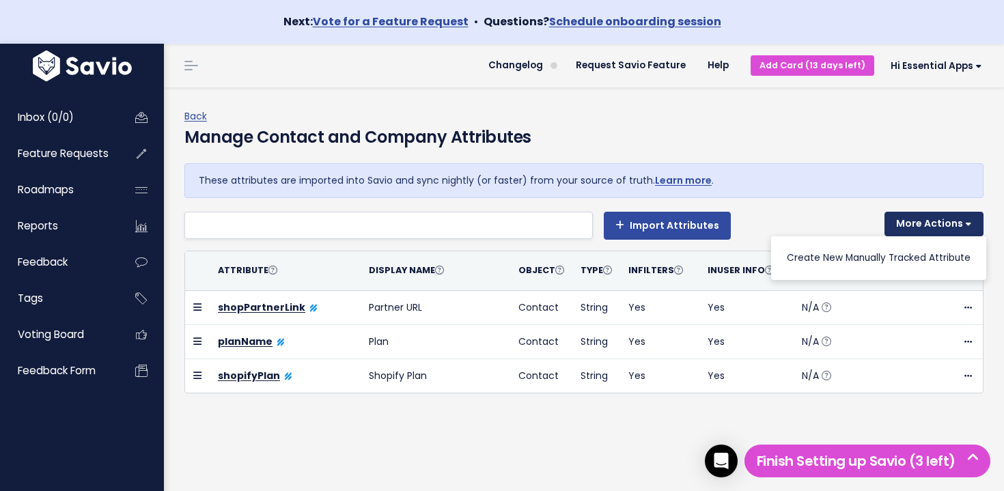
click at [939, 224] on button "More Actions" at bounding box center [933, 224] width 99 height 25
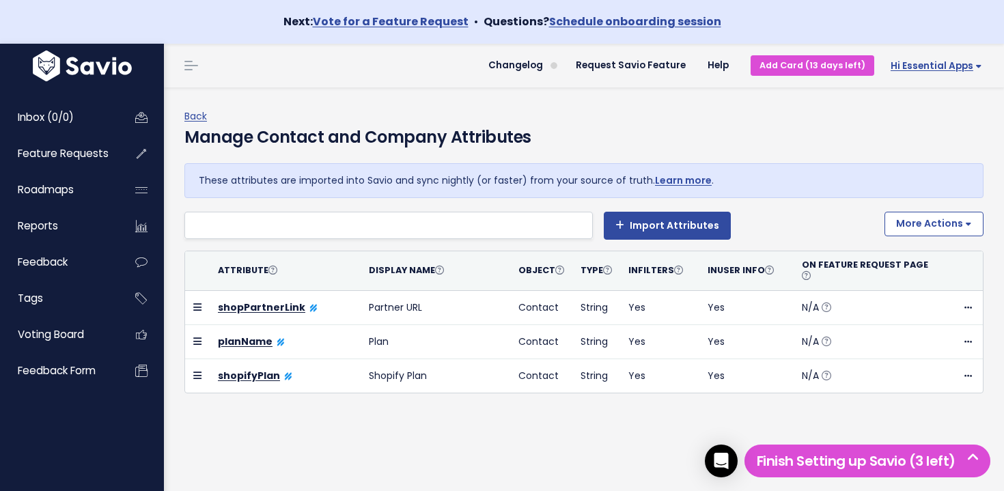
click at [926, 56] on link "Hi Essential Apps" at bounding box center [933, 65] width 119 height 21
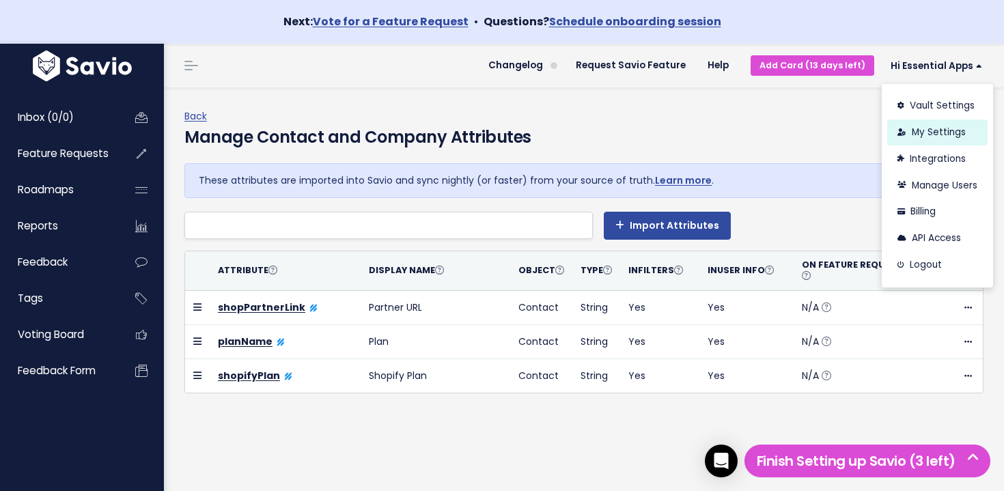
click at [929, 124] on link "My Settings" at bounding box center [937, 132] width 100 height 27
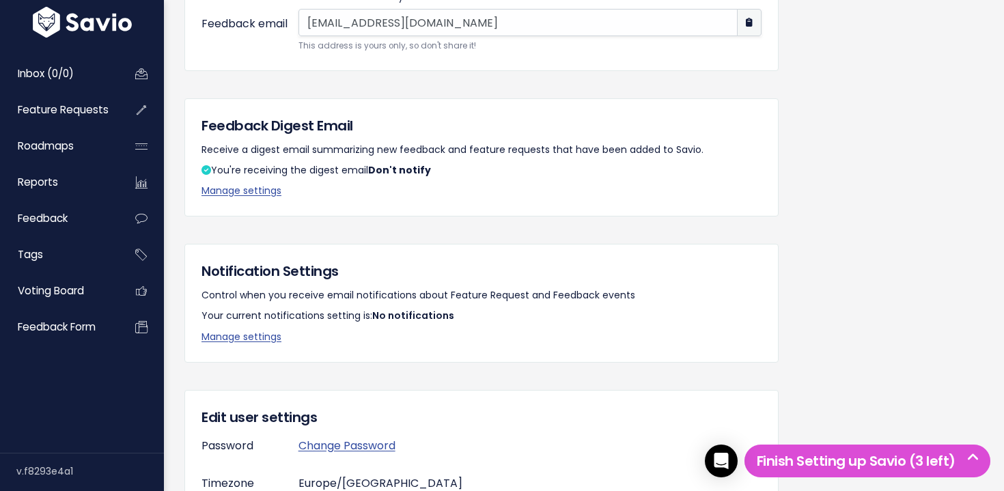
scroll to position [223, 0]
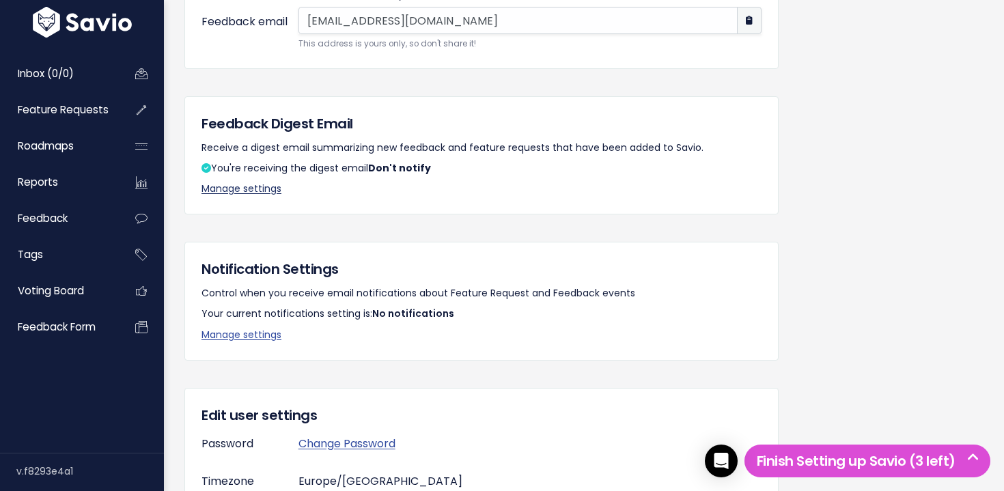
click at [262, 190] on link "Manage settings" at bounding box center [241, 189] width 80 height 14
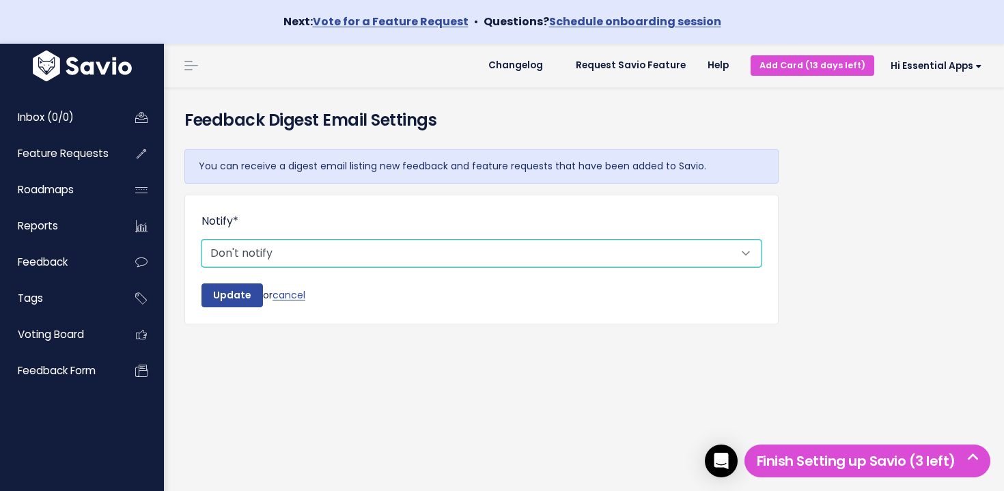
click at [251, 246] on select "Don't notify Daily" at bounding box center [481, 253] width 560 height 27
select select "1_DAILY"
click at [201, 240] on select "Don't notify Daily" at bounding box center [481, 253] width 560 height 27
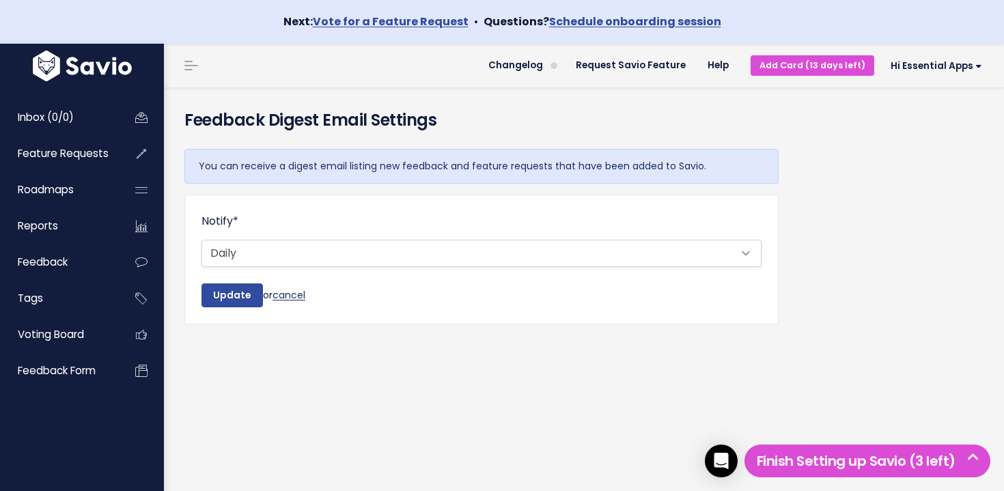
click at [282, 296] on link "cancel" at bounding box center [288, 295] width 33 height 14
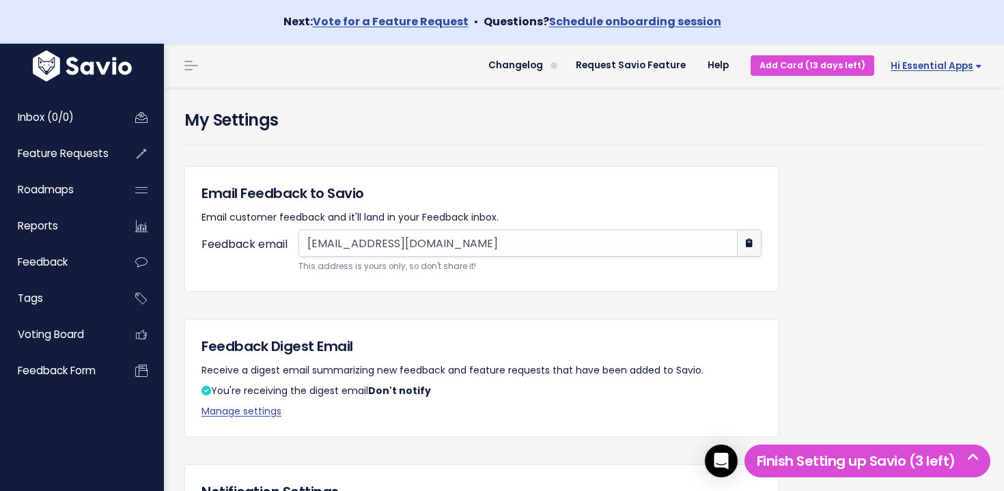
click at [923, 69] on span "Hi Essential Apps" at bounding box center [935, 66] width 91 height 10
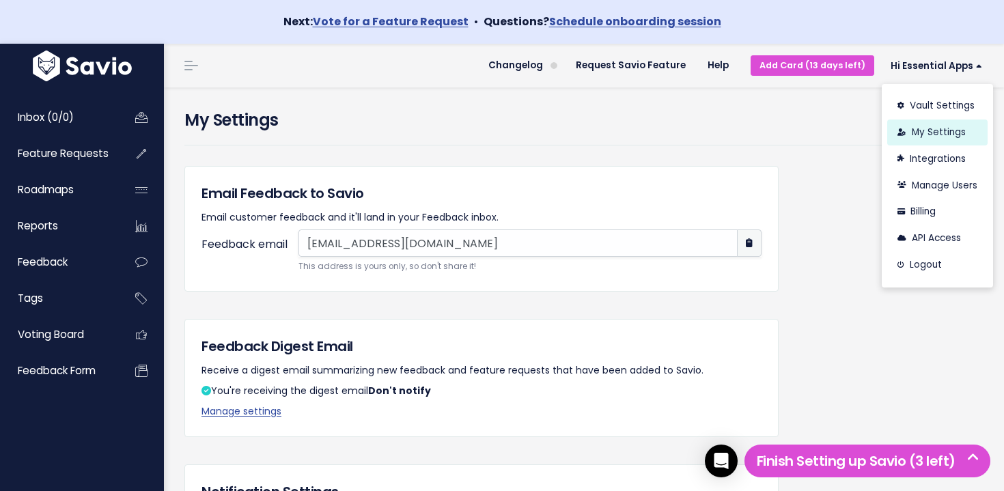
click at [952, 133] on link "My Settings" at bounding box center [937, 132] width 100 height 27
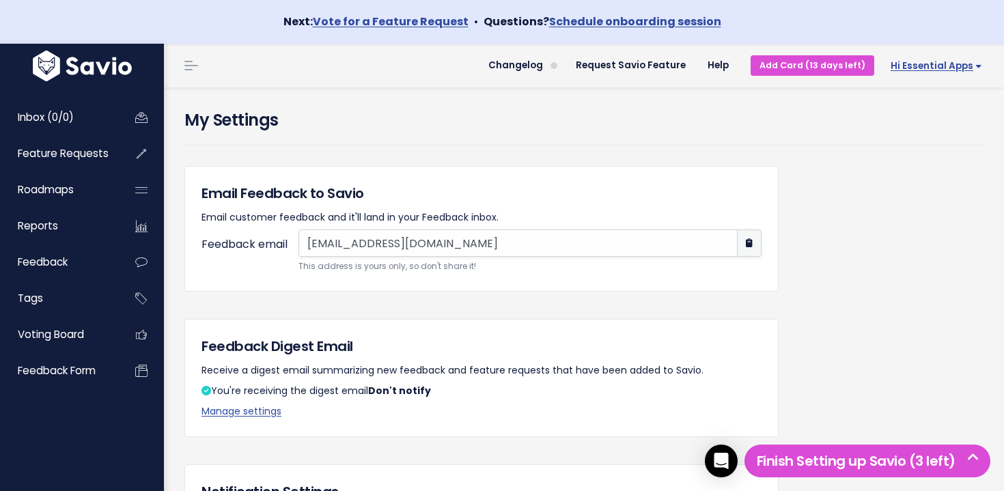
click at [959, 63] on span "Hi Essential Apps" at bounding box center [935, 66] width 91 height 10
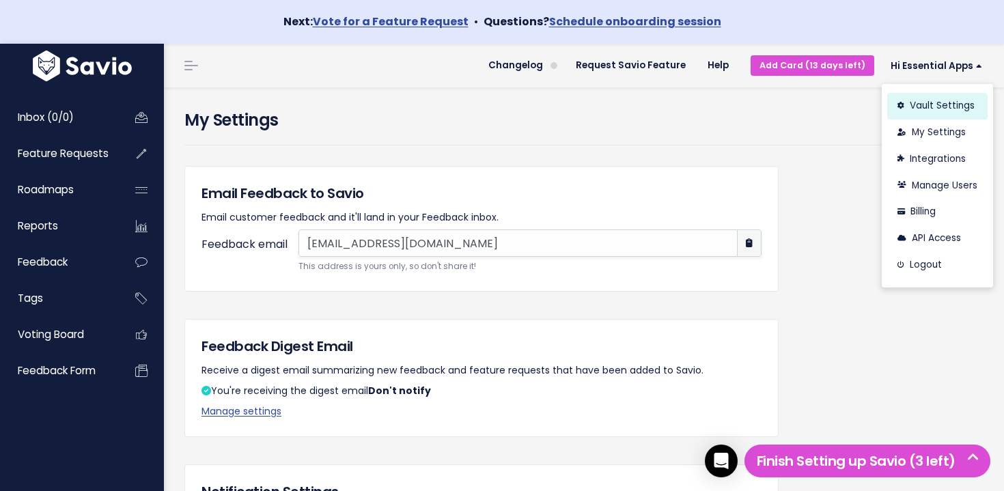
click at [914, 102] on link "Vault Settings" at bounding box center [937, 106] width 100 height 27
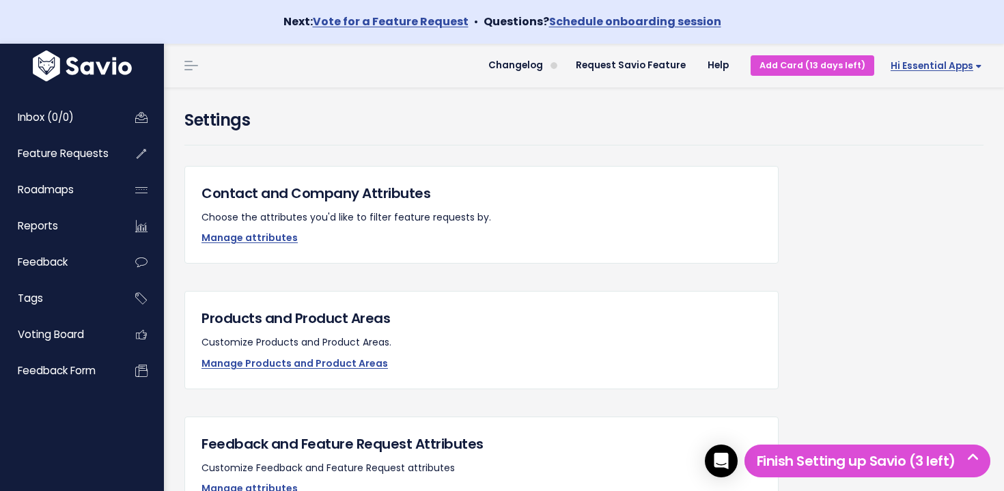
click at [941, 66] on span "Hi Essential Apps" at bounding box center [935, 66] width 91 height 10
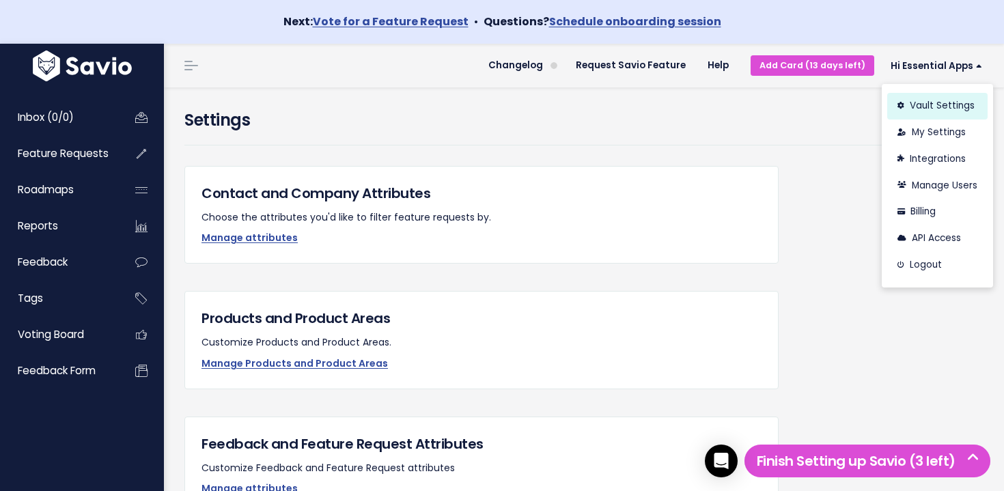
click at [942, 111] on link "Vault Settings" at bounding box center [937, 106] width 100 height 27
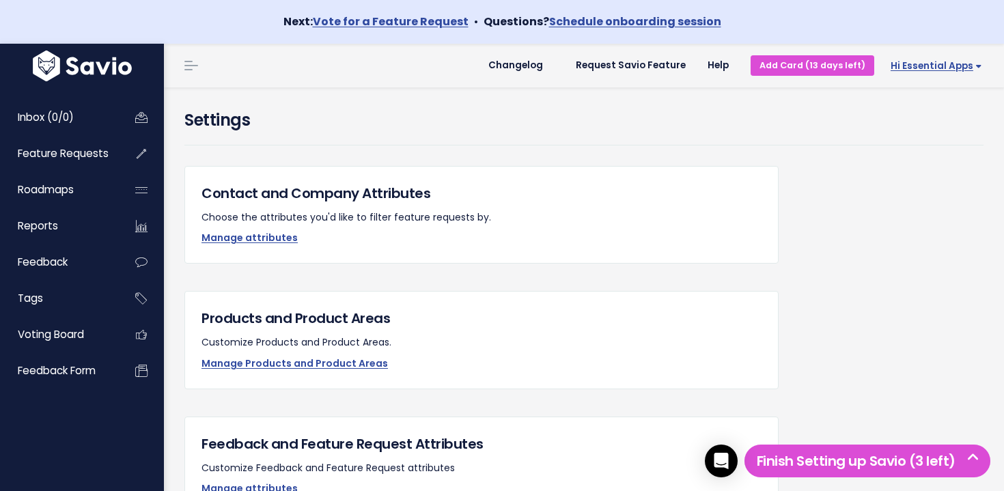
click at [934, 68] on span "Hi Essential Apps" at bounding box center [935, 66] width 91 height 10
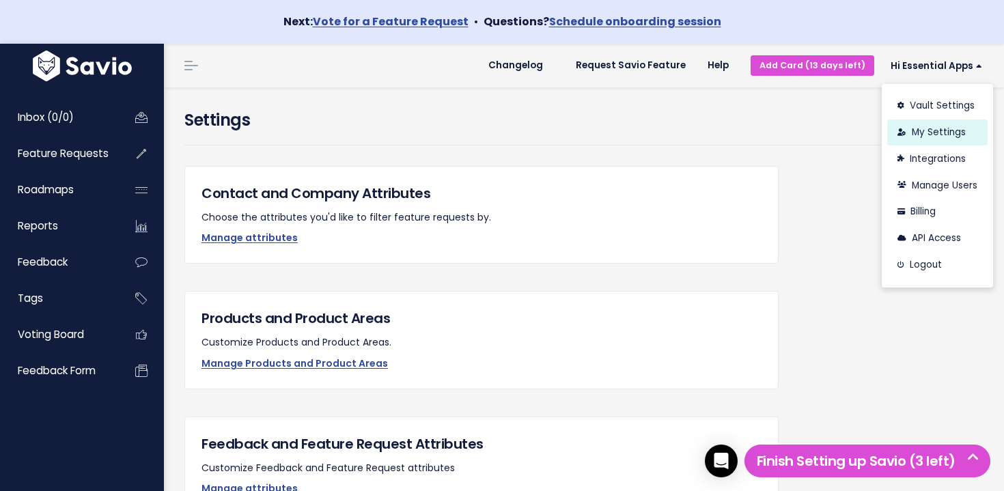
click at [933, 127] on link "My Settings" at bounding box center [937, 132] width 100 height 27
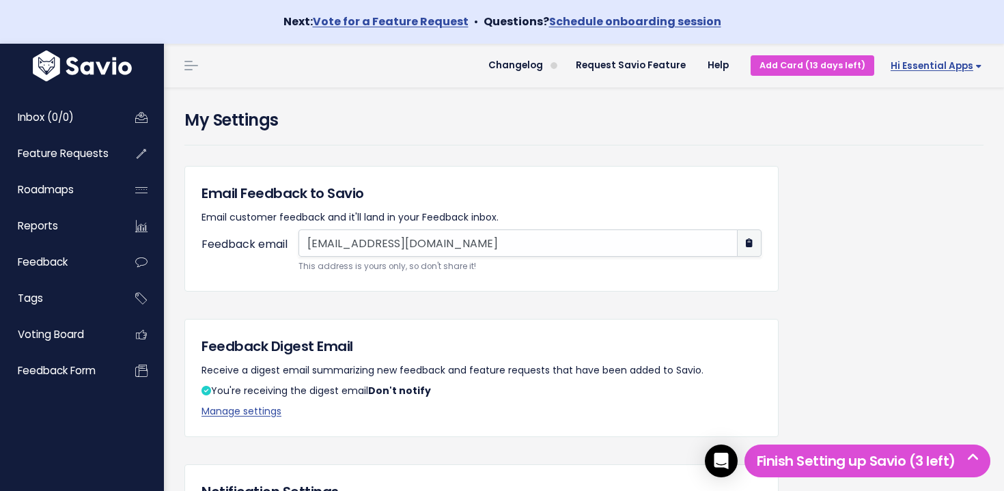
click at [931, 68] on span "Hi Essential Apps" at bounding box center [935, 66] width 91 height 10
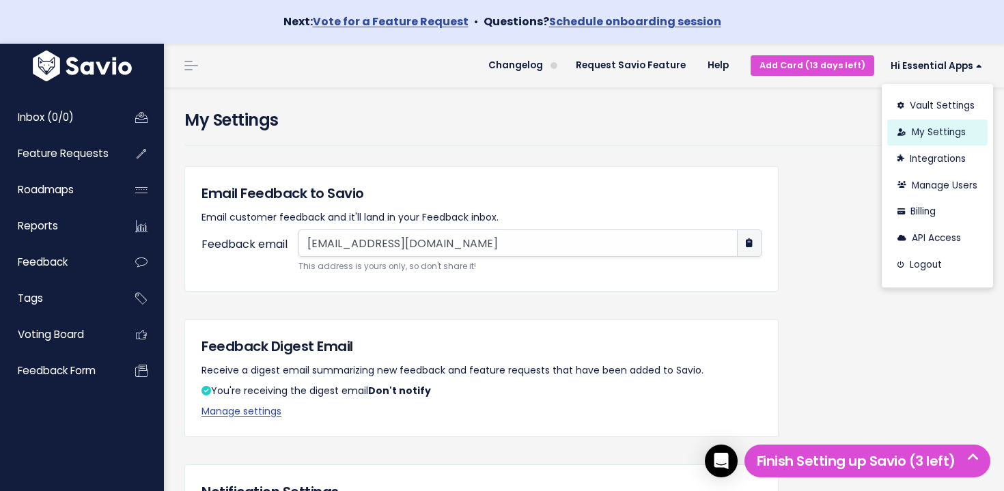
click at [949, 136] on link "My Settings" at bounding box center [937, 132] width 100 height 27
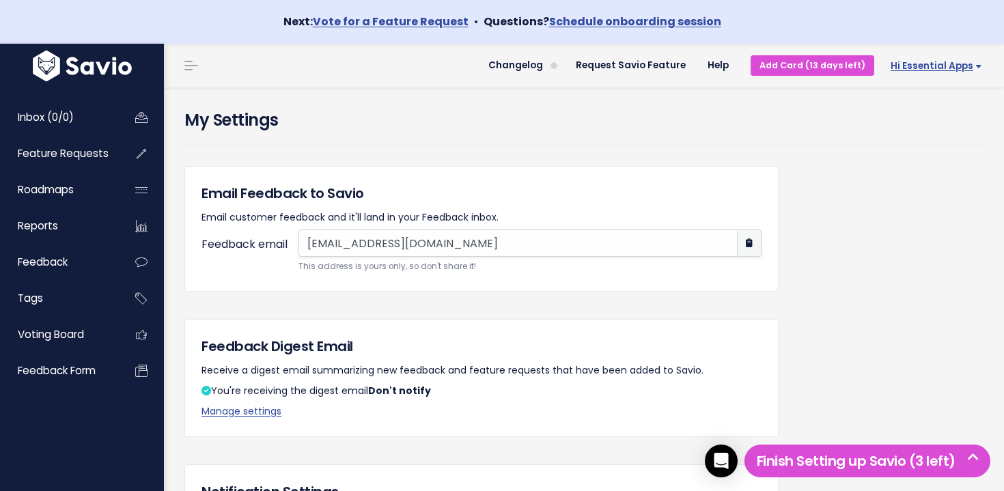
click at [939, 71] on span "Hi Essential Apps" at bounding box center [935, 66] width 91 height 10
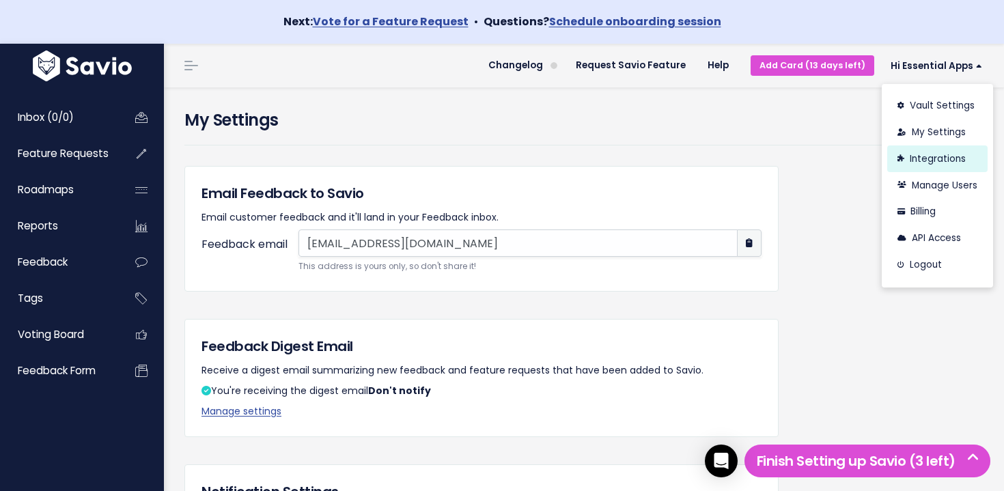
click at [943, 156] on link "Integrations" at bounding box center [937, 158] width 100 height 27
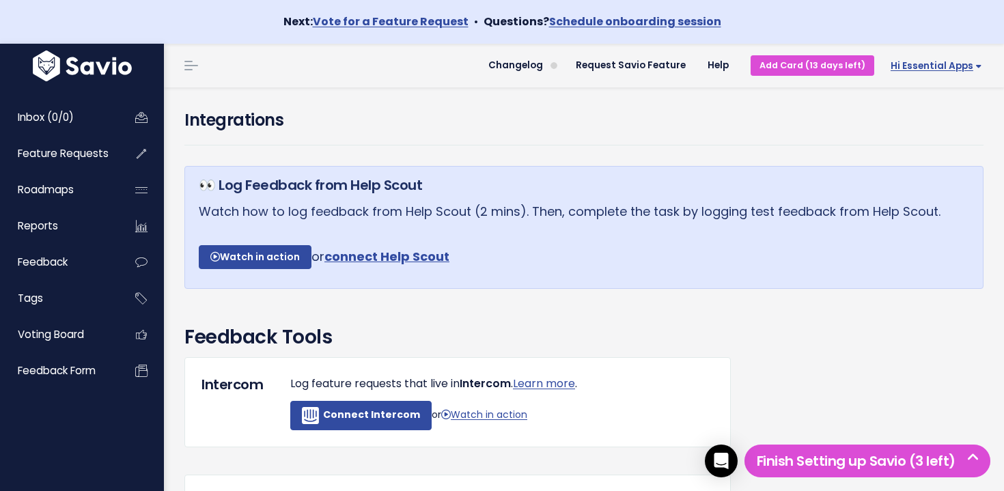
click at [926, 66] on span "Hi Essential Apps" at bounding box center [935, 66] width 91 height 10
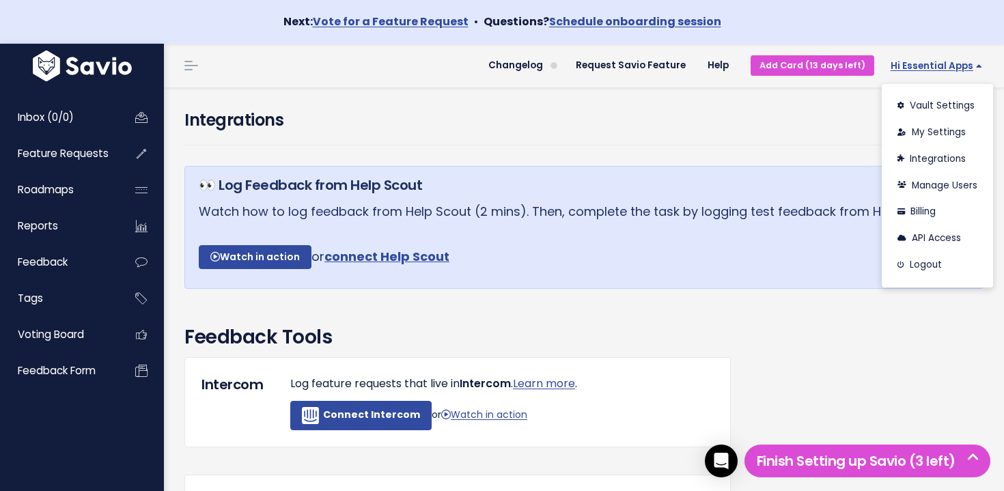
click at [926, 69] on span "Hi Essential Apps" at bounding box center [935, 66] width 91 height 10
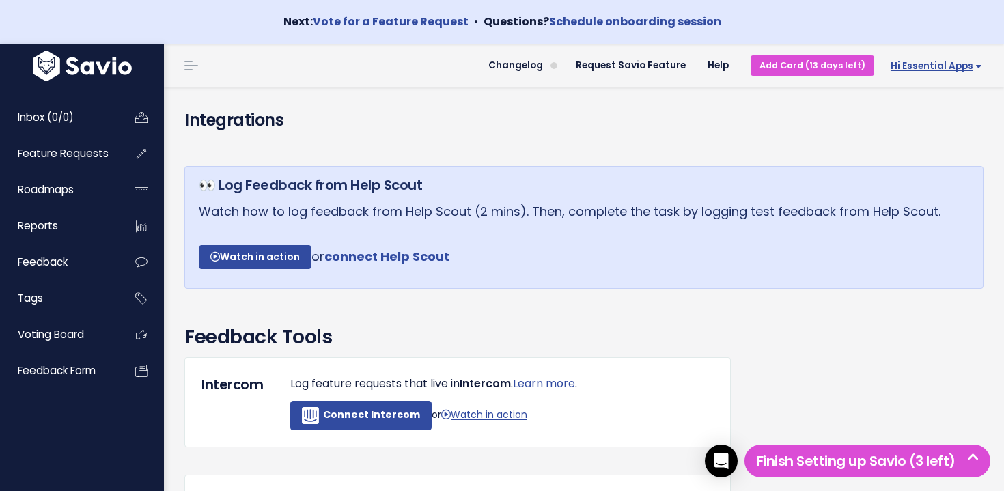
click at [943, 67] on span "Hi Essential Apps" at bounding box center [935, 66] width 91 height 10
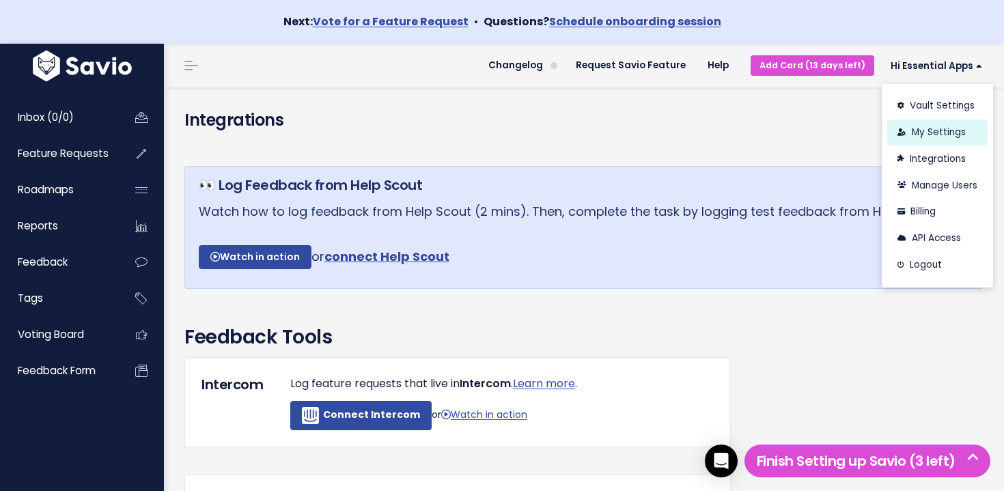
click at [943, 139] on link "My Settings" at bounding box center [937, 132] width 100 height 27
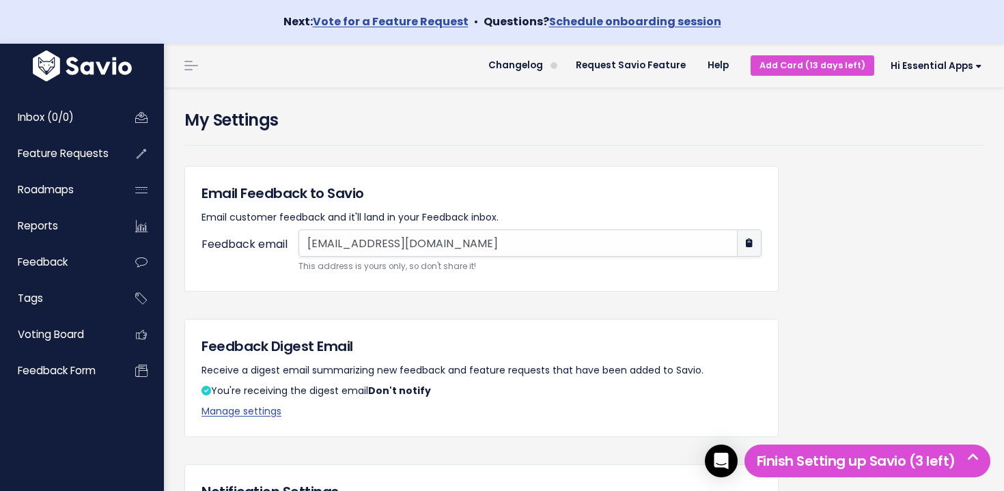
click at [924, 78] on li "Hi Essential Apps Vault Settings My Settings Integrations Manage Users Billing …" at bounding box center [933, 65] width 119 height 38
click at [920, 71] on span "Hi Essential Apps" at bounding box center [935, 66] width 91 height 10
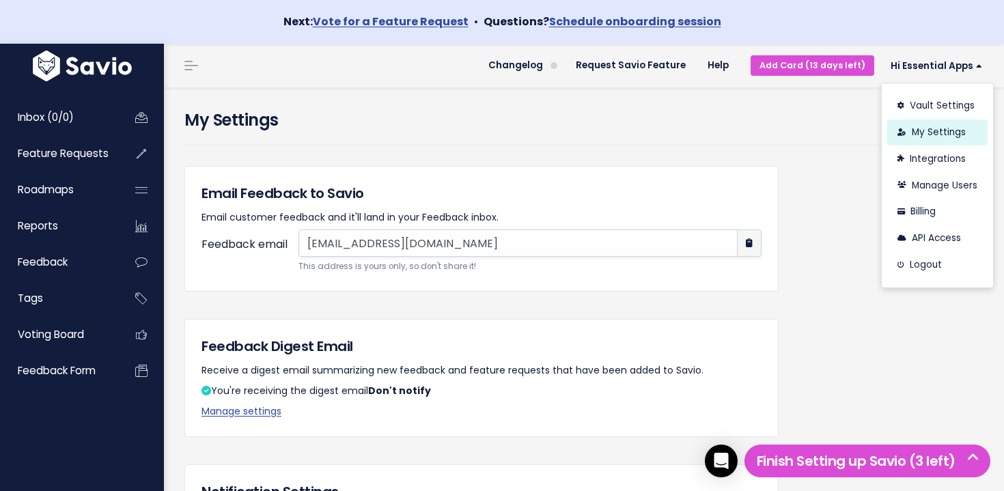
click at [924, 142] on link "My Settings" at bounding box center [937, 132] width 100 height 27
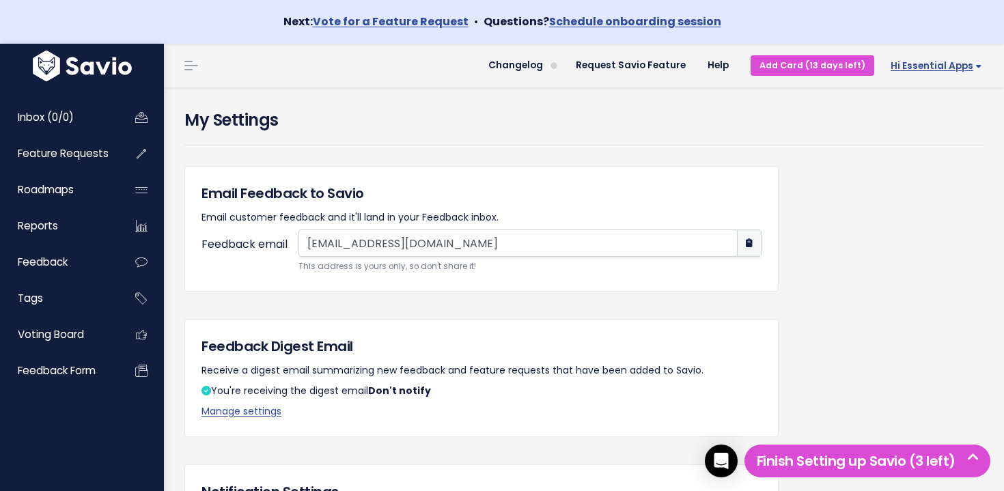
click at [924, 70] on span "Hi Essential Apps" at bounding box center [935, 66] width 91 height 10
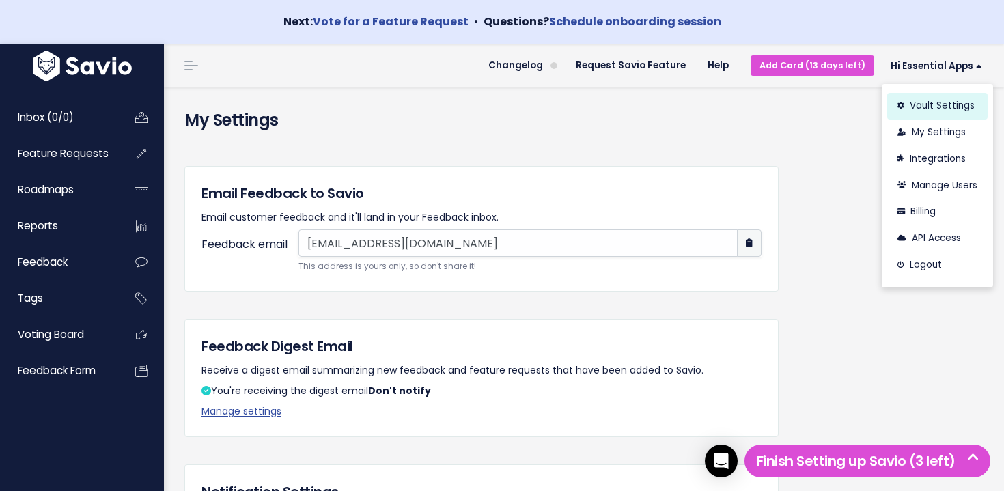
click at [928, 109] on link "Vault Settings" at bounding box center [937, 106] width 100 height 27
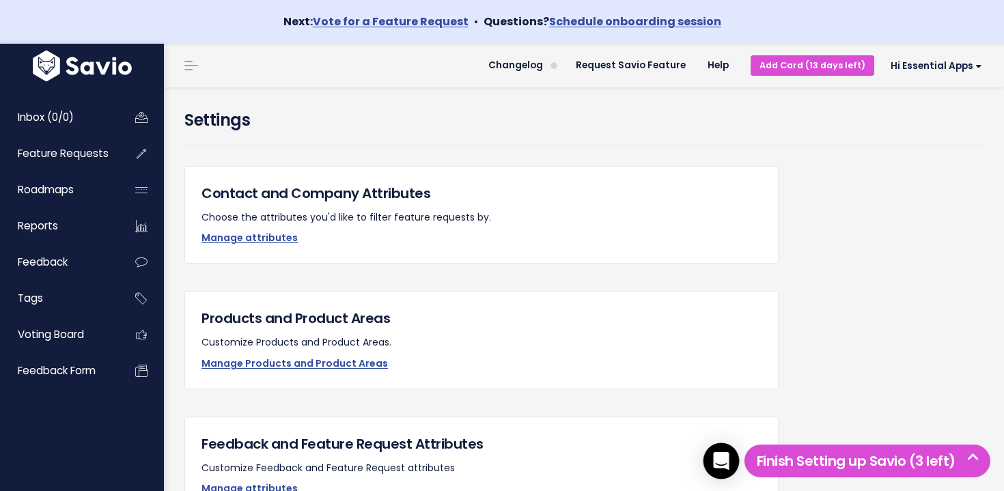
click at [720, 456] on icon "Open Intercom Messenger" at bounding box center [721, 461] width 16 height 18
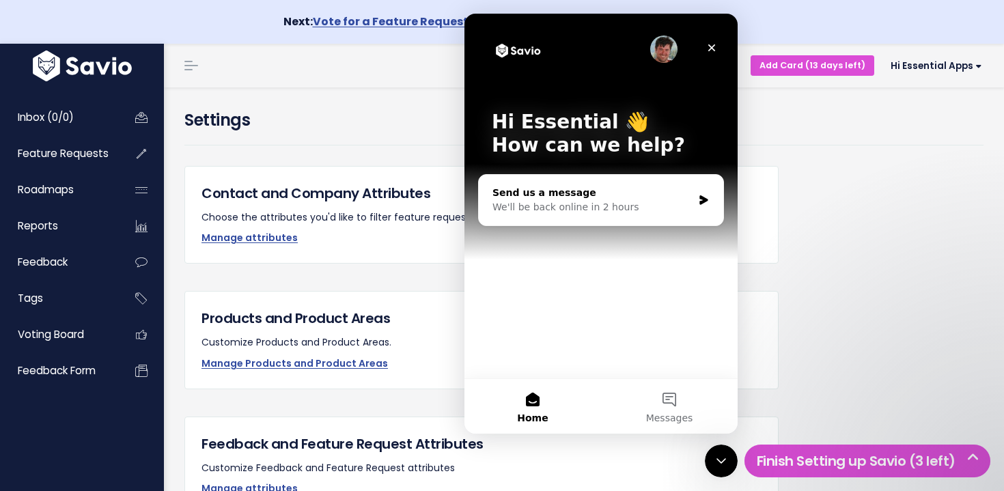
click at [627, 205] on div "We'll be back online in 2 hours" at bounding box center [592, 207] width 200 height 14
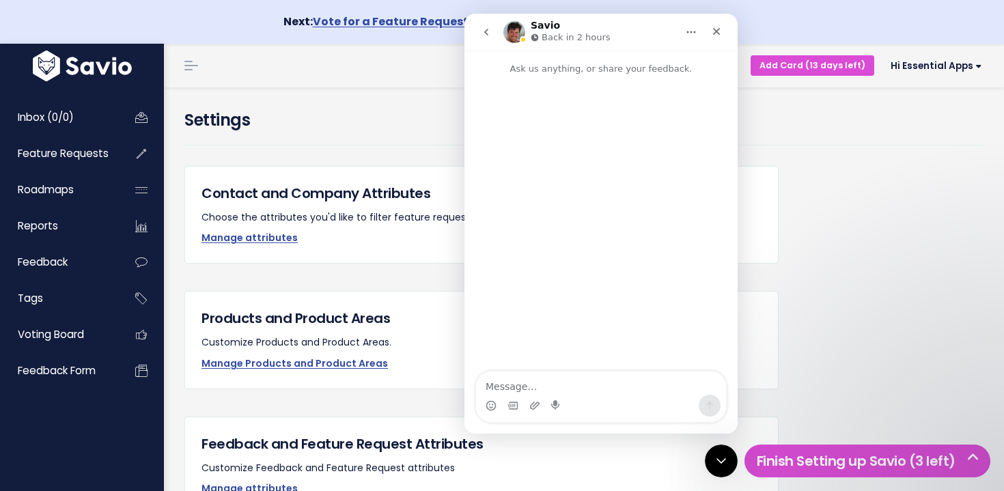
click at [552, 375] on textarea "Message…" at bounding box center [601, 382] width 250 height 23
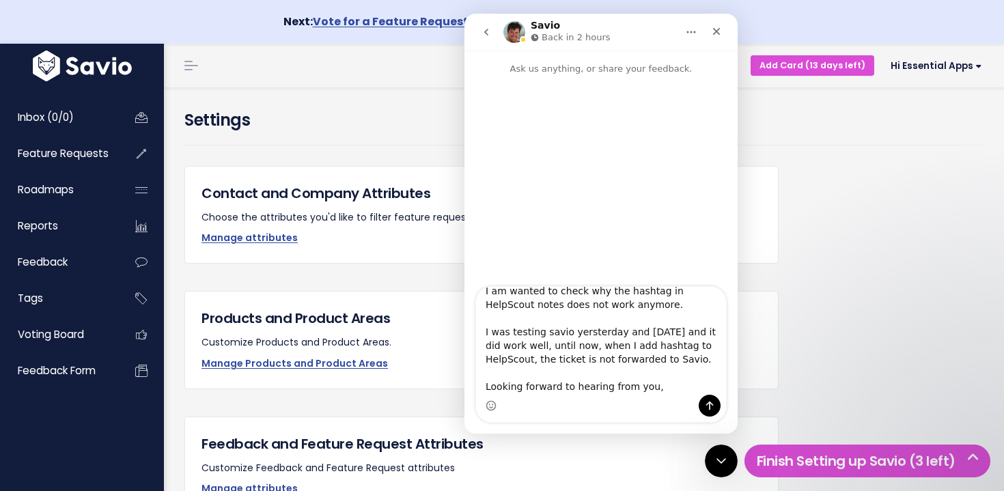
scroll to position [38, 0]
type textarea "Hi there, I am wanted to check why the hashtag in HelpScout notes does not work…"
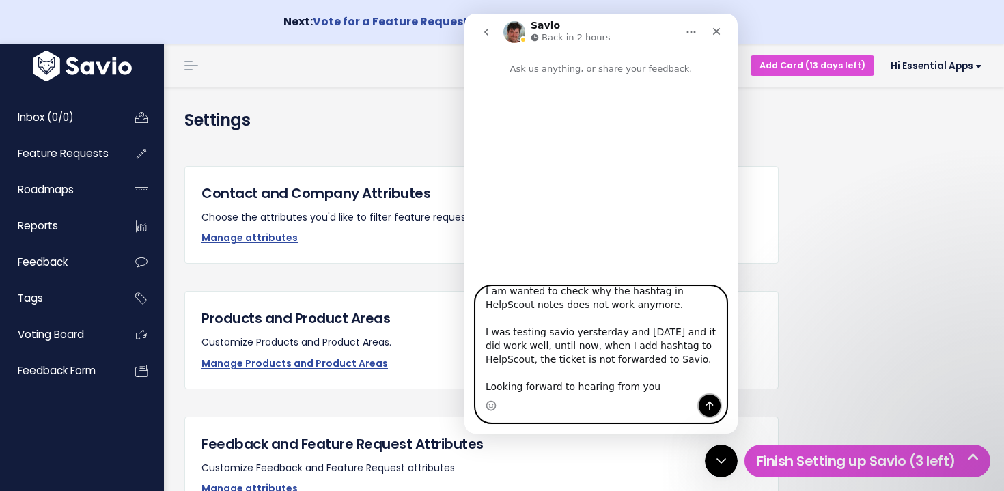
click at [713, 404] on icon "Send a message…" at bounding box center [709, 405] width 11 height 11
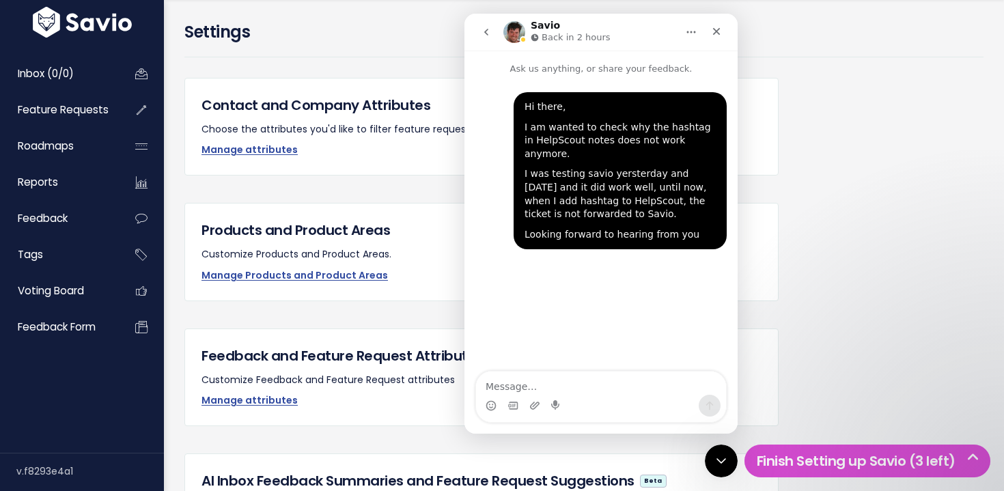
scroll to position [0, 0]
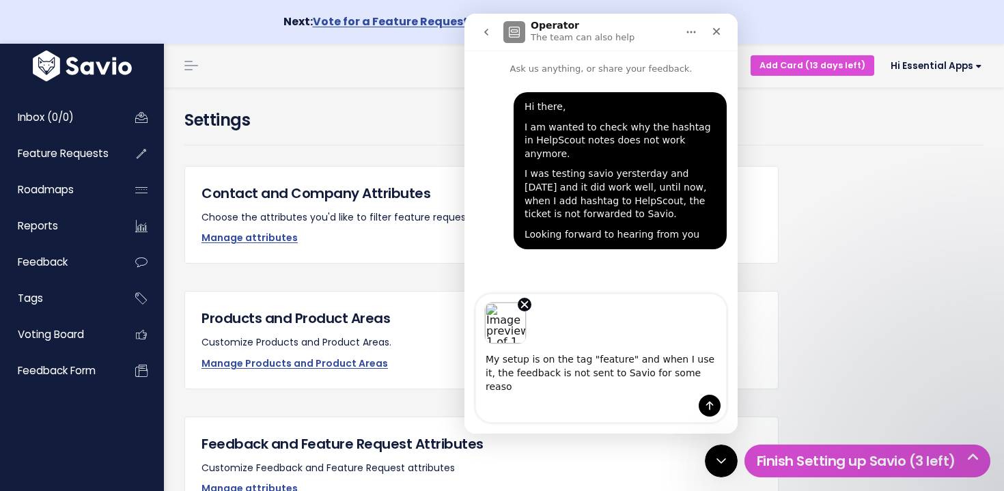
type textarea "My setup is on the tag "feature" and when I use it, the feedback is not sent to…"
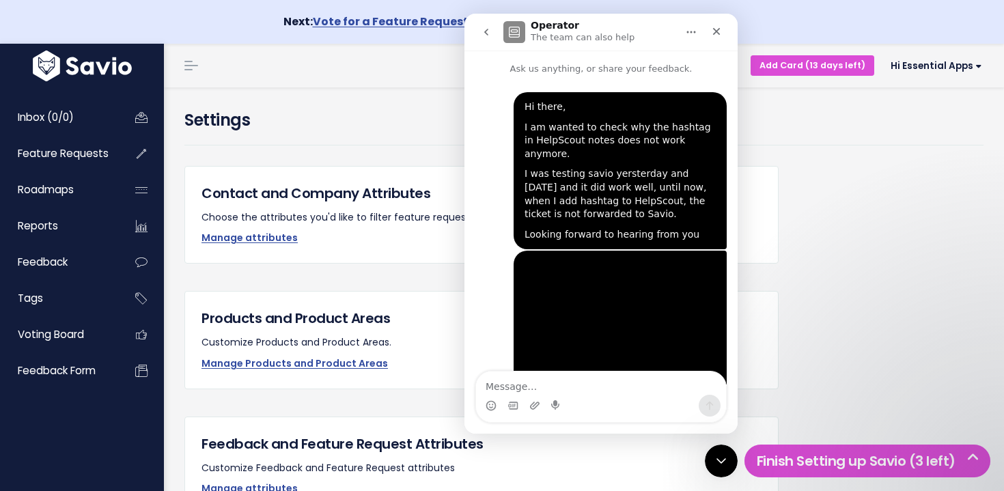
scroll to position [57, 0]
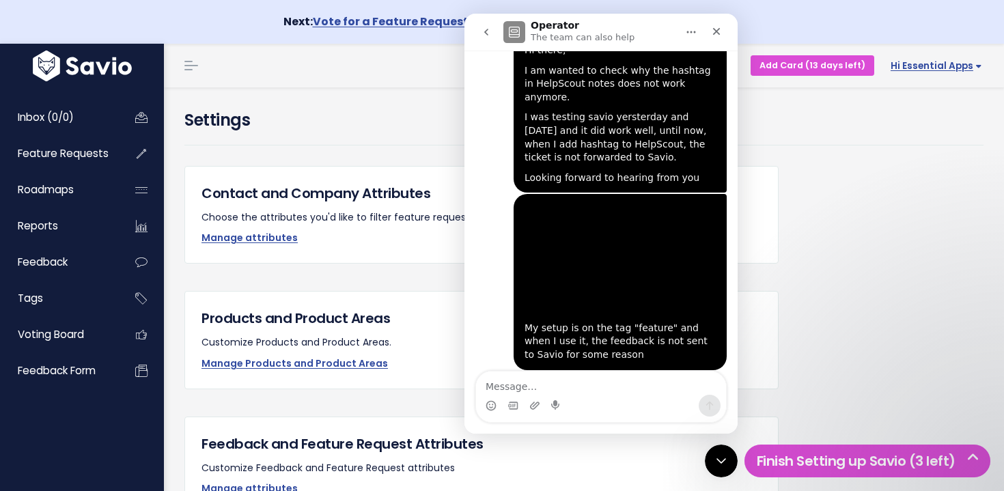
click at [965, 61] on span "Hi Essential Apps" at bounding box center [935, 66] width 91 height 10
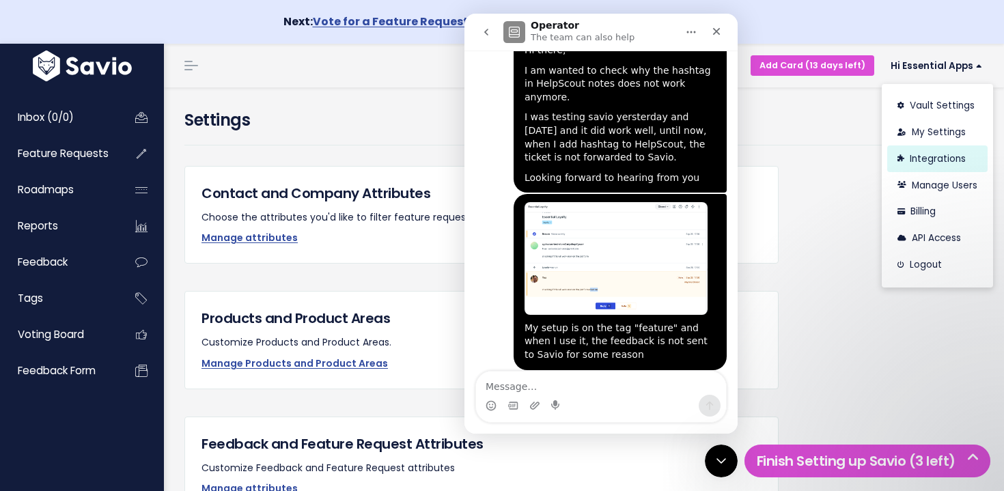
click at [958, 160] on link "Integrations" at bounding box center [937, 158] width 100 height 27
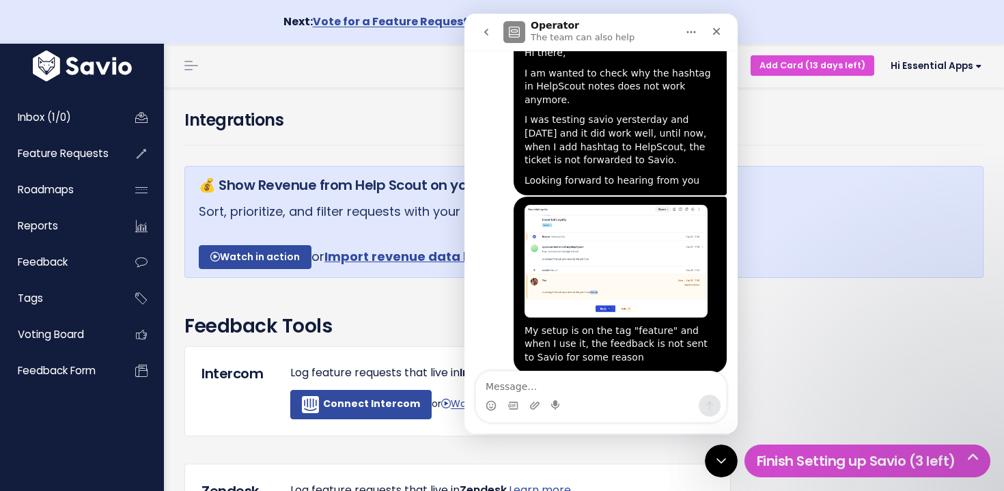
scroll to position [57, 0]
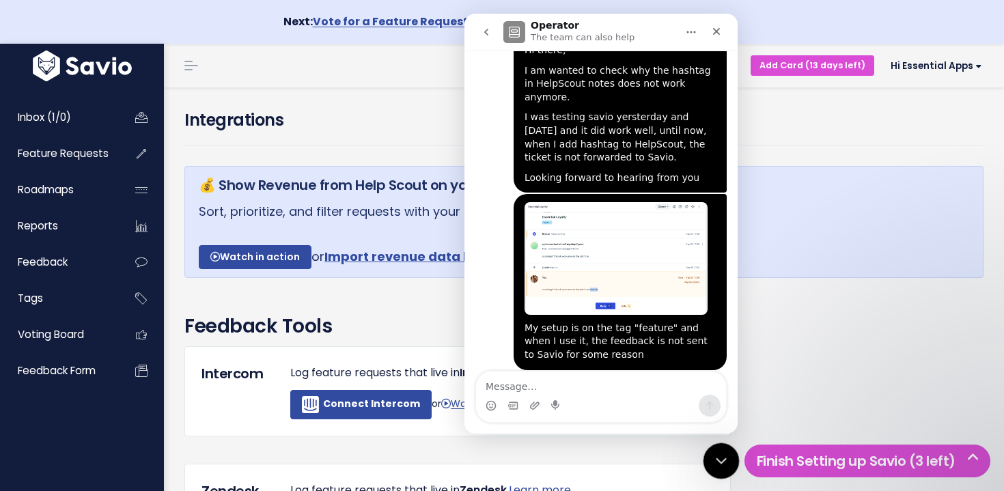
click at [718, 449] on div "Close Intercom Messenger" at bounding box center [718, 458] width 33 height 33
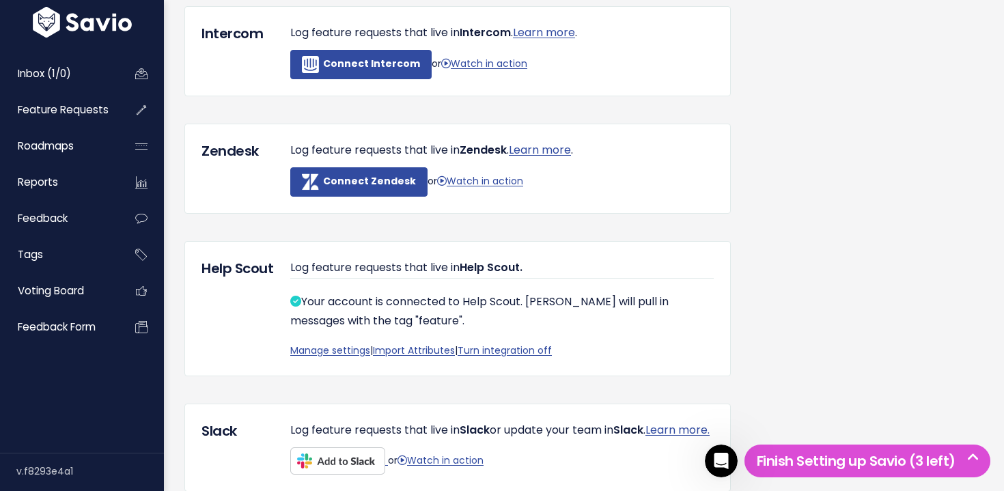
scroll to position [414, 0]
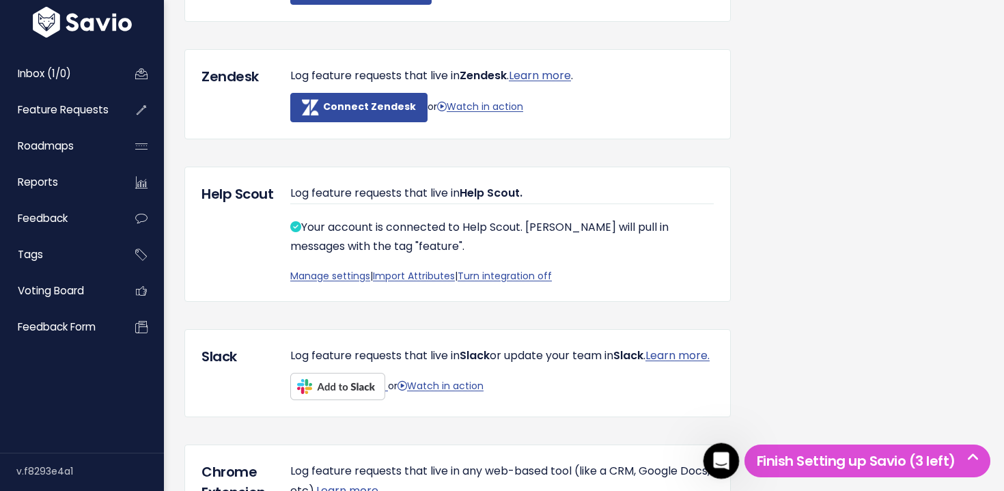
click at [720, 453] on icon "Open Intercom Messenger" at bounding box center [719, 459] width 23 height 23
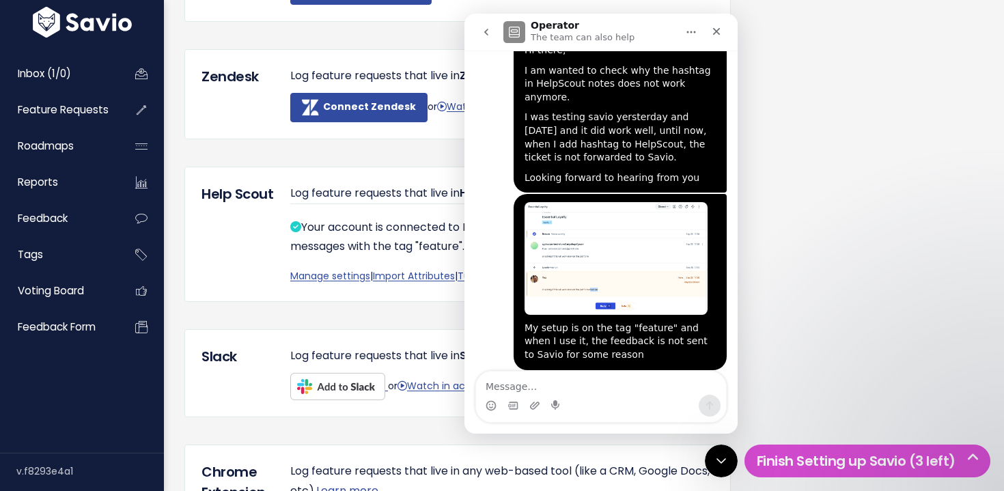
click at [603, 392] on textarea "Message…" at bounding box center [601, 382] width 250 height 23
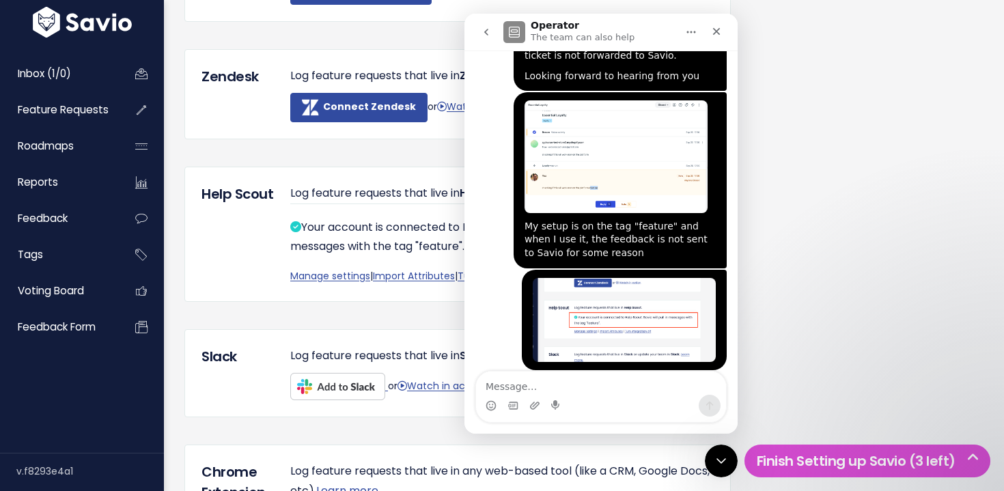
scroll to position [158, 0]
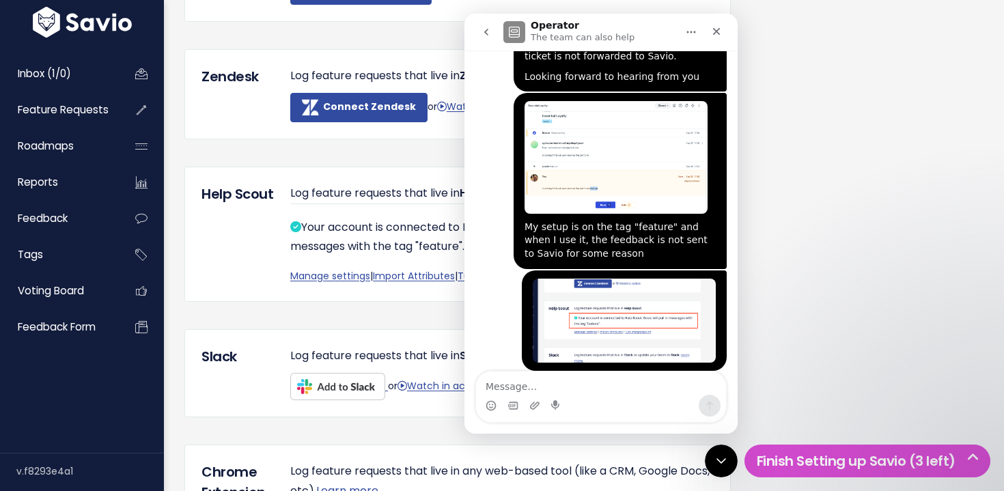
click at [690, 31] on icon "Home" at bounding box center [691, 32] width 9 height 2
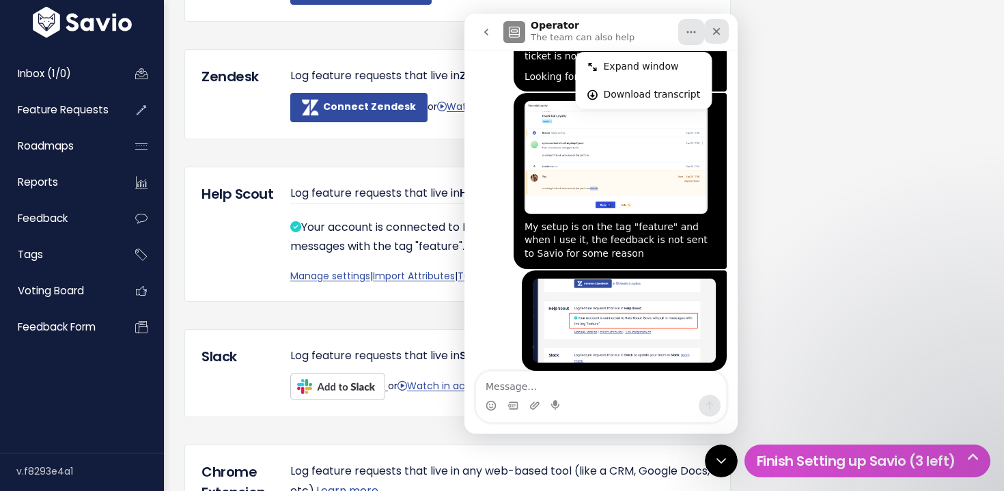
click at [708, 31] on div "Close" at bounding box center [716, 31] width 25 height 25
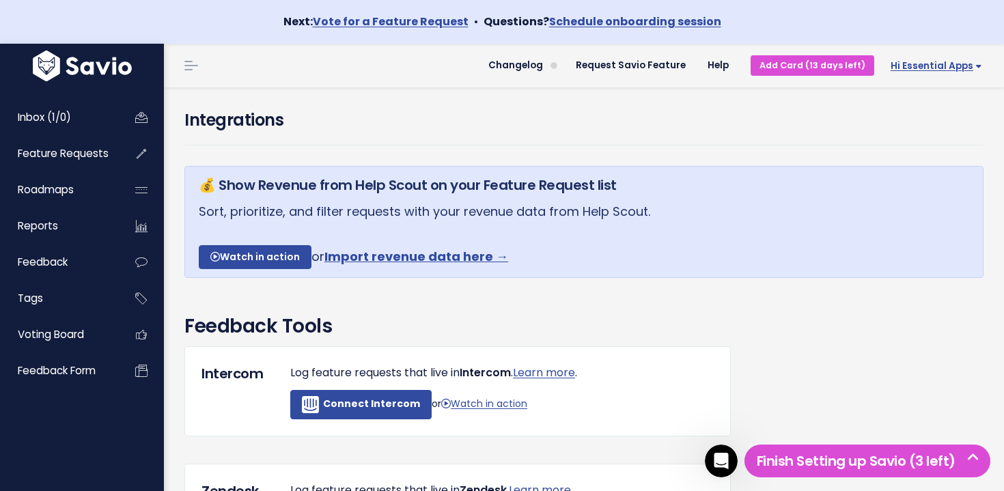
click at [935, 71] on span "Hi Essential Apps" at bounding box center [935, 66] width 91 height 10
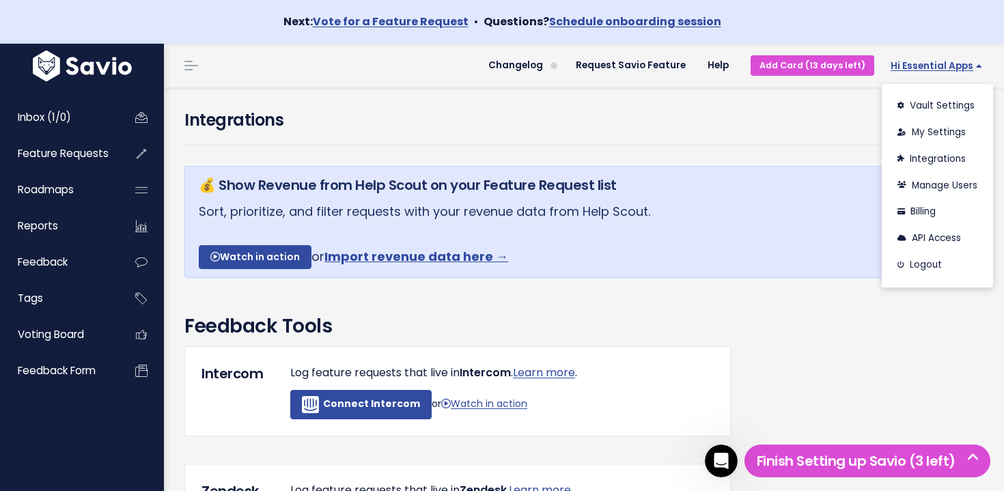
click at [935, 70] on span "Hi Essential Apps" at bounding box center [935, 66] width 91 height 10
